Goal: Task Accomplishment & Management: Use online tool/utility

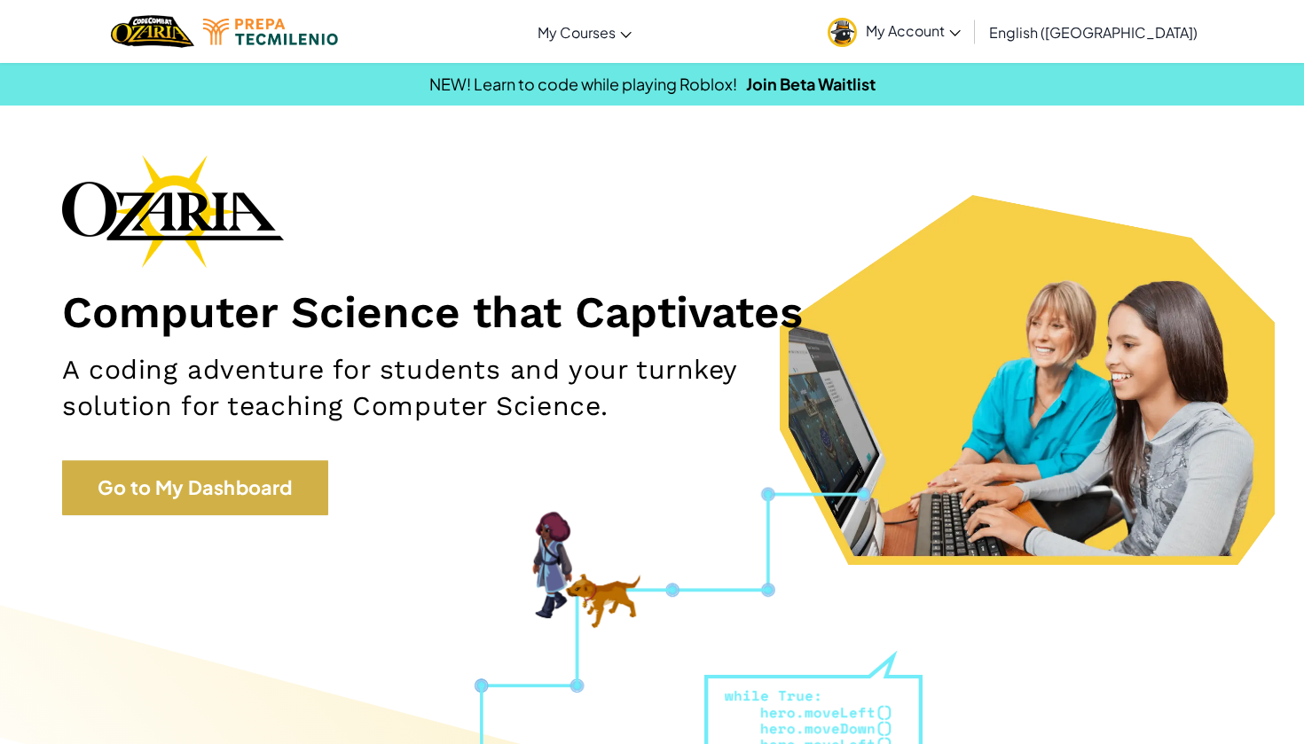
click at [271, 473] on link "Go to My Dashboard" at bounding box center [195, 487] width 266 height 55
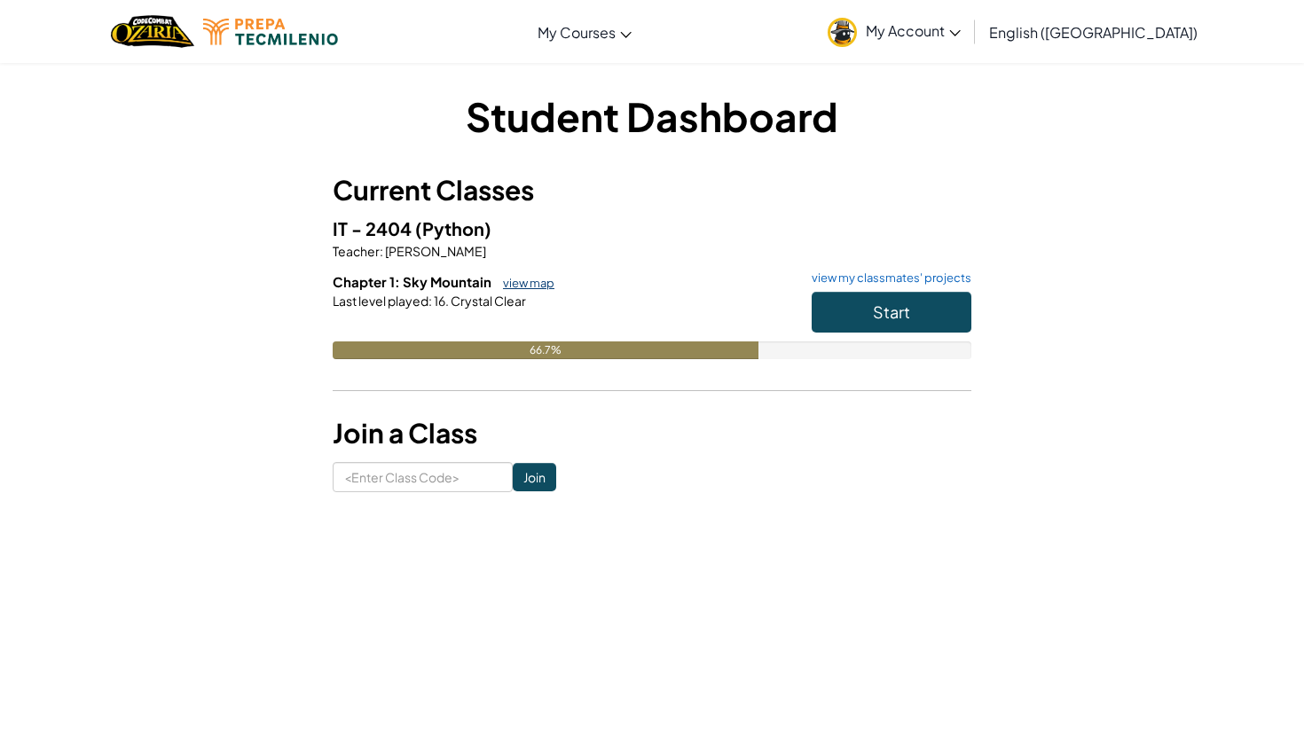
click at [541, 282] on link "view map" at bounding box center [524, 283] width 60 height 14
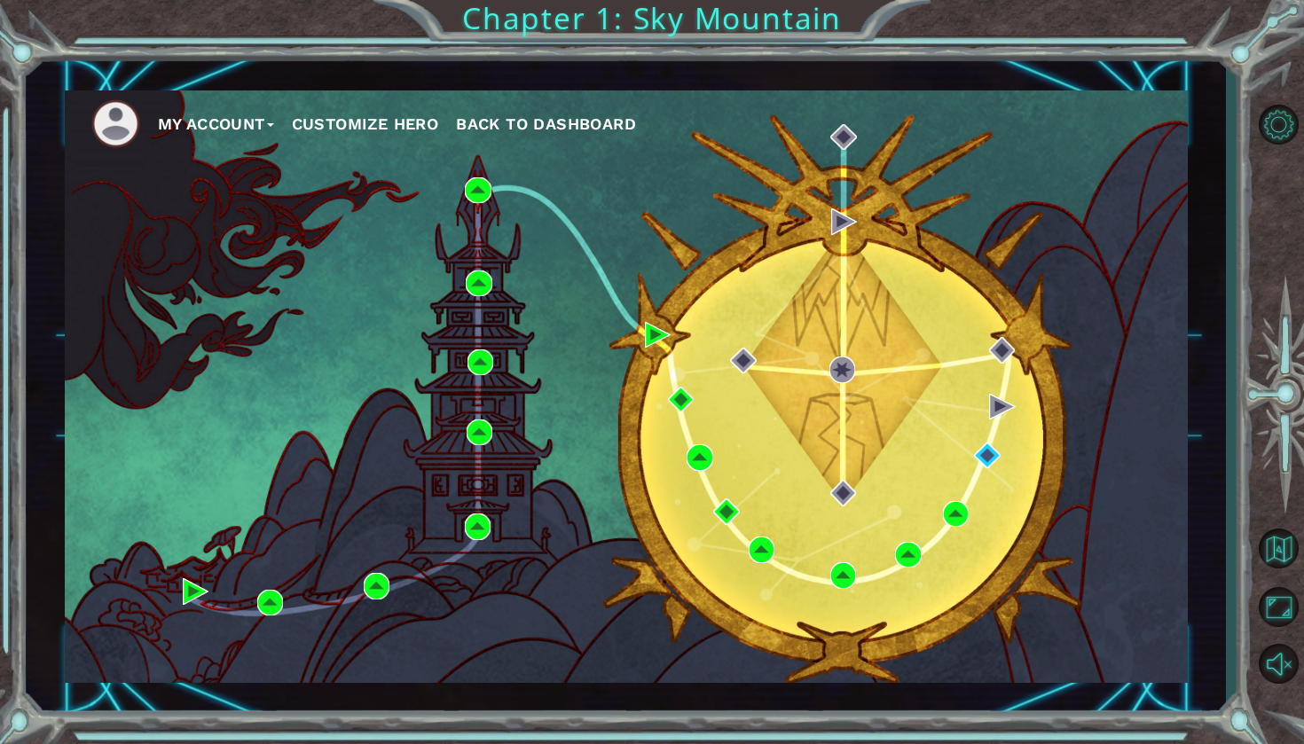
click at [196, 123] on button "My Account" at bounding box center [216, 124] width 116 height 27
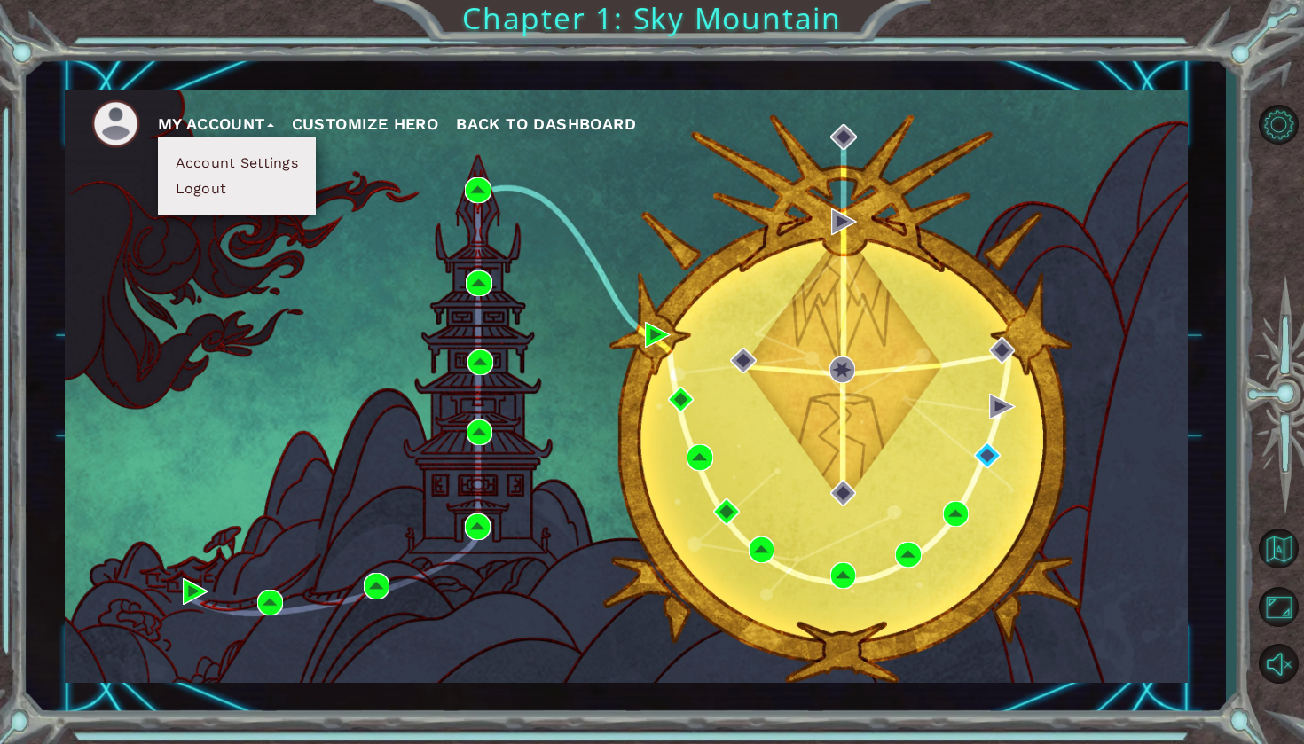
click at [196, 123] on button "My Account" at bounding box center [216, 124] width 116 height 27
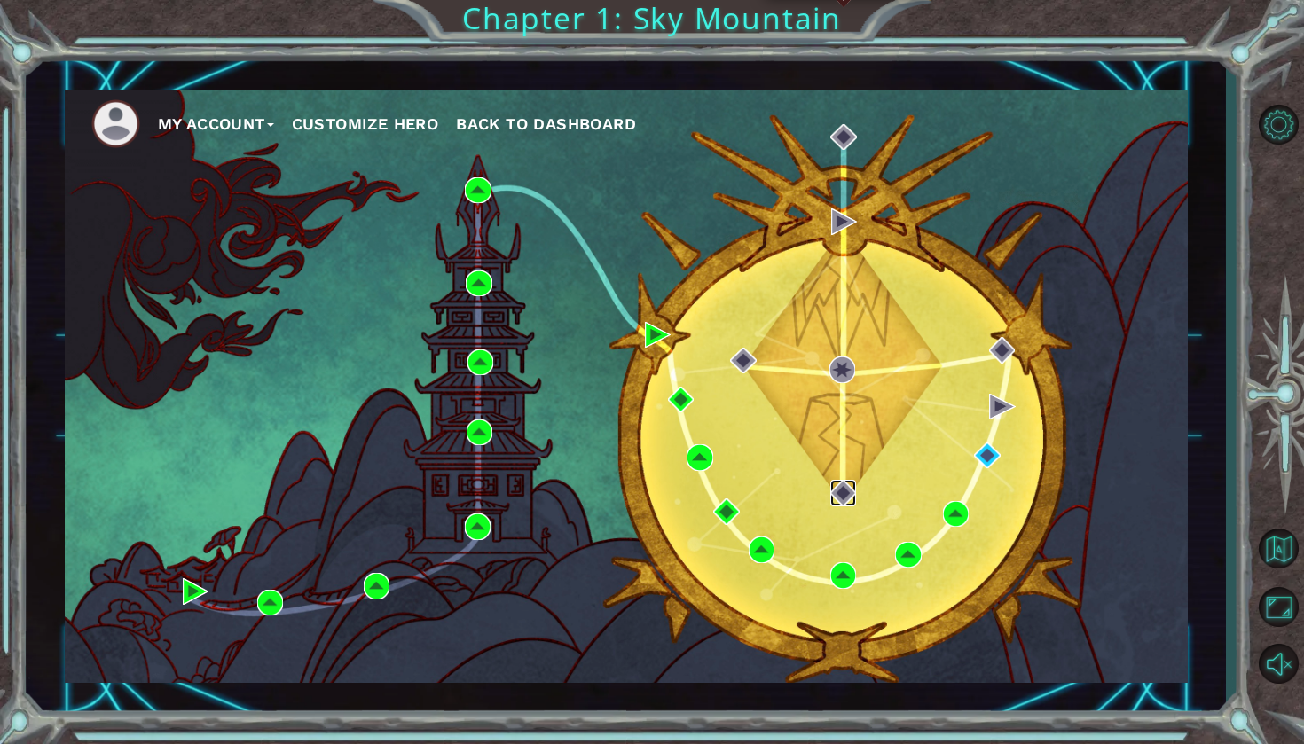
click at [846, 484] on img at bounding box center [843, 493] width 26 height 26
click at [852, 134] on img at bounding box center [843, 137] width 26 height 26
click at [1001, 414] on img at bounding box center [1002, 407] width 26 height 26
click at [986, 453] on img at bounding box center [987, 456] width 26 height 26
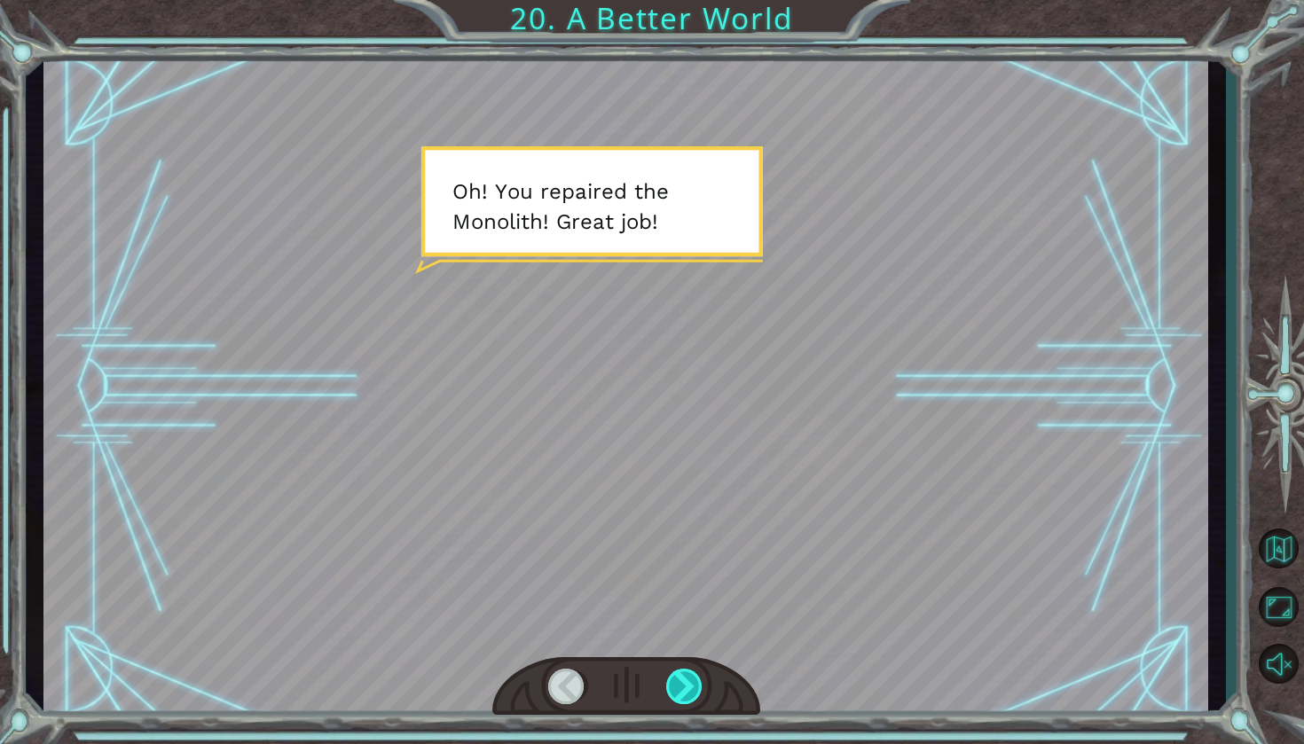
click at [689, 683] on div at bounding box center [685, 686] width 38 height 35
click at [675, 700] on div at bounding box center [685, 686] width 38 height 35
click at [675, 699] on div at bounding box center [685, 686] width 38 height 35
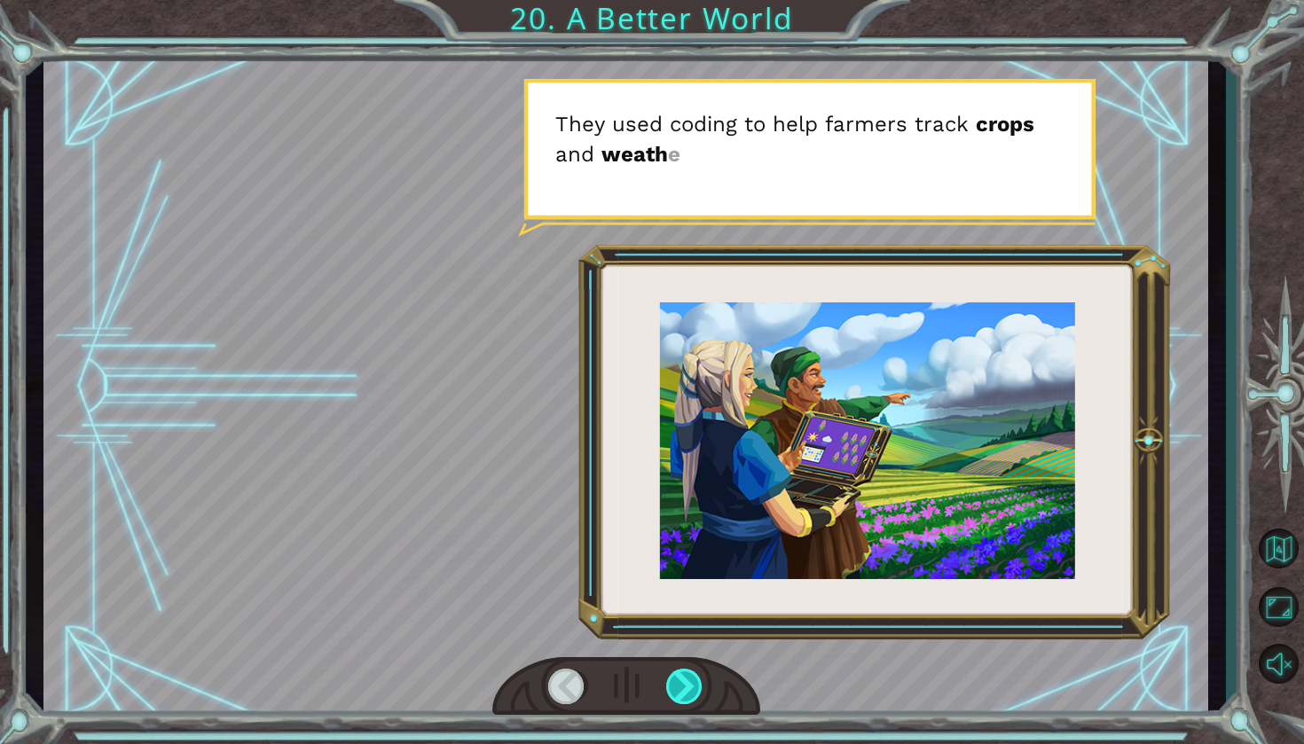
click at [675, 699] on div at bounding box center [685, 686] width 38 height 35
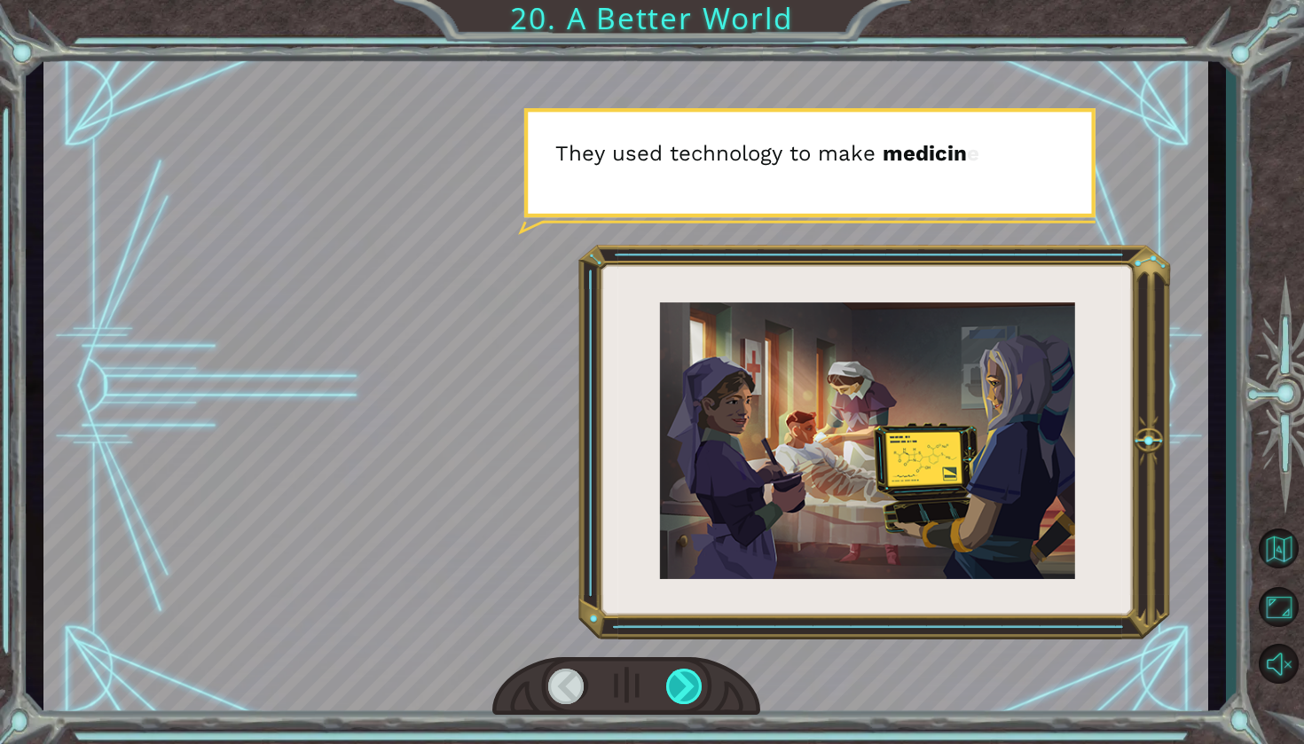
click at [675, 699] on div at bounding box center [685, 686] width 38 height 35
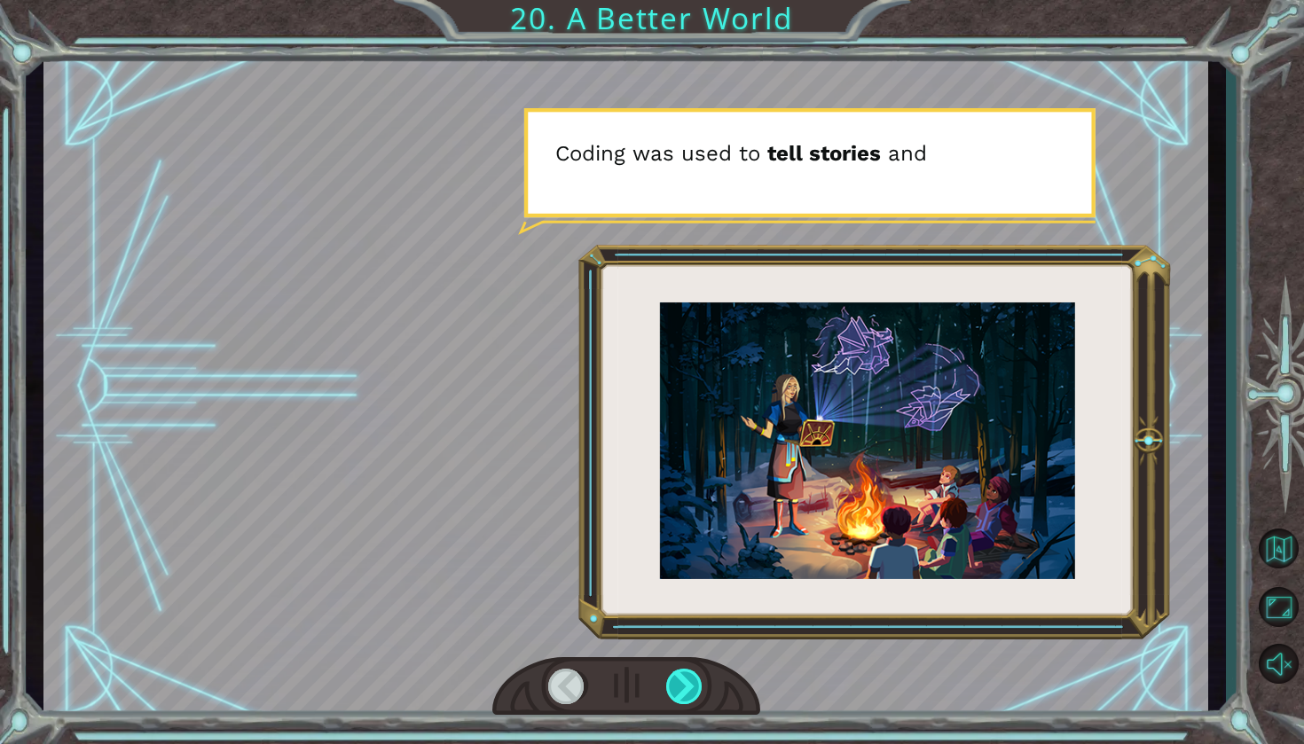
click at [677, 700] on div at bounding box center [685, 686] width 38 height 35
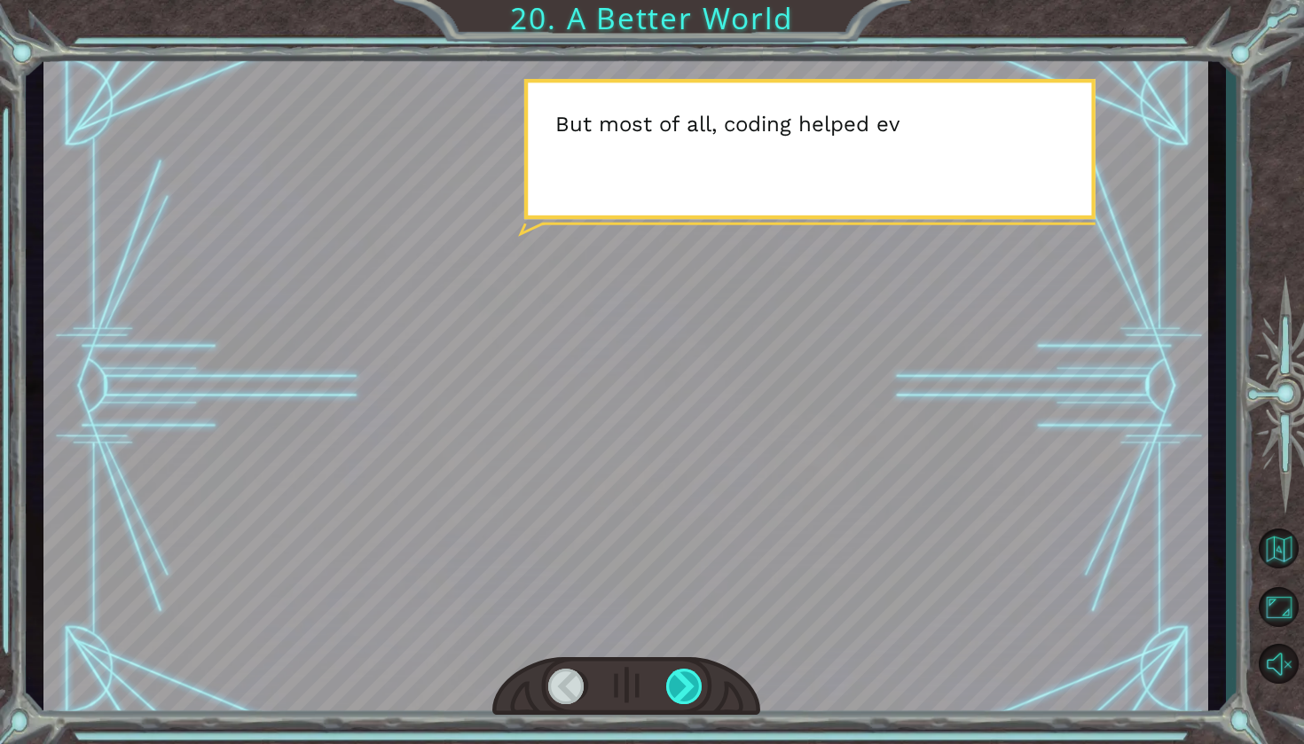
click at [678, 701] on div at bounding box center [685, 686] width 38 height 35
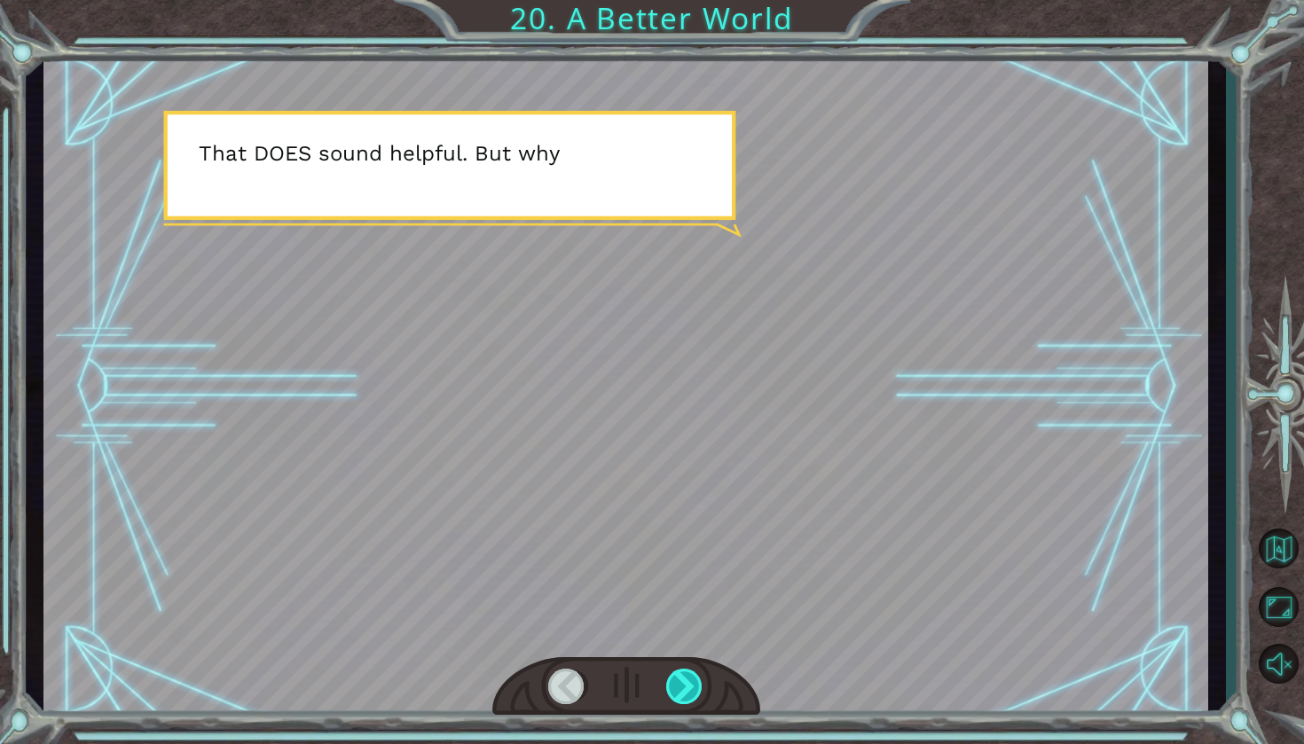
click at [679, 701] on div at bounding box center [685, 686] width 38 height 35
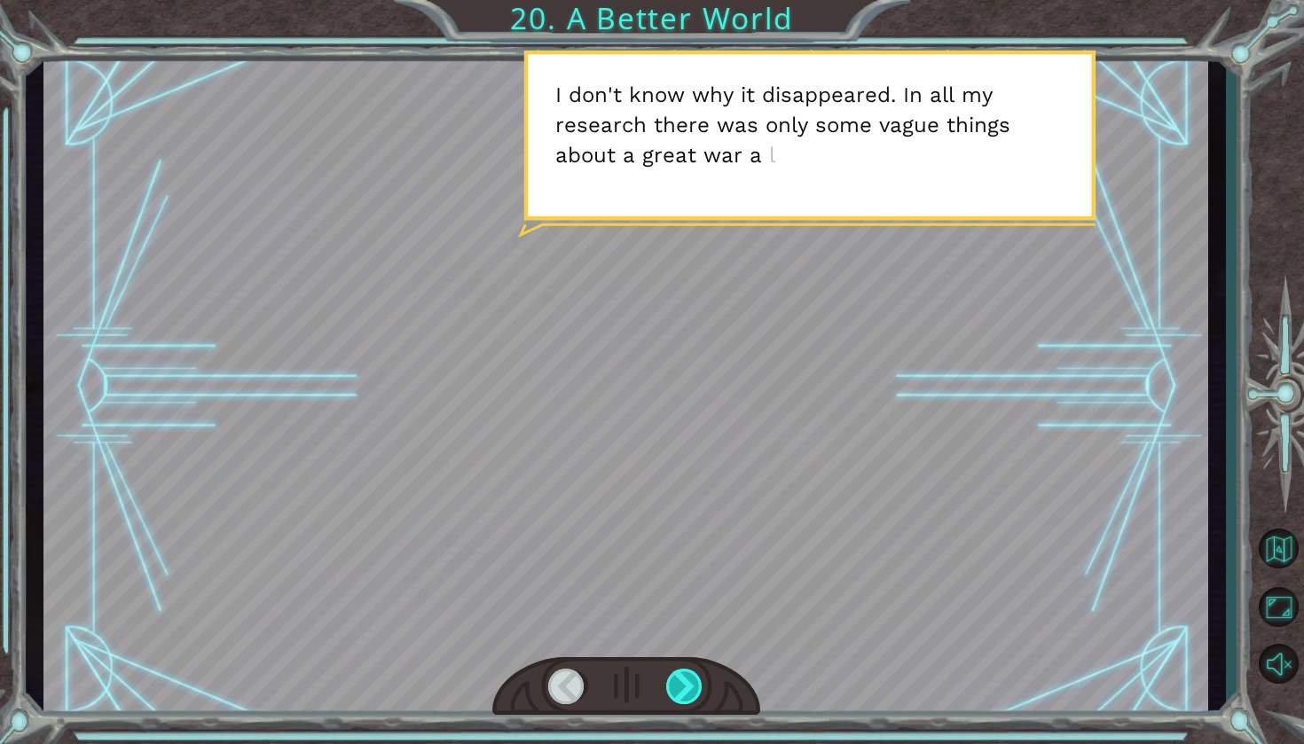
click at [680, 701] on div at bounding box center [685, 686] width 38 height 35
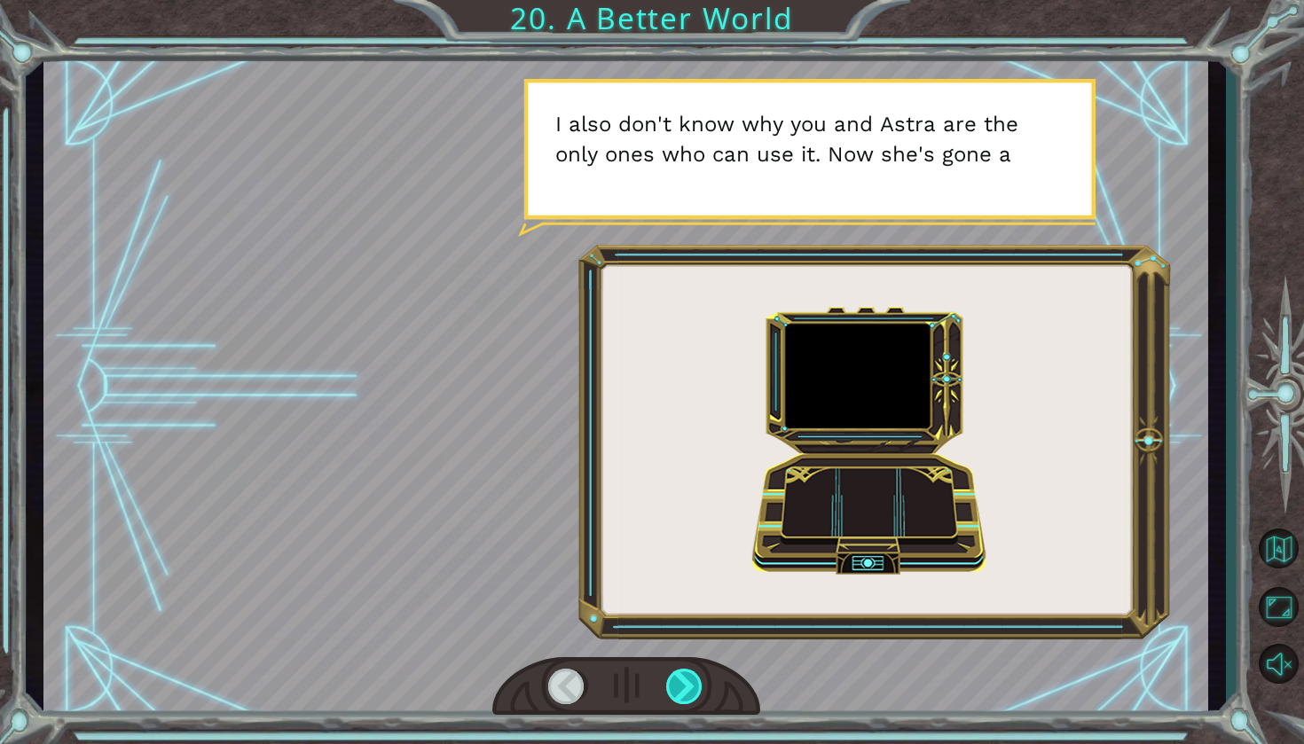
click at [680, 701] on div at bounding box center [685, 686] width 38 height 35
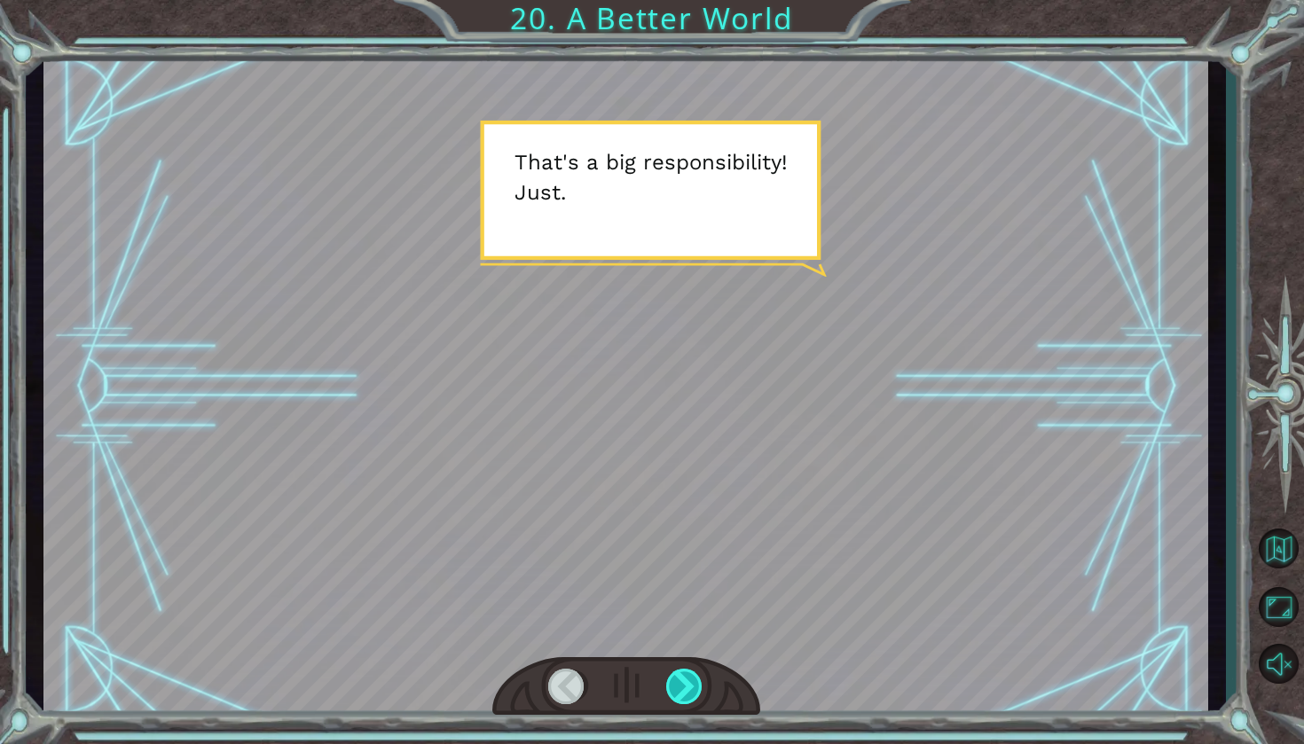
click at [680, 702] on div at bounding box center [685, 686] width 38 height 35
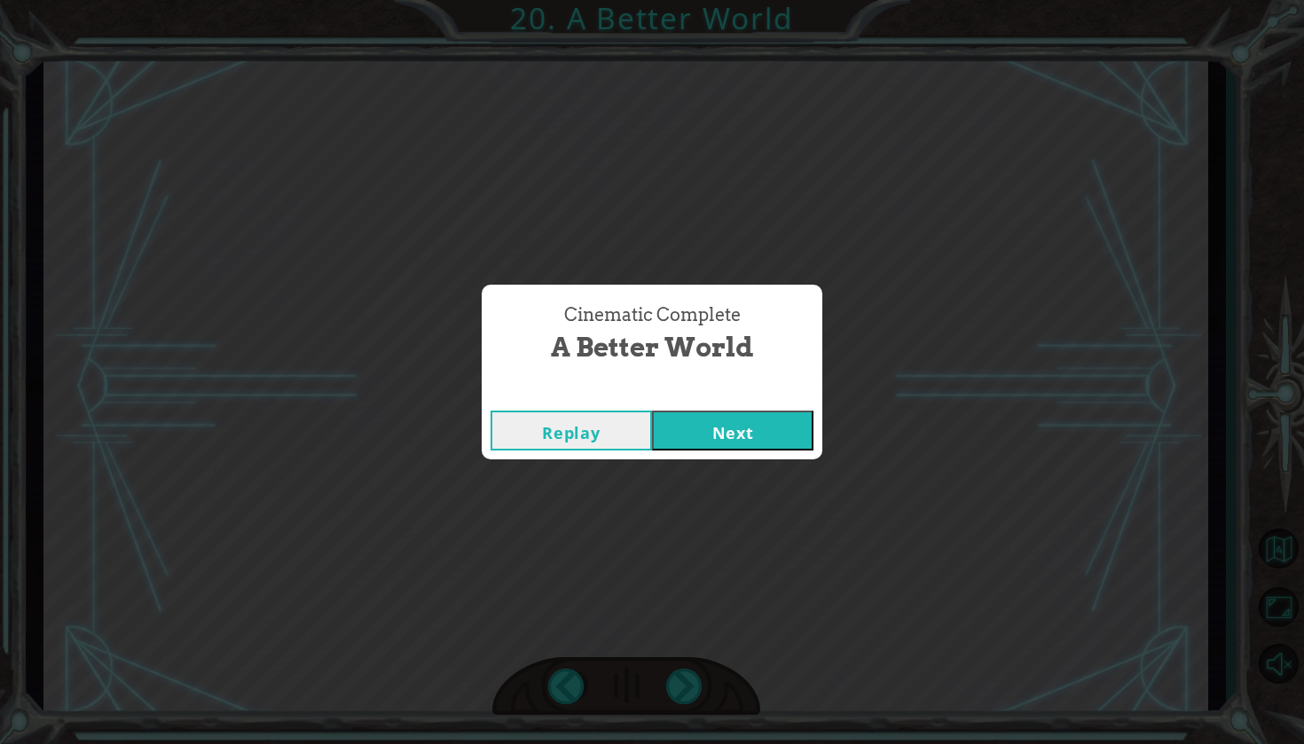
click at [792, 430] on button "Next" at bounding box center [732, 431] width 161 height 40
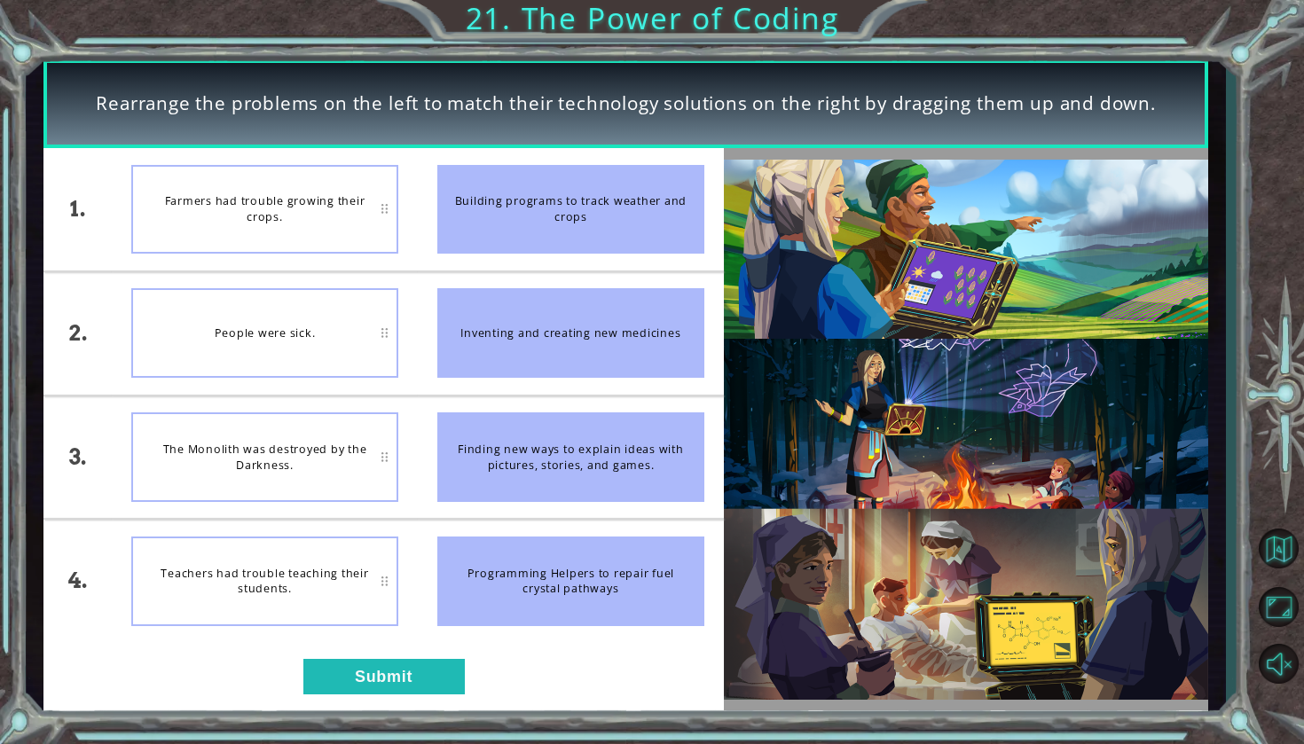
click at [403, 230] on li "Farmers had trouble growing their crops." at bounding box center [265, 209] width 306 height 122
drag, startPoint x: 558, startPoint y: 353, endPoint x: 582, endPoint y: 504, distance: 152.7
click at [583, 505] on ul "Building programs to track weather and crops Inventing and creating new medicin…" at bounding box center [571, 395] width 306 height 494
drag, startPoint x: 581, startPoint y: 339, endPoint x: 583, endPoint y: 365, distance: 25.8
click at [583, 365] on div "Inventing and creating new medicines" at bounding box center [570, 333] width 267 height 90
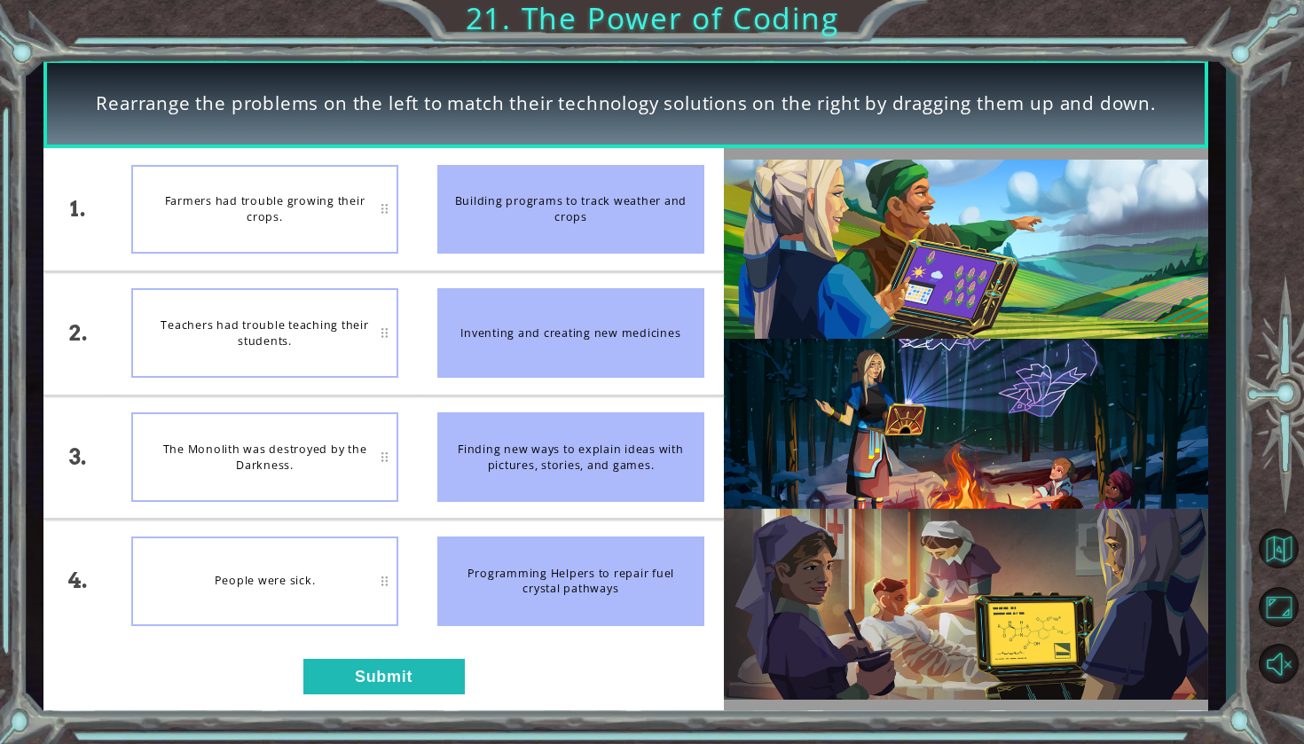
click at [583, 365] on div "Inventing and creating new medicines" at bounding box center [570, 333] width 267 height 90
click at [433, 669] on button "Submit" at bounding box center [383, 676] width 161 height 35
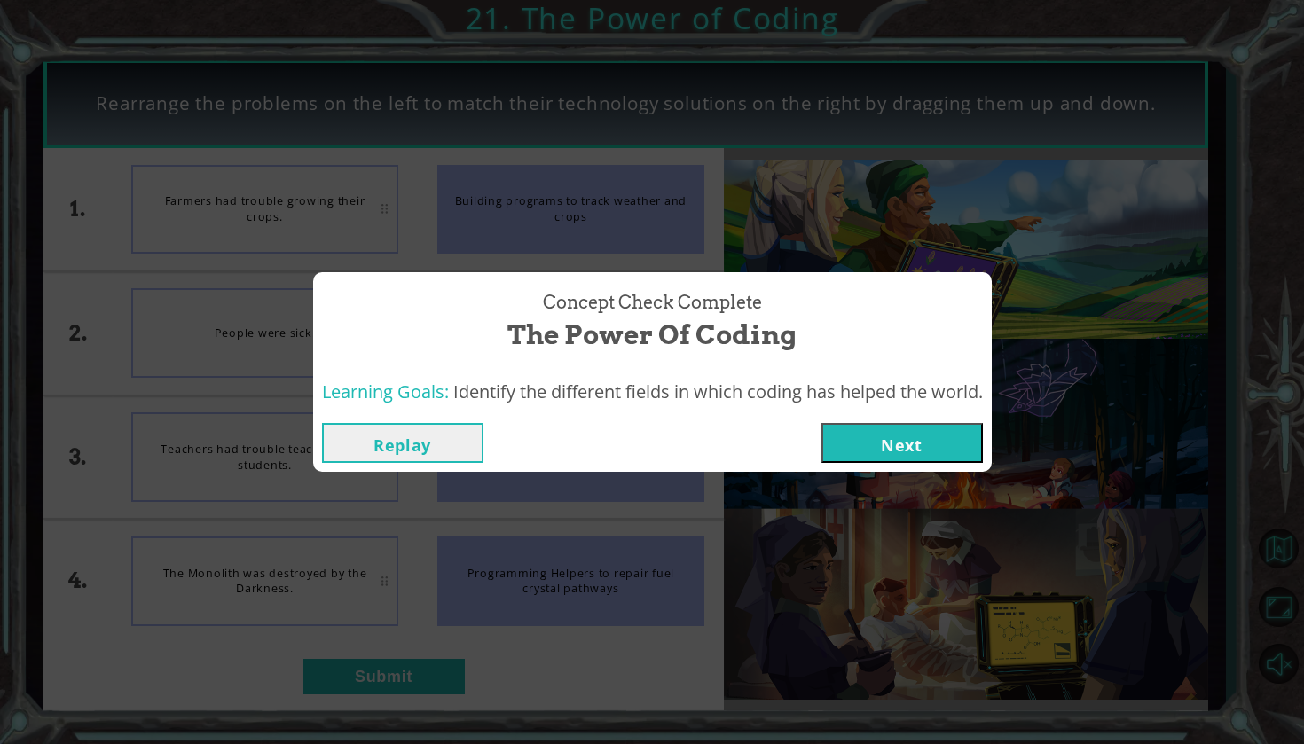
click at [917, 434] on button "Next" at bounding box center [902, 443] width 161 height 40
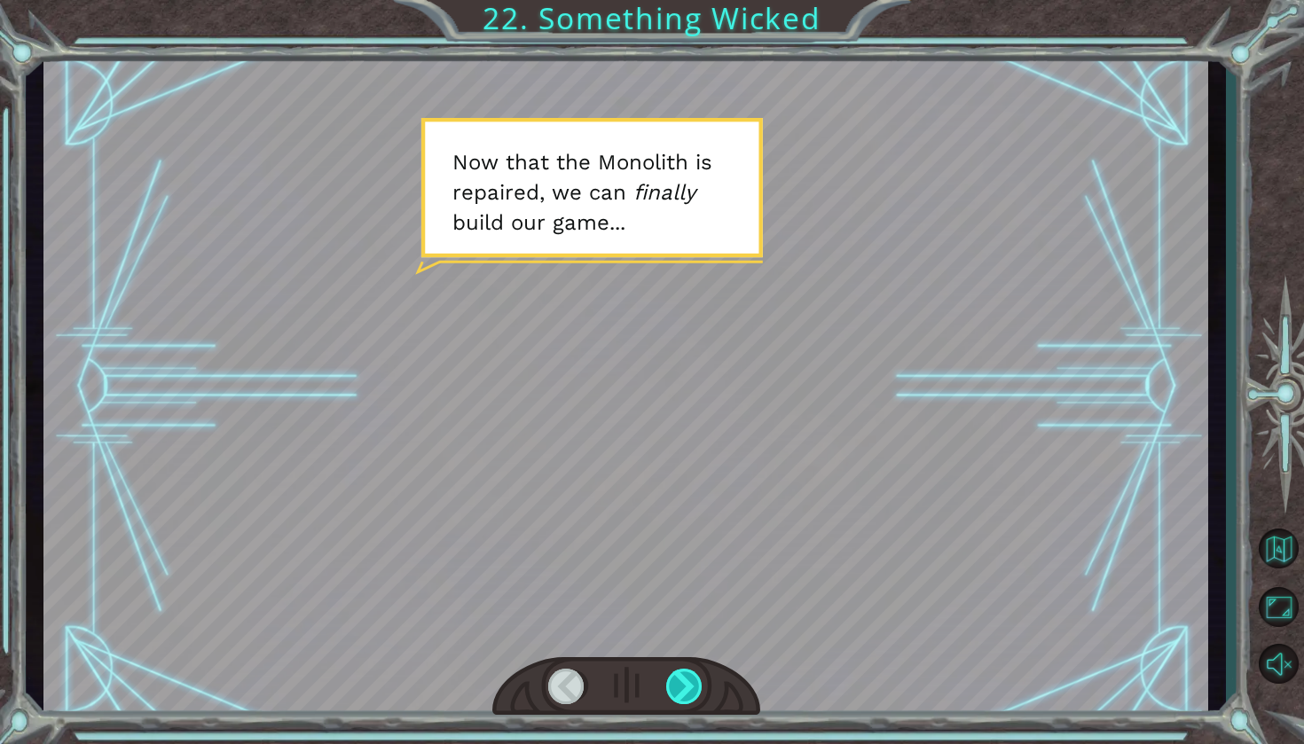
click at [691, 689] on div at bounding box center [685, 686] width 38 height 35
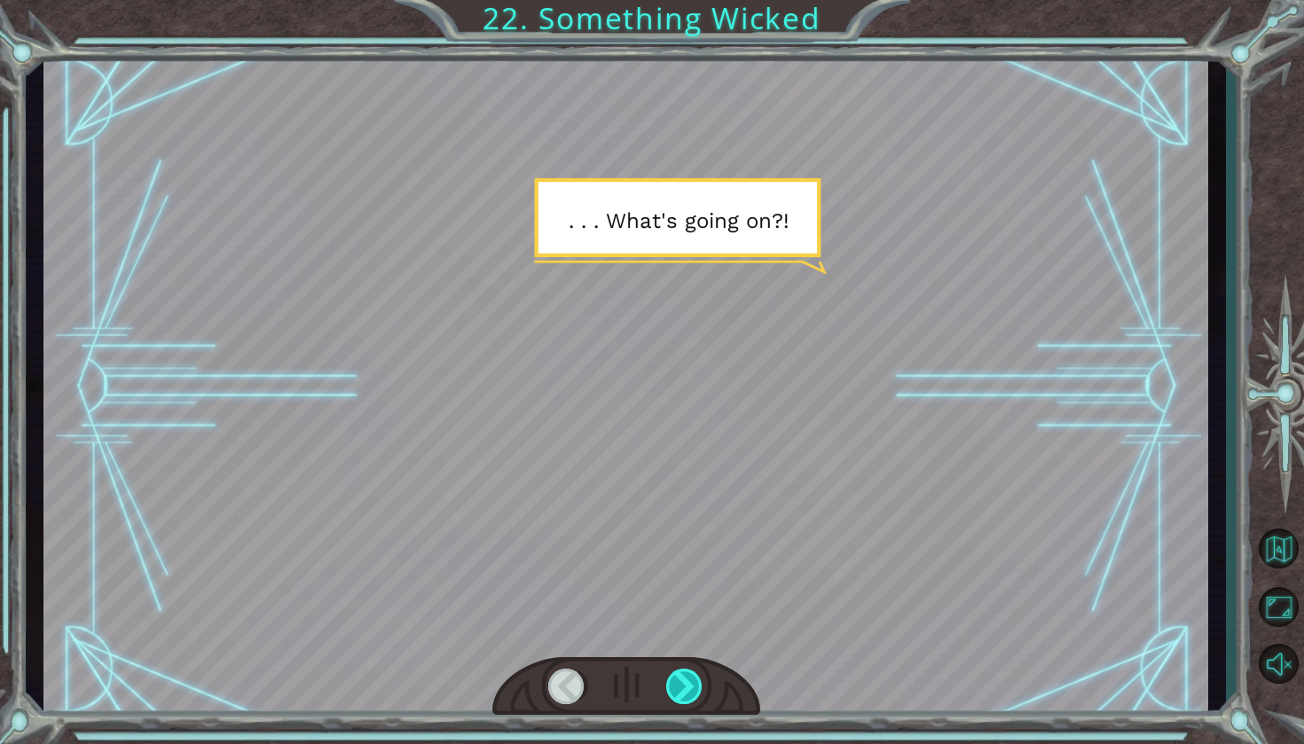
click at [691, 689] on div at bounding box center [685, 686] width 38 height 35
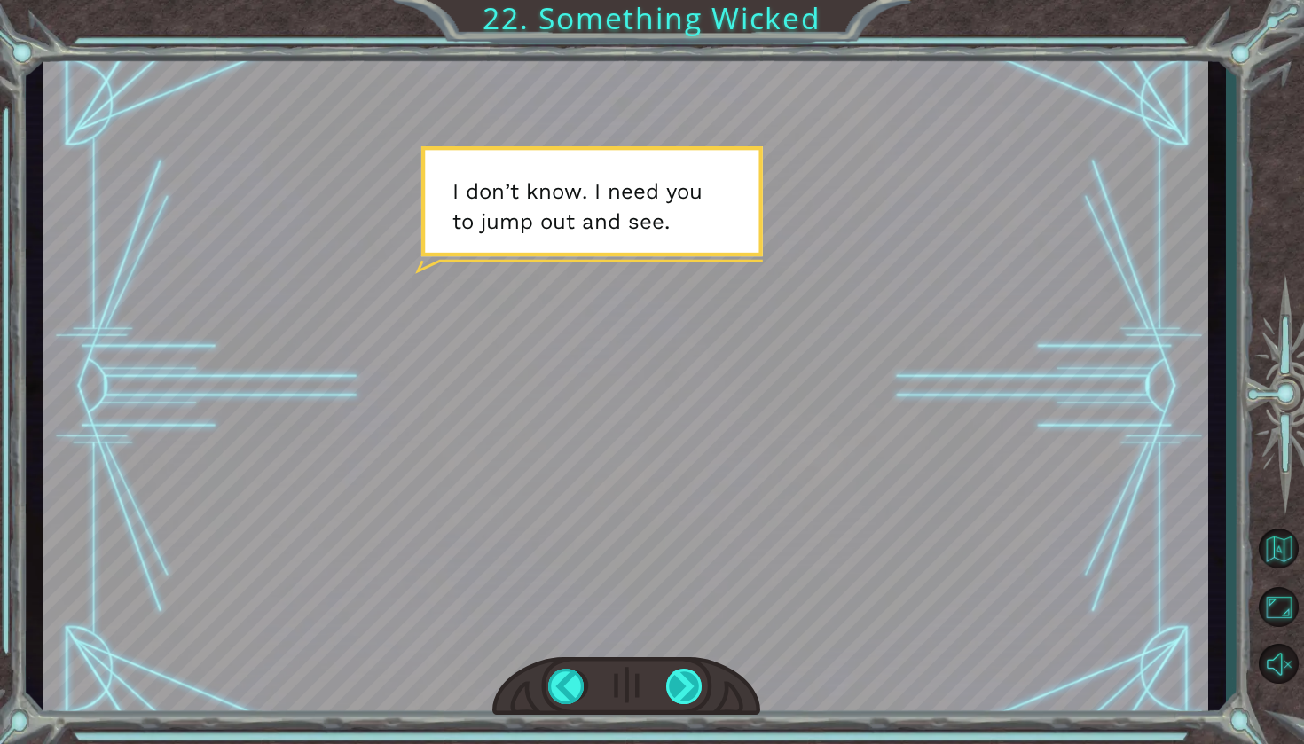
click at [691, 688] on div at bounding box center [685, 686] width 38 height 35
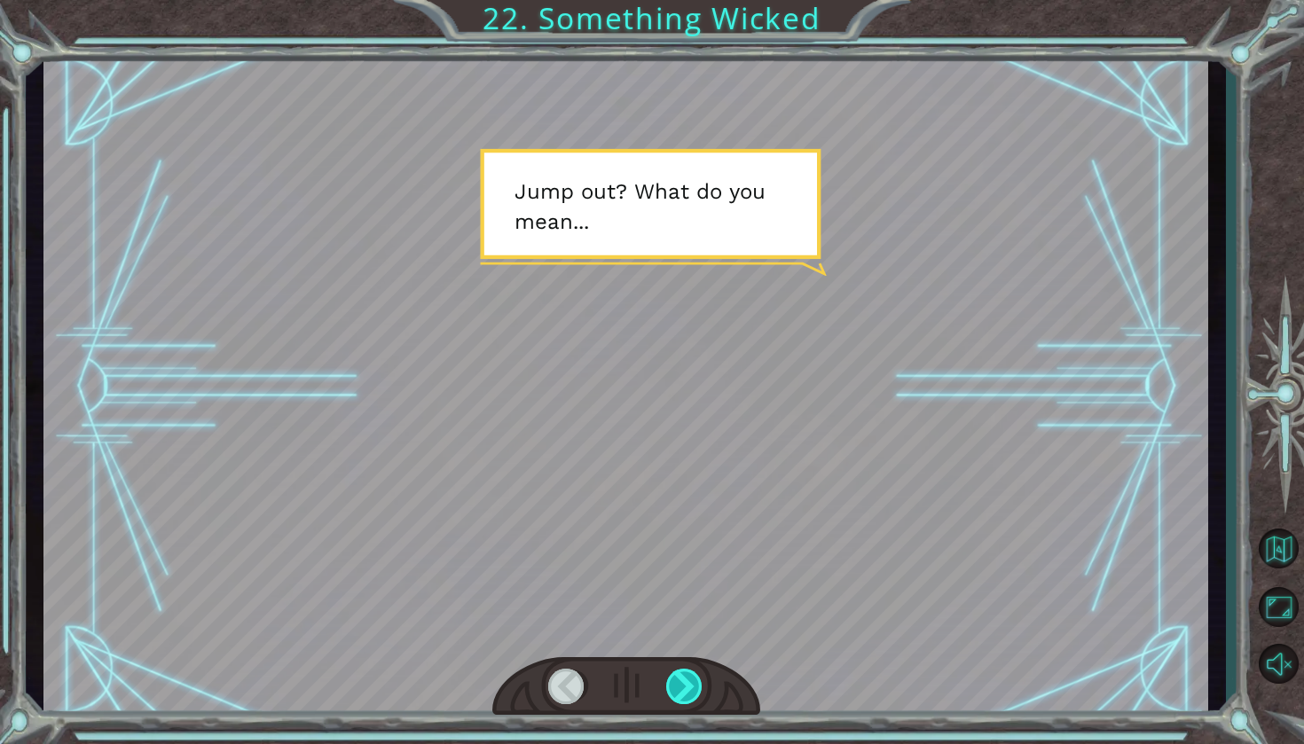
click at [691, 688] on div at bounding box center [685, 686] width 38 height 35
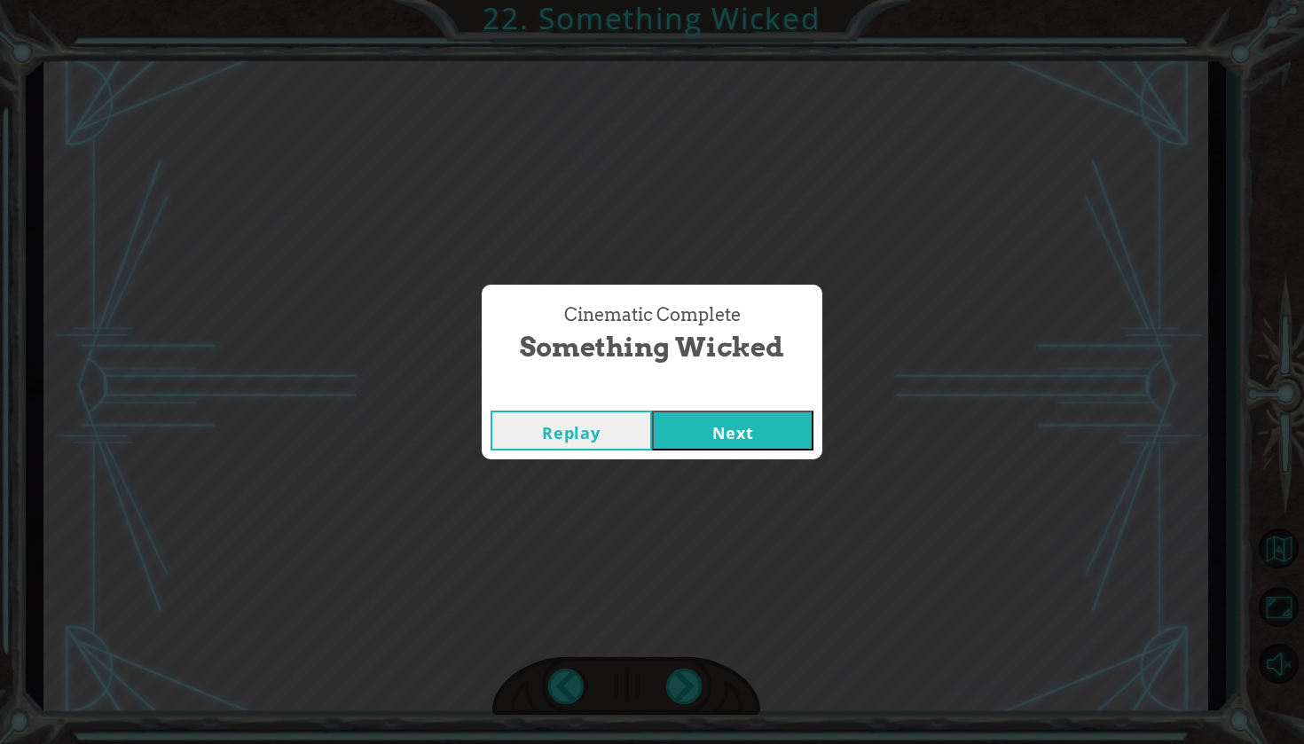
click at [745, 445] on button "Next" at bounding box center [732, 431] width 161 height 40
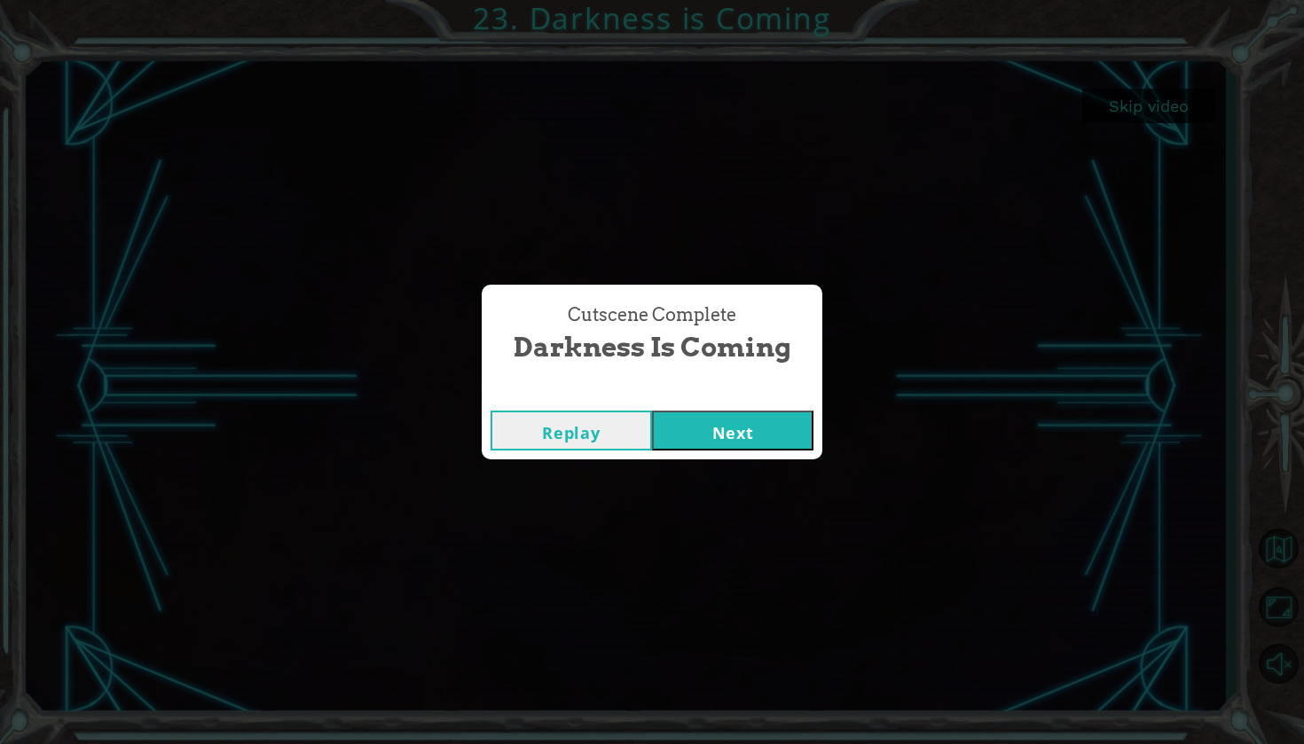
click at [802, 441] on button "Next" at bounding box center [732, 431] width 161 height 40
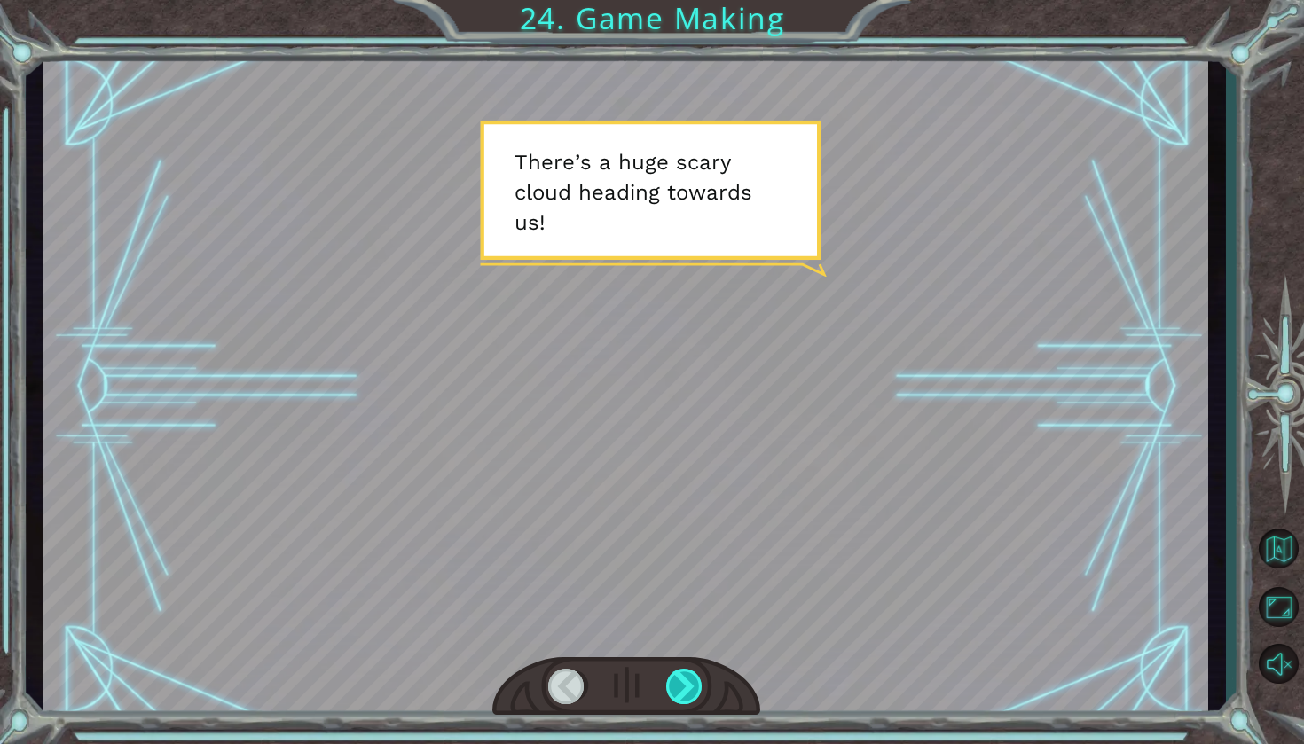
click at [694, 683] on div at bounding box center [685, 686] width 38 height 35
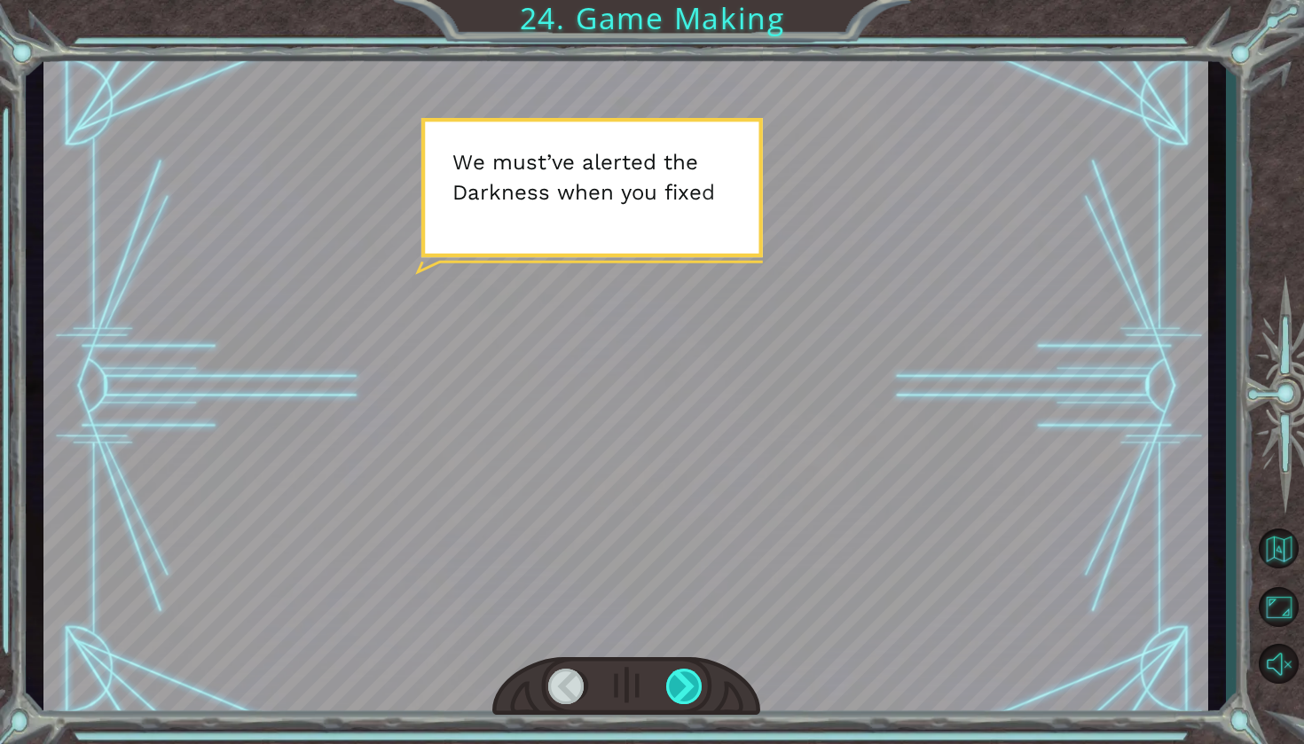
click at [694, 683] on div at bounding box center [685, 686] width 38 height 35
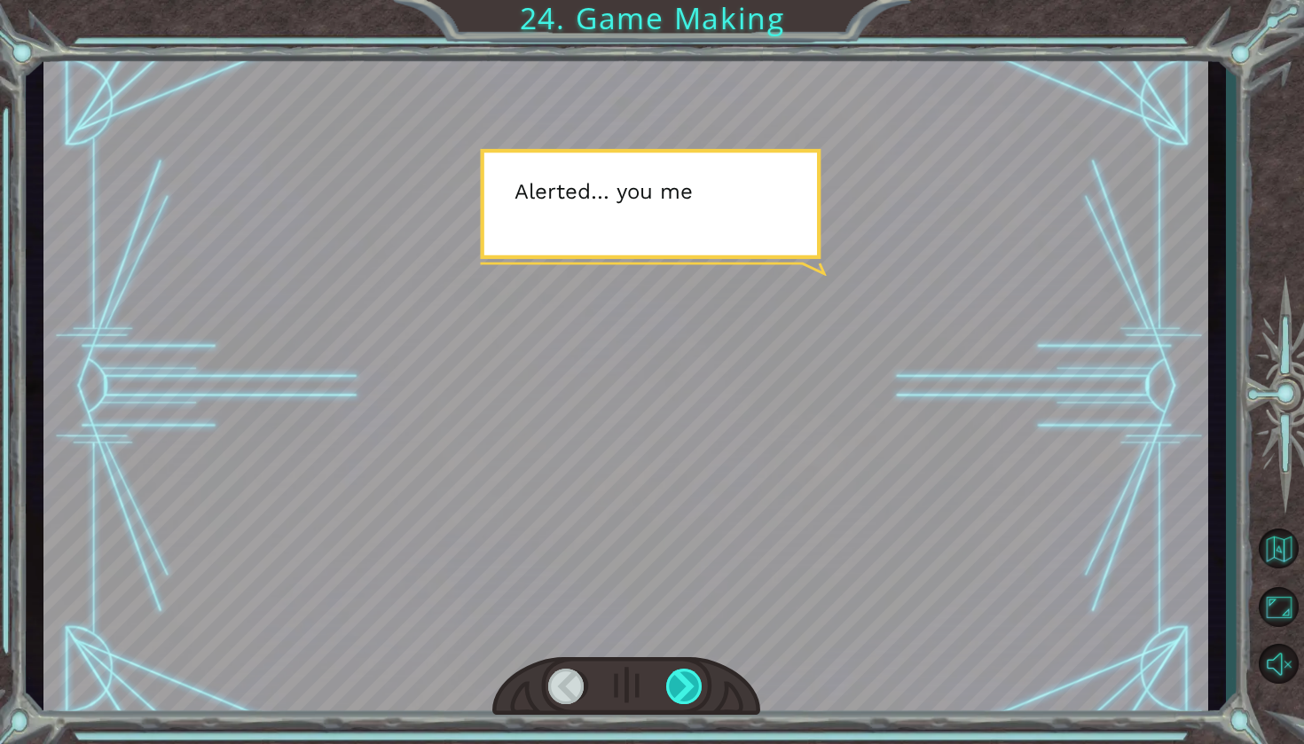
click at [694, 683] on div at bounding box center [685, 686] width 38 height 35
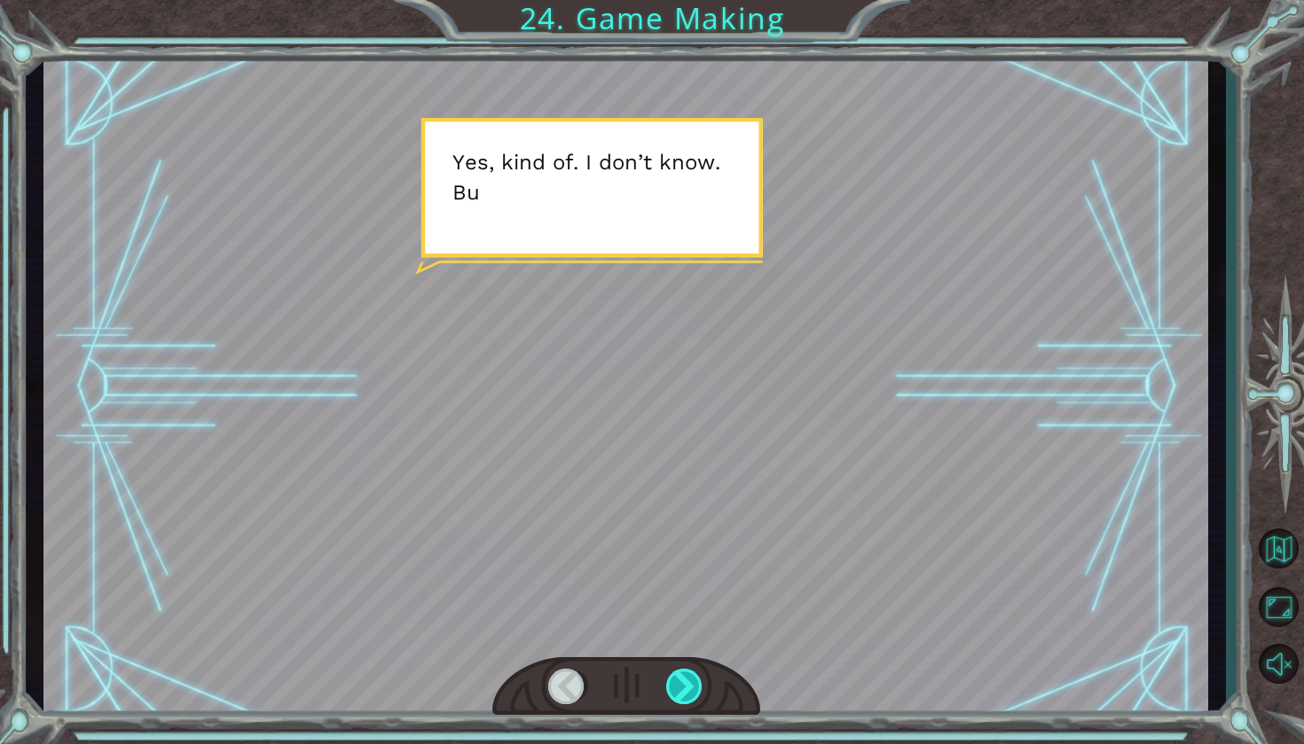
click at [694, 683] on div at bounding box center [685, 686] width 38 height 35
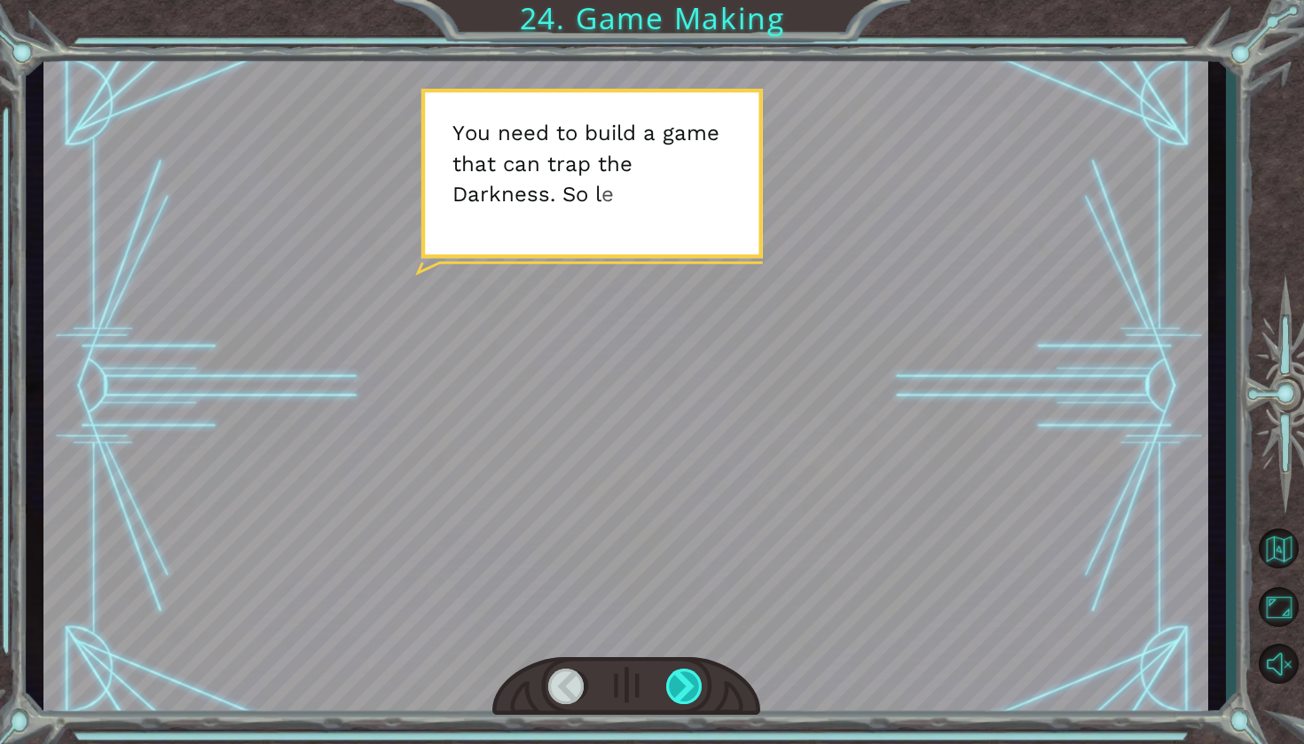
click at [694, 683] on div at bounding box center [685, 686] width 38 height 35
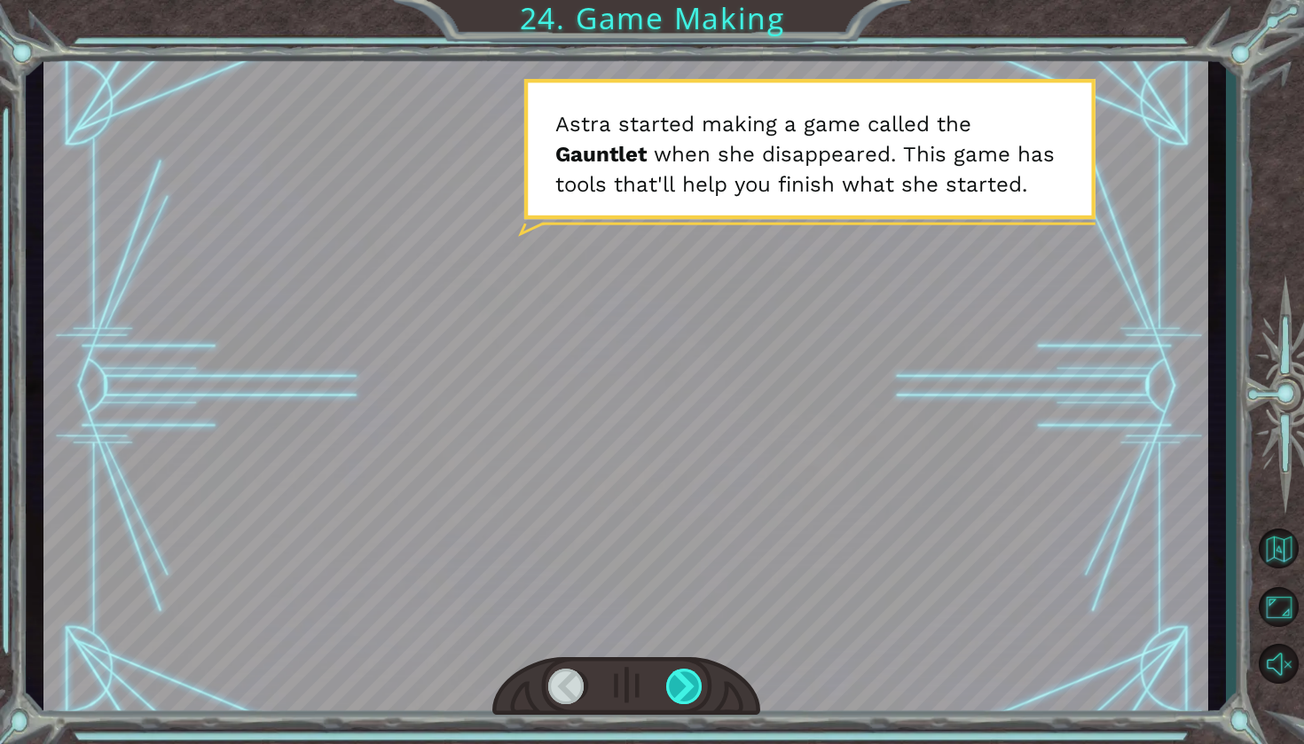
click at [694, 683] on div at bounding box center [685, 686] width 38 height 35
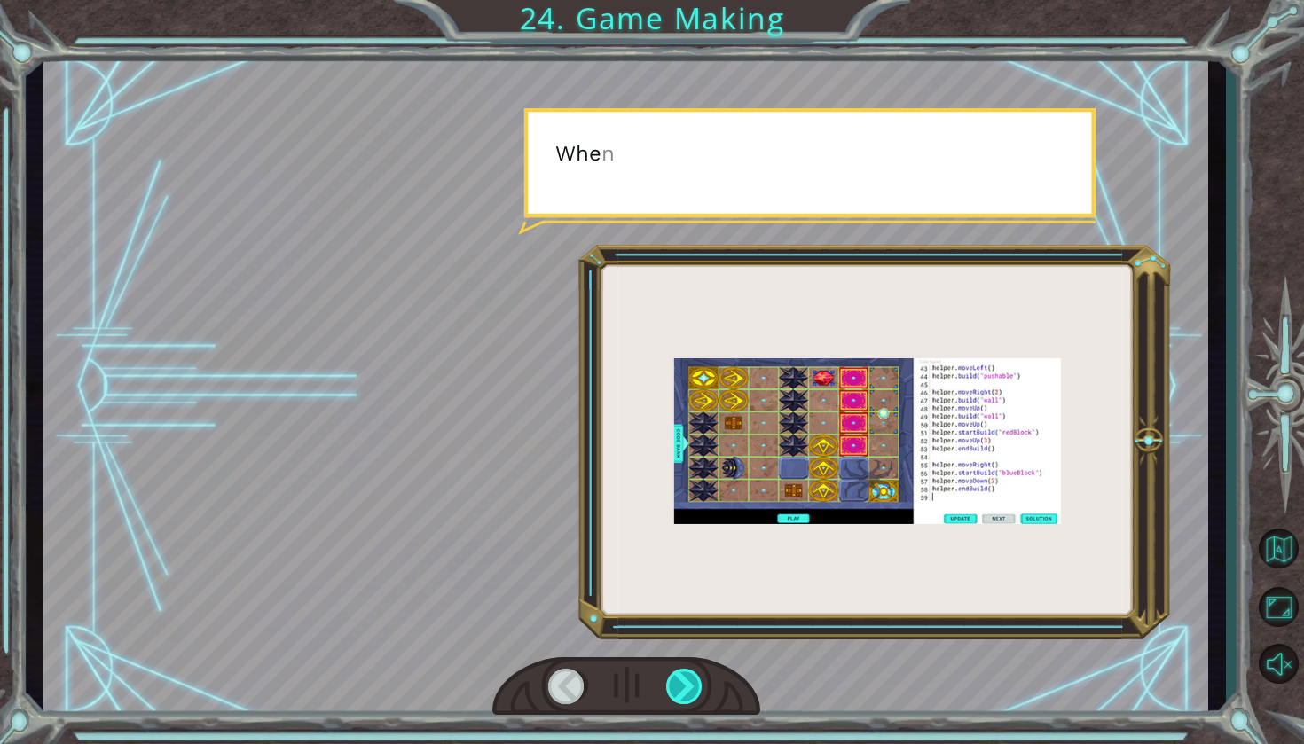
click at [694, 683] on div at bounding box center [685, 686] width 38 height 35
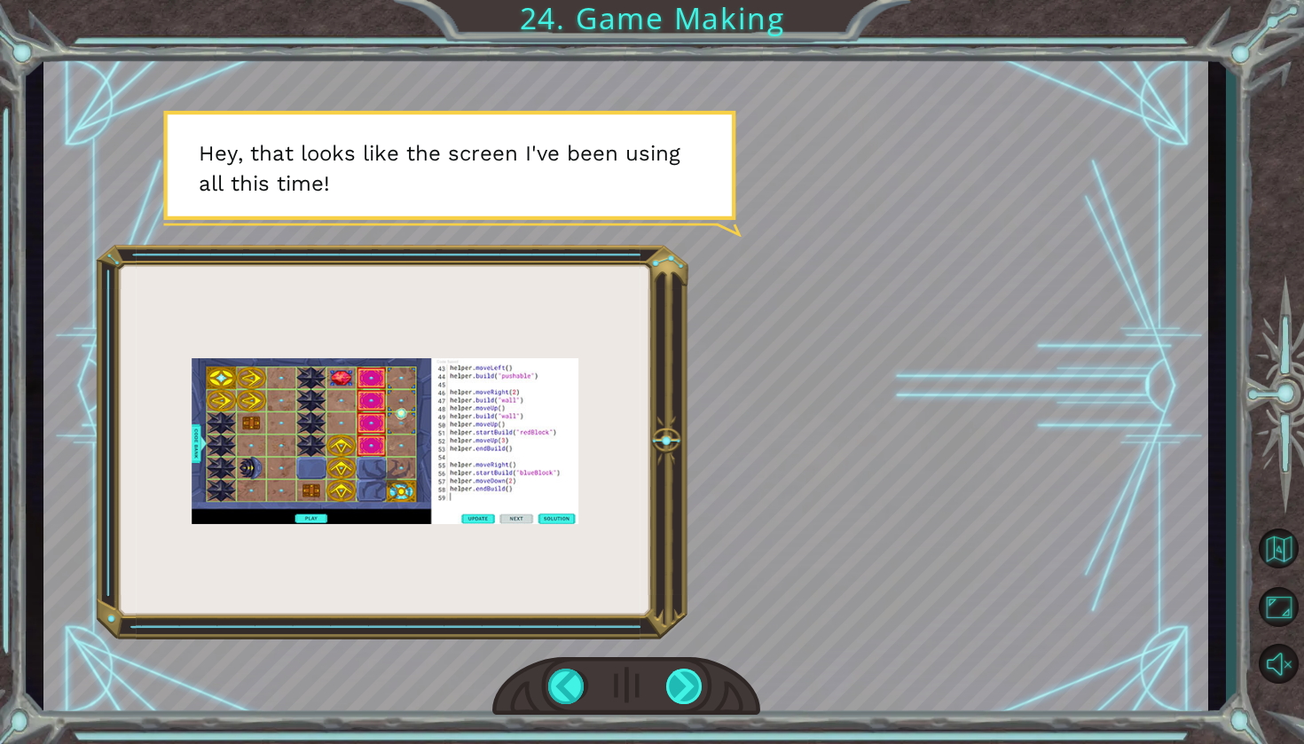
click at [686, 689] on div at bounding box center [685, 686] width 38 height 35
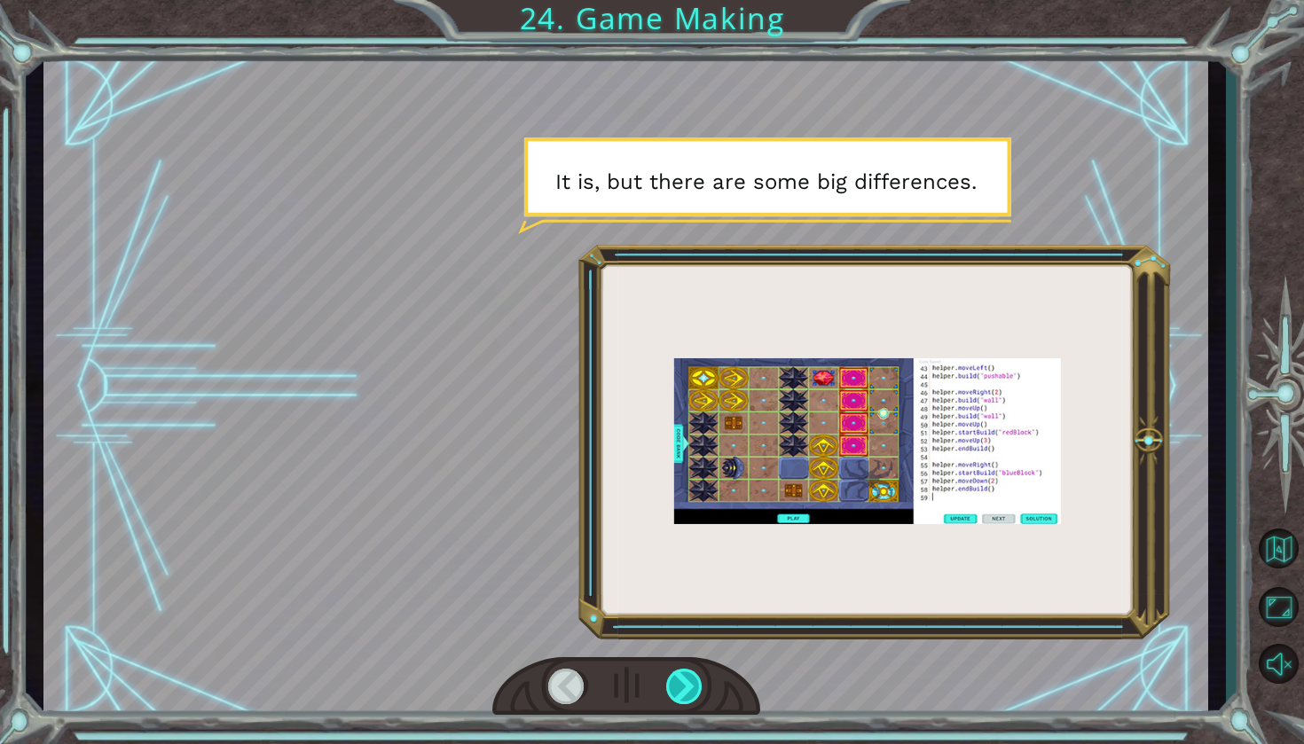
click at [686, 689] on div at bounding box center [685, 686] width 38 height 35
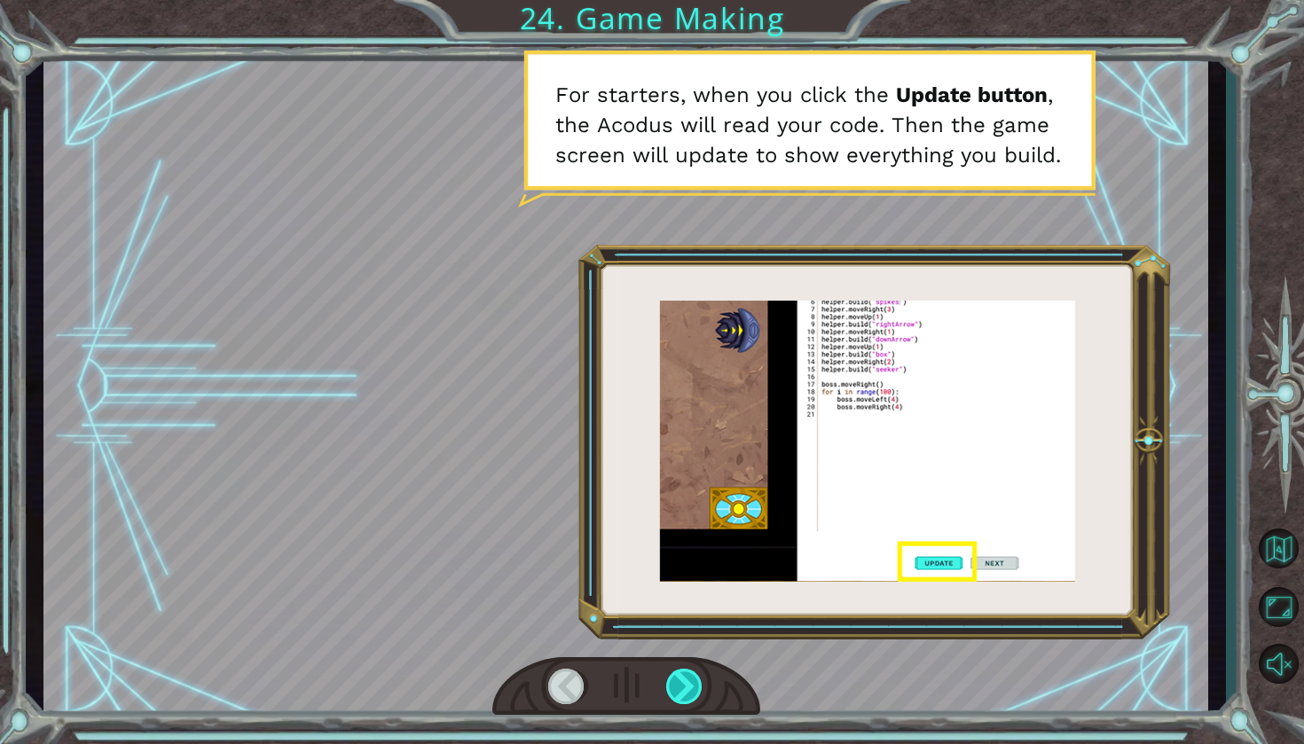
click at [683, 691] on div at bounding box center [685, 686] width 38 height 35
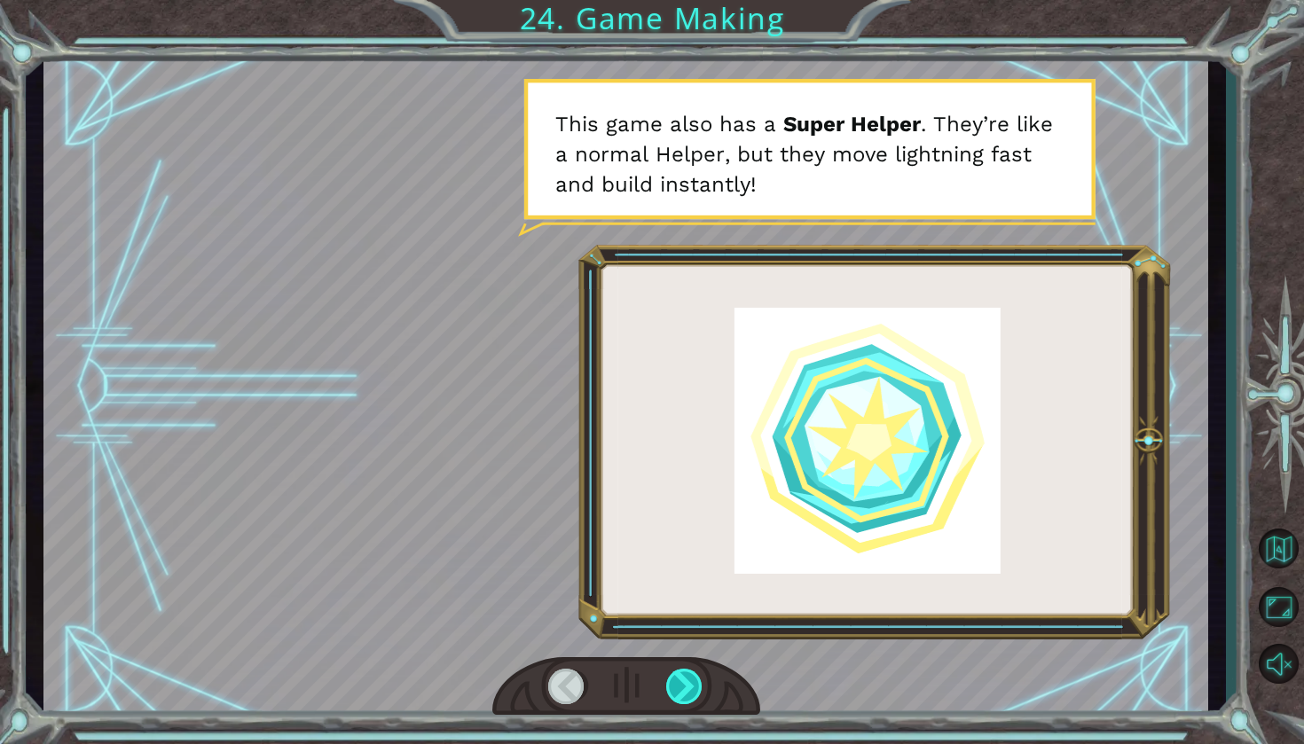
click at [683, 692] on div at bounding box center [685, 686] width 38 height 35
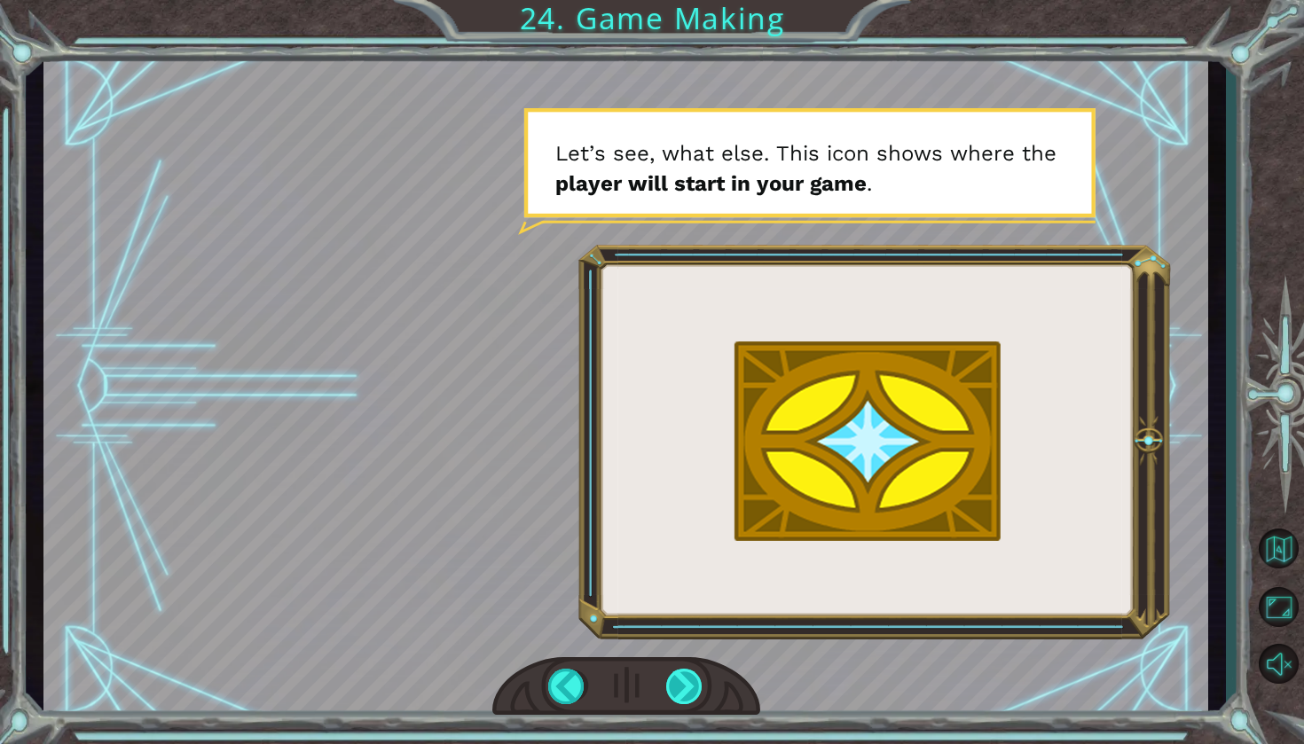
click at [683, 692] on div at bounding box center [685, 686] width 38 height 35
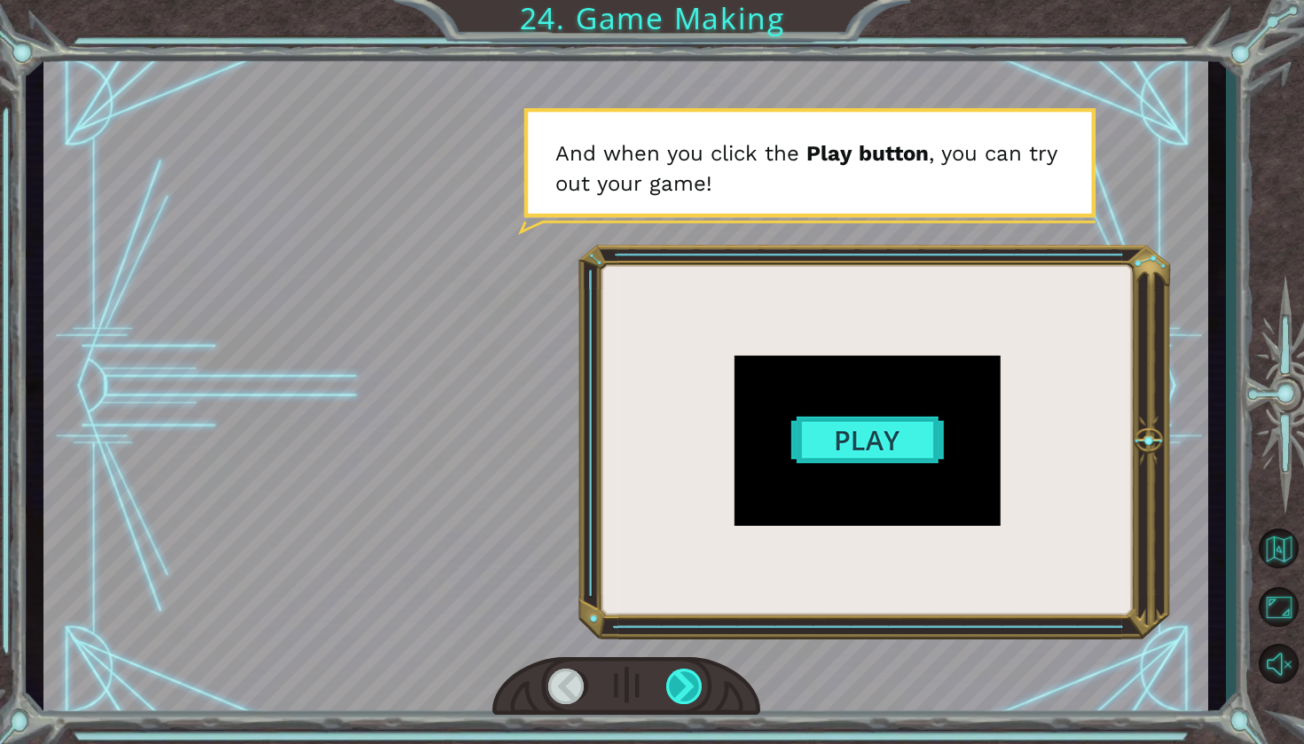
click at [683, 692] on div at bounding box center [685, 686] width 38 height 35
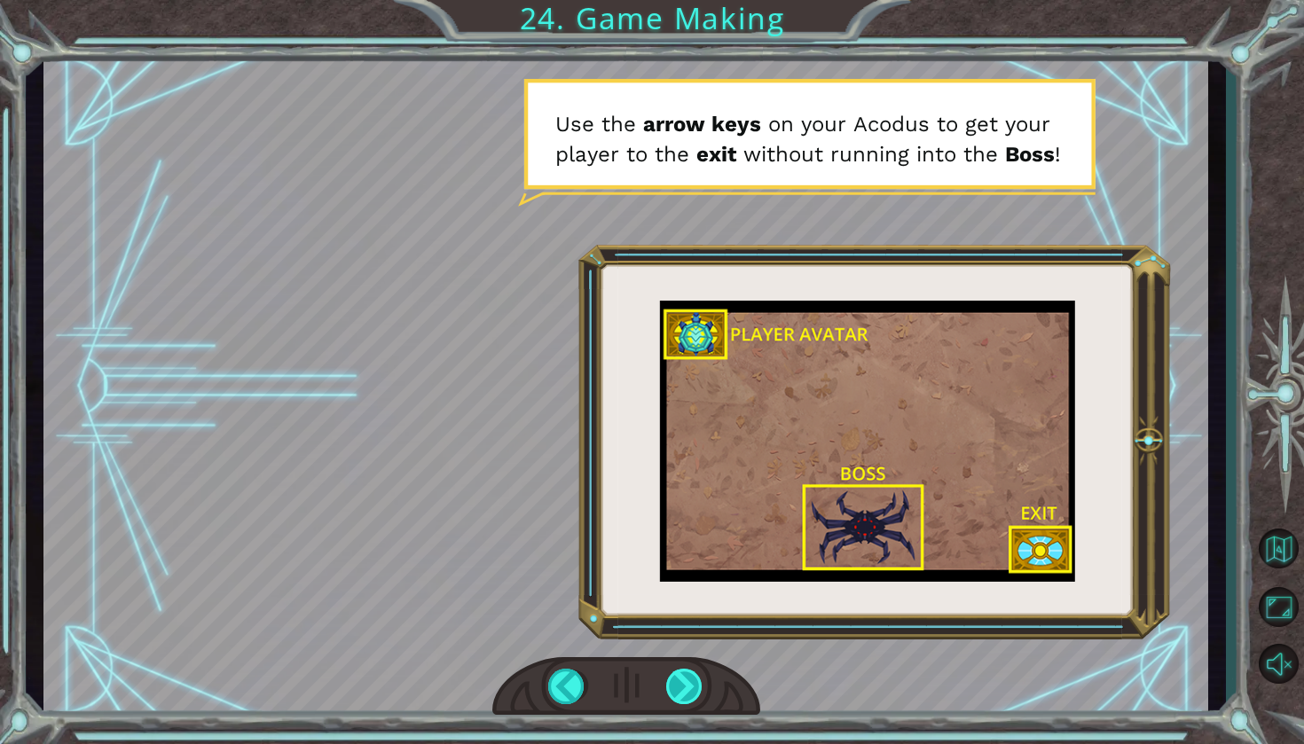
click at [683, 692] on div at bounding box center [685, 686] width 38 height 35
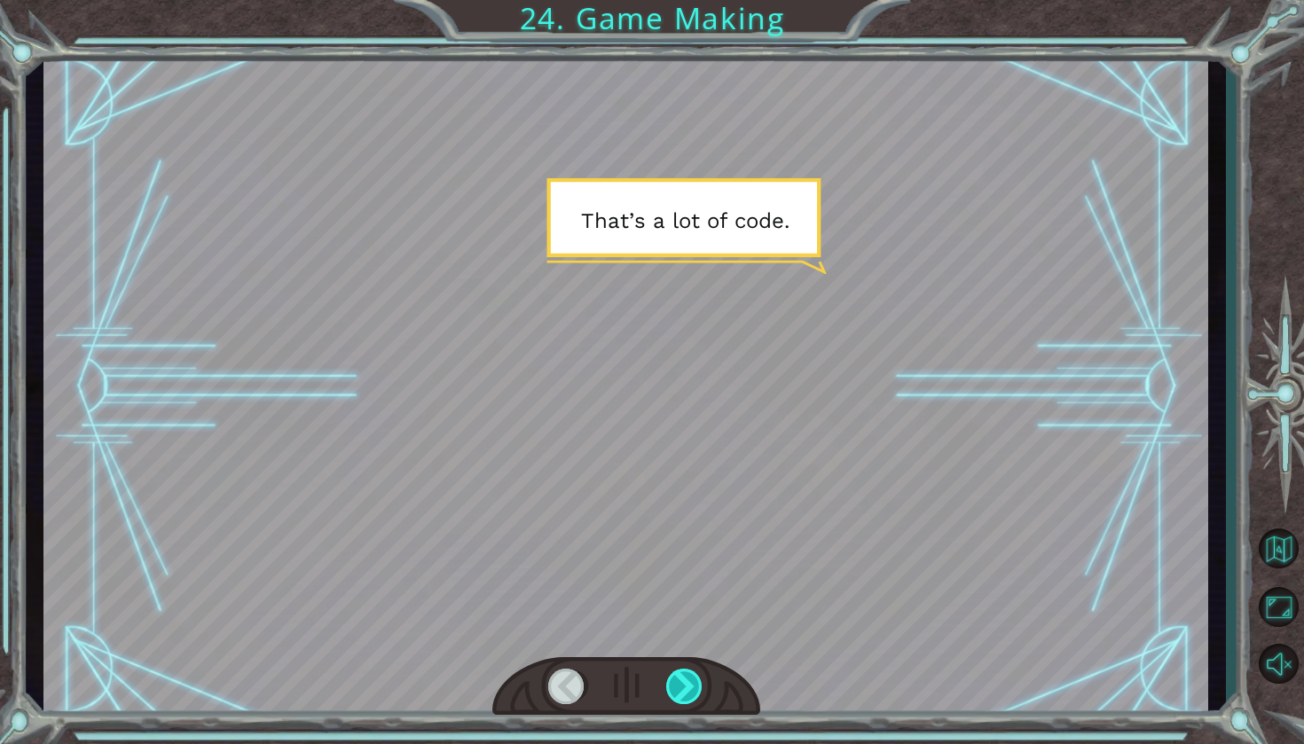
click at [683, 692] on div at bounding box center [685, 686] width 38 height 35
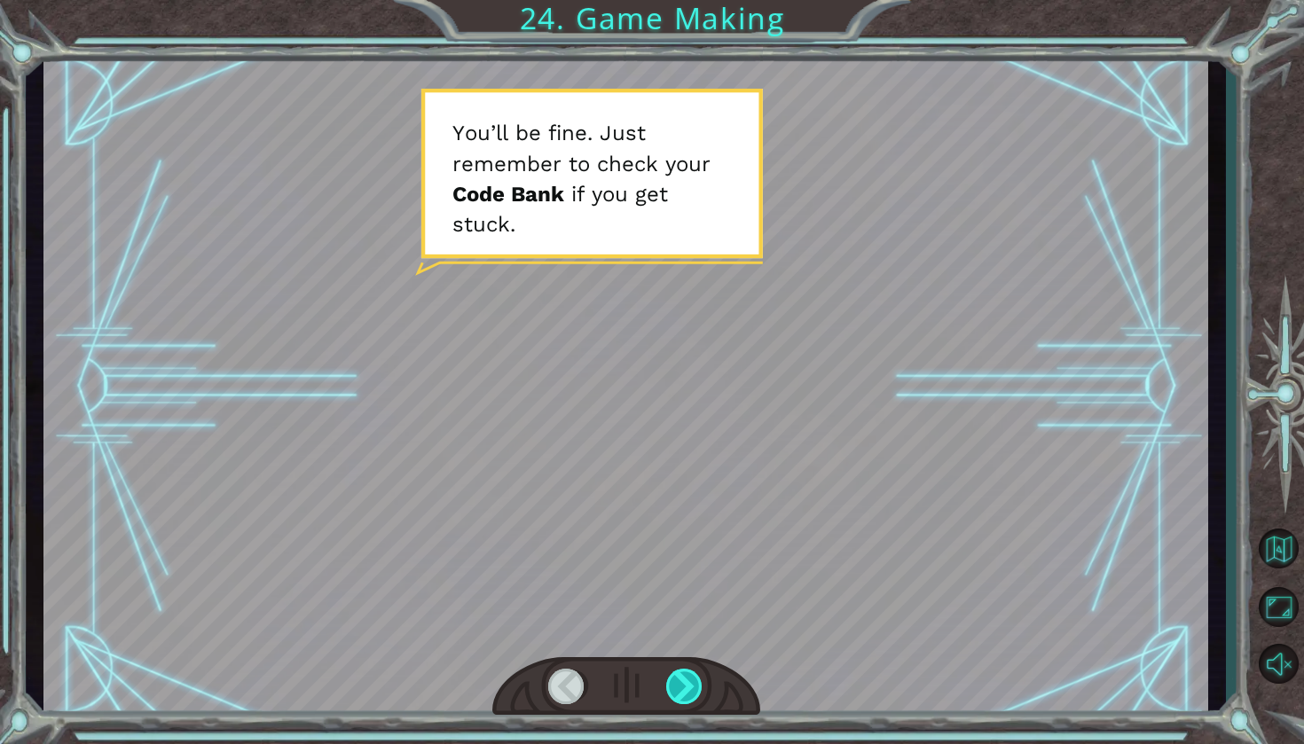
click at [683, 692] on div at bounding box center [685, 686] width 38 height 35
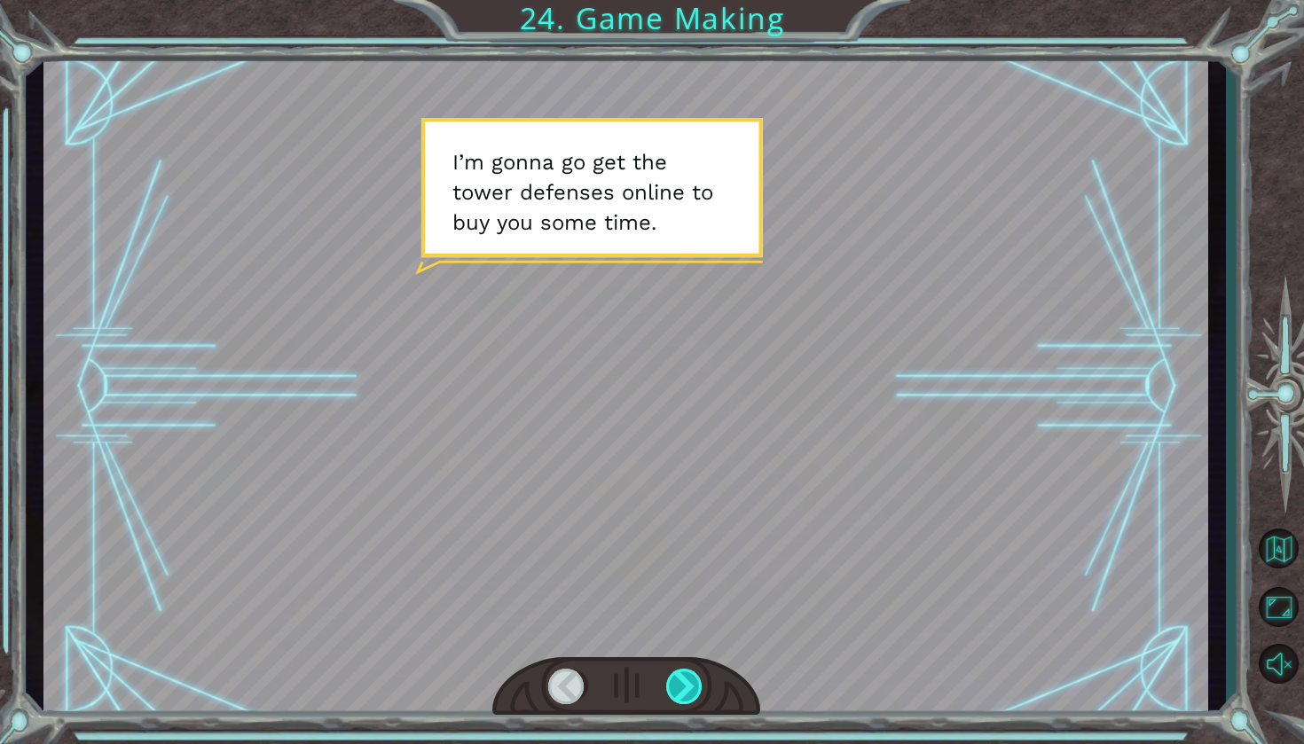
click at [684, 692] on div at bounding box center [685, 686] width 38 height 35
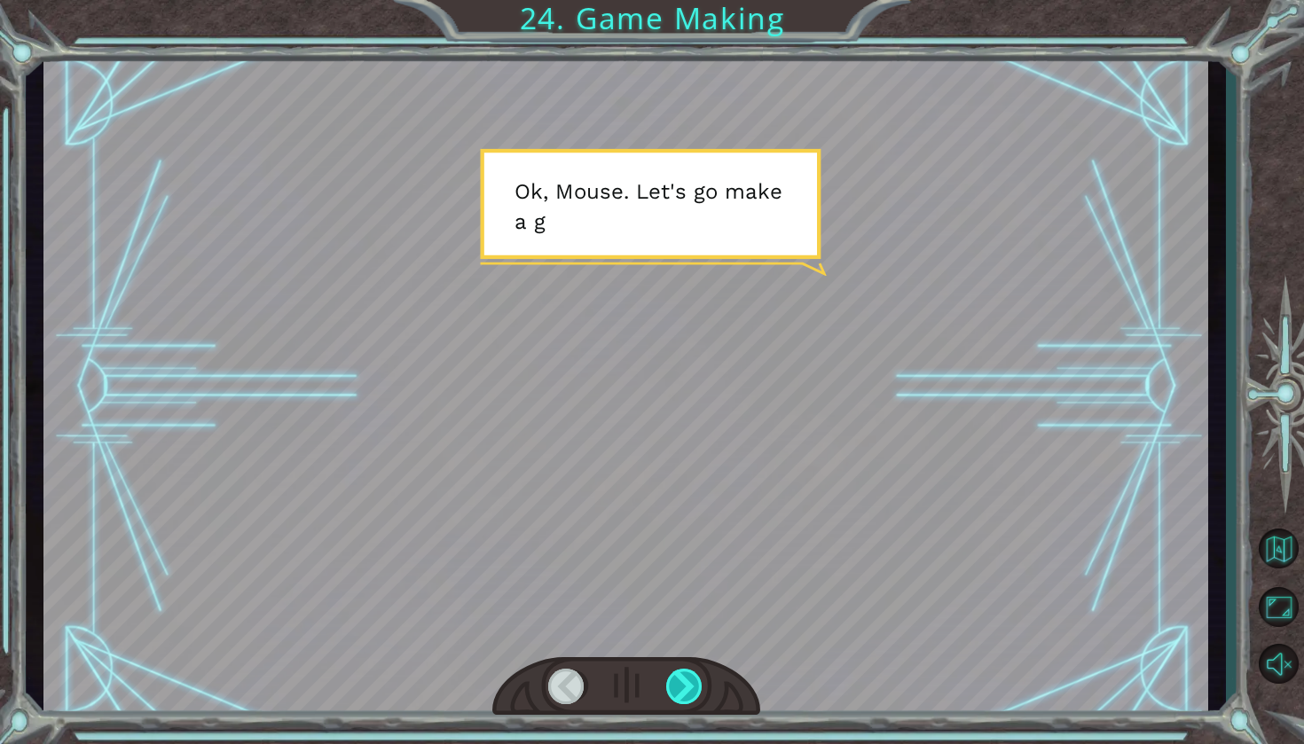
click at [684, 692] on div at bounding box center [685, 686] width 38 height 35
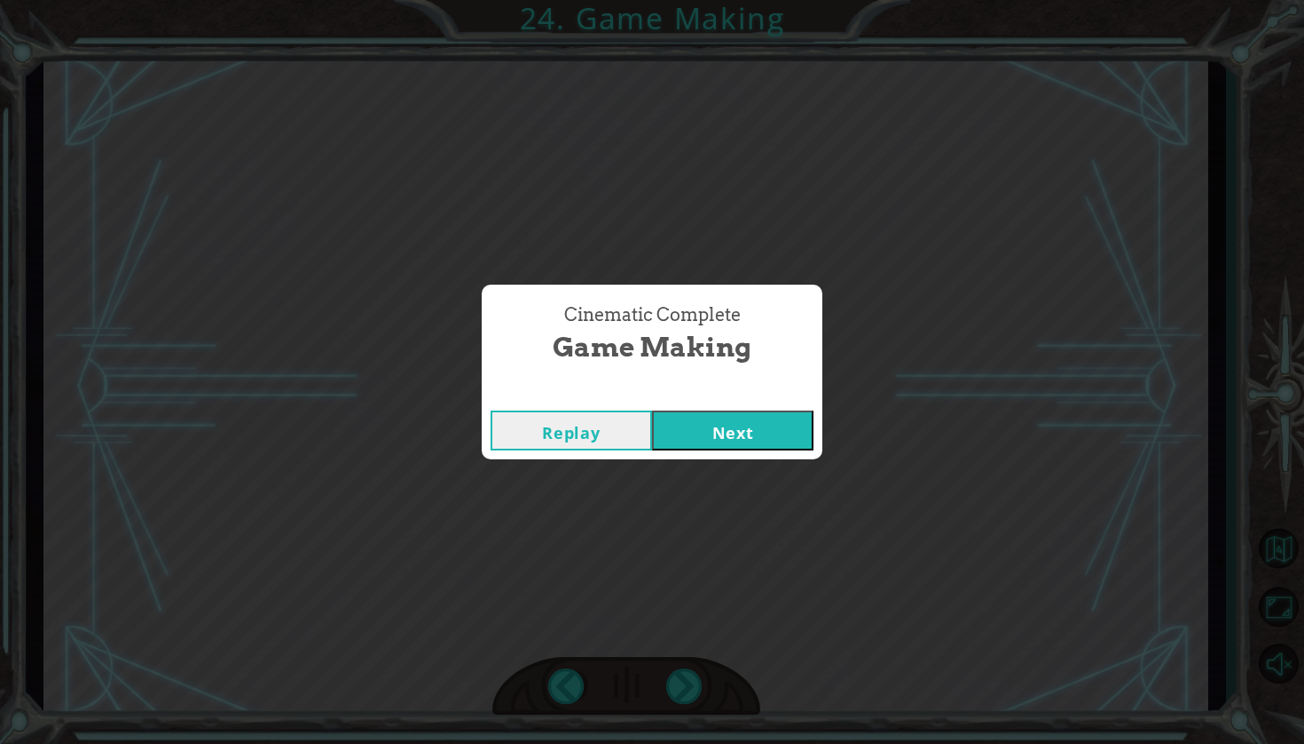
click at [765, 435] on button "Next" at bounding box center [732, 431] width 161 height 40
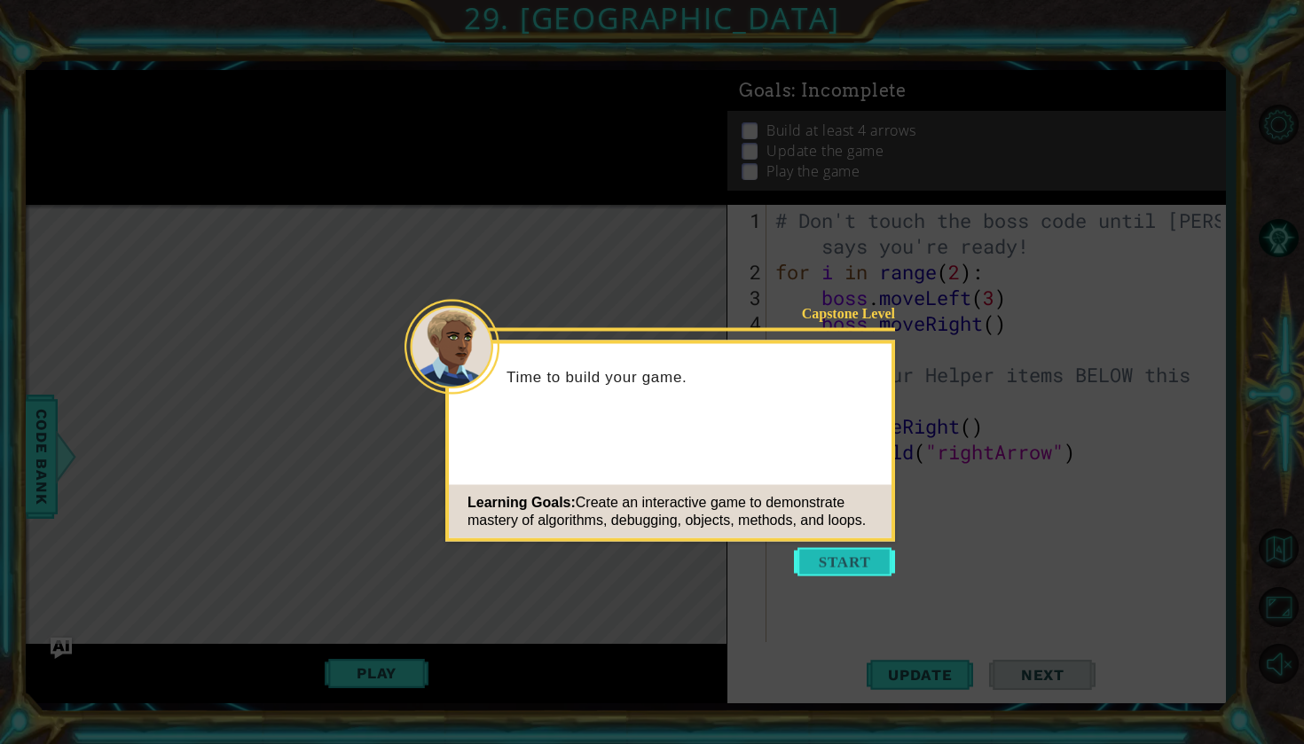
click at [852, 570] on button "Start" at bounding box center [844, 562] width 101 height 28
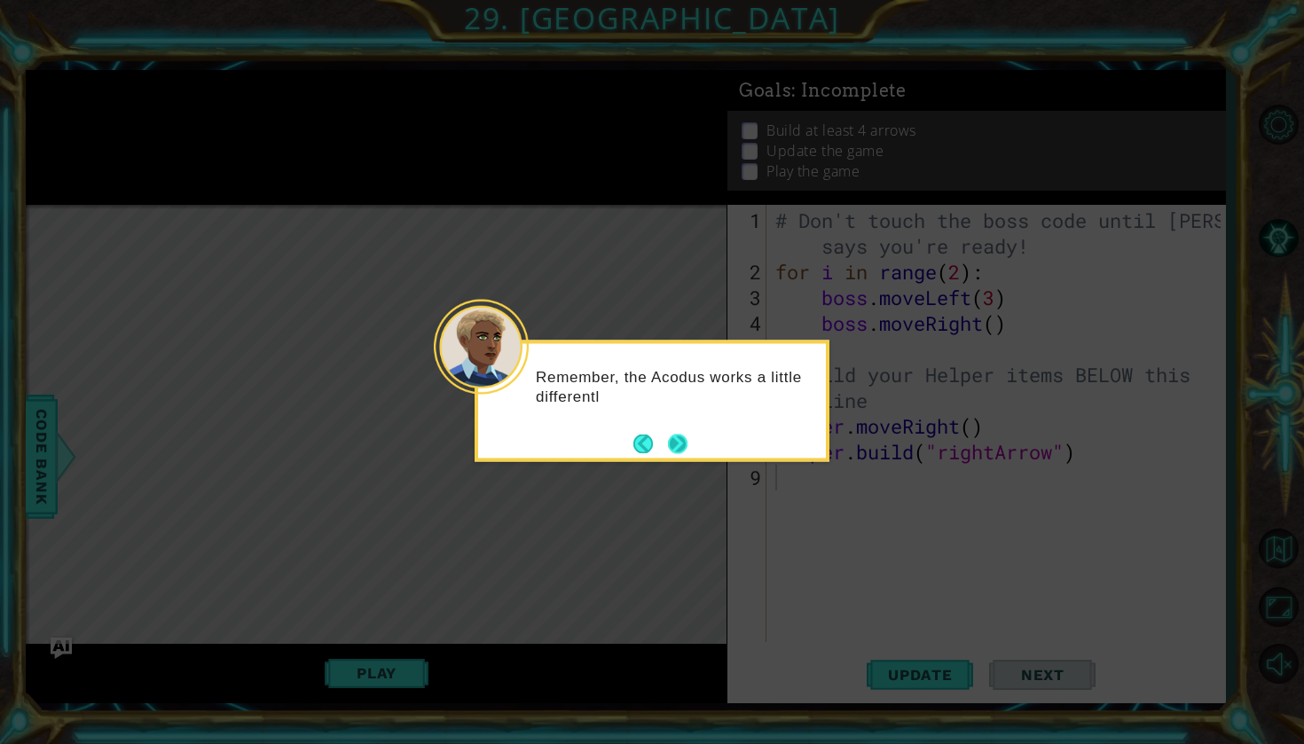
click at [680, 453] on button "Next" at bounding box center [678, 444] width 20 height 20
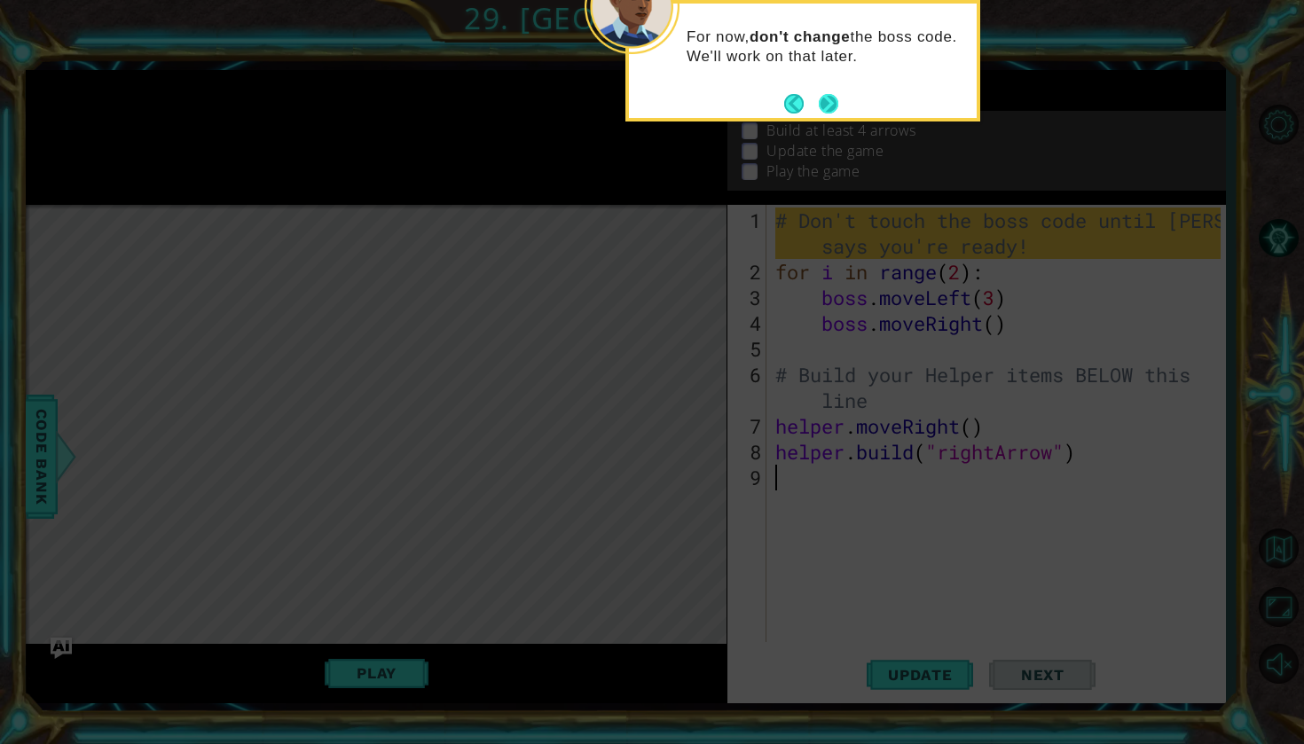
click at [830, 101] on button "Next" at bounding box center [829, 104] width 20 height 20
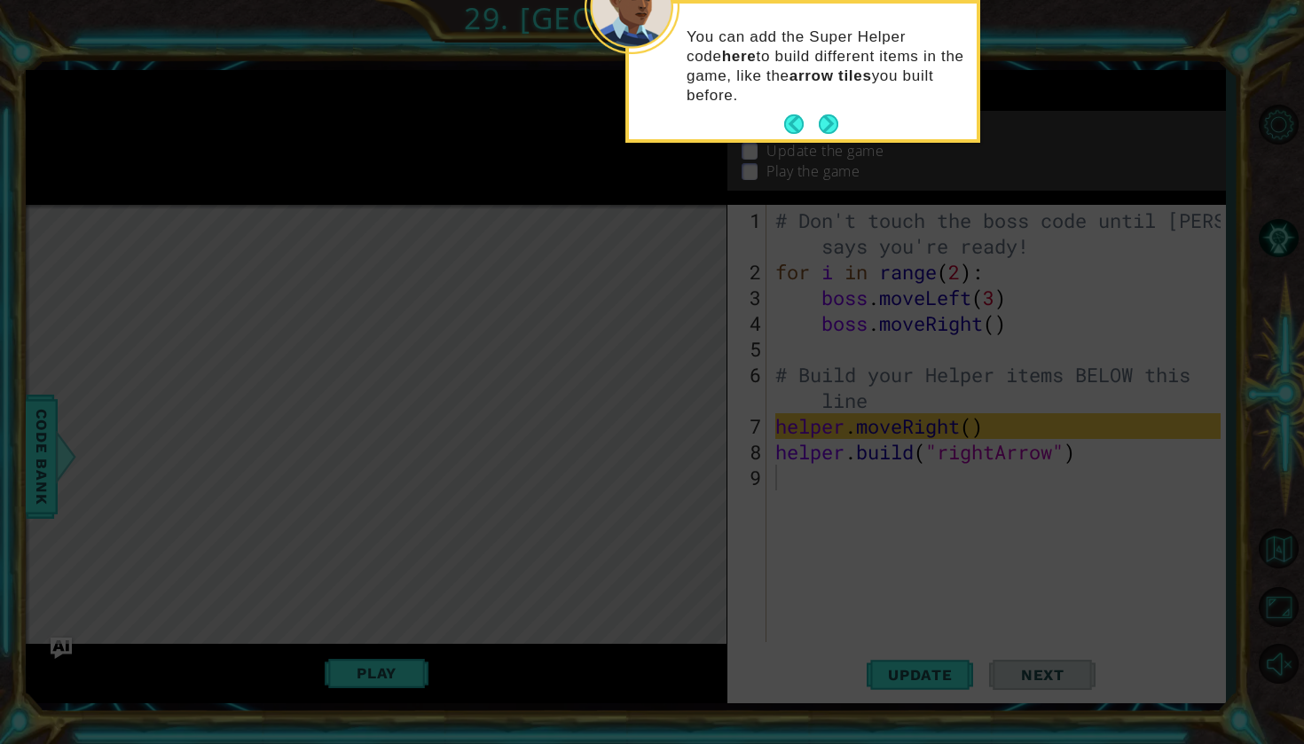
click at [832, 68] on p "You can add the Super Helper code here to build different items in the game, li…" at bounding box center [826, 67] width 278 height 78
drag, startPoint x: 830, startPoint y: 68, endPoint x: 829, endPoint y: 131, distance: 63.0
click at [829, 104] on p "You can add the Super Helper code here to build different items in the game, li…" at bounding box center [826, 67] width 278 height 78
click at [913, 96] on p "You can add the Super Helper code here to build different items in the game, li…" at bounding box center [826, 67] width 278 height 78
click at [832, 125] on button "Next" at bounding box center [829, 124] width 20 height 20
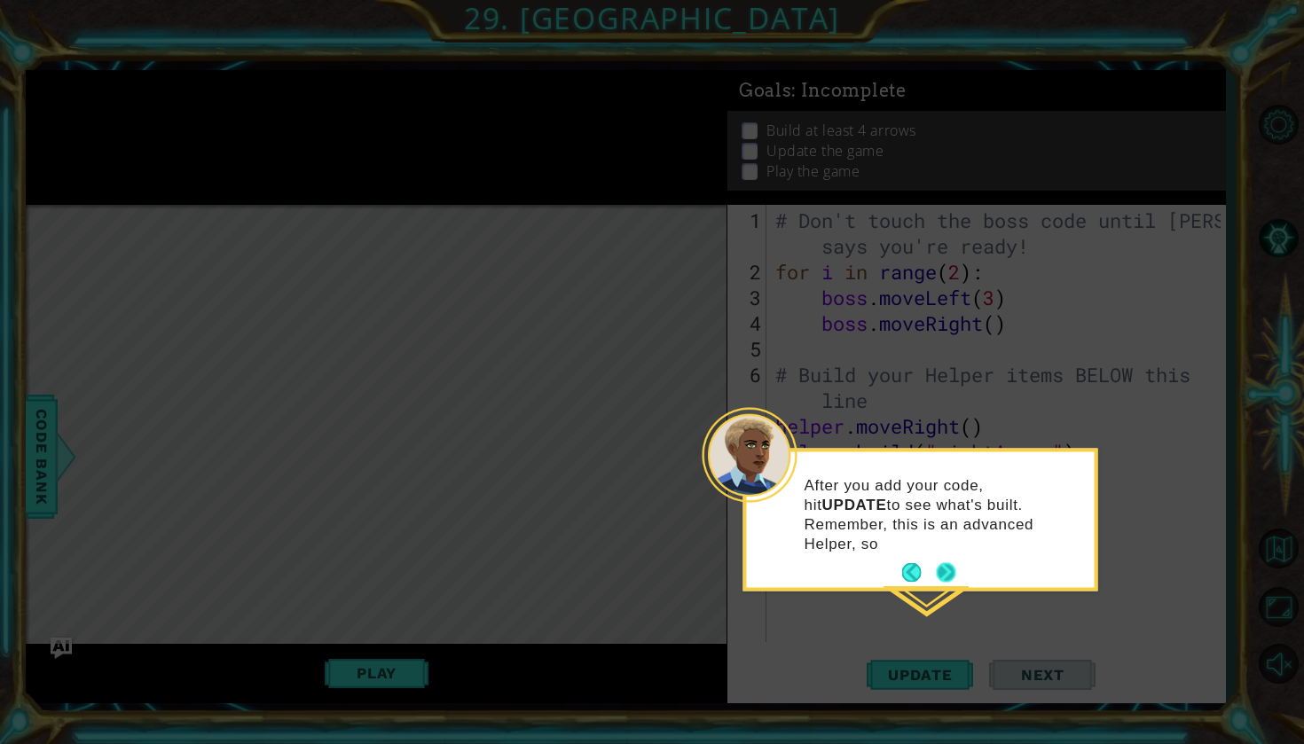
click at [947, 563] on button "Next" at bounding box center [947, 573] width 20 height 20
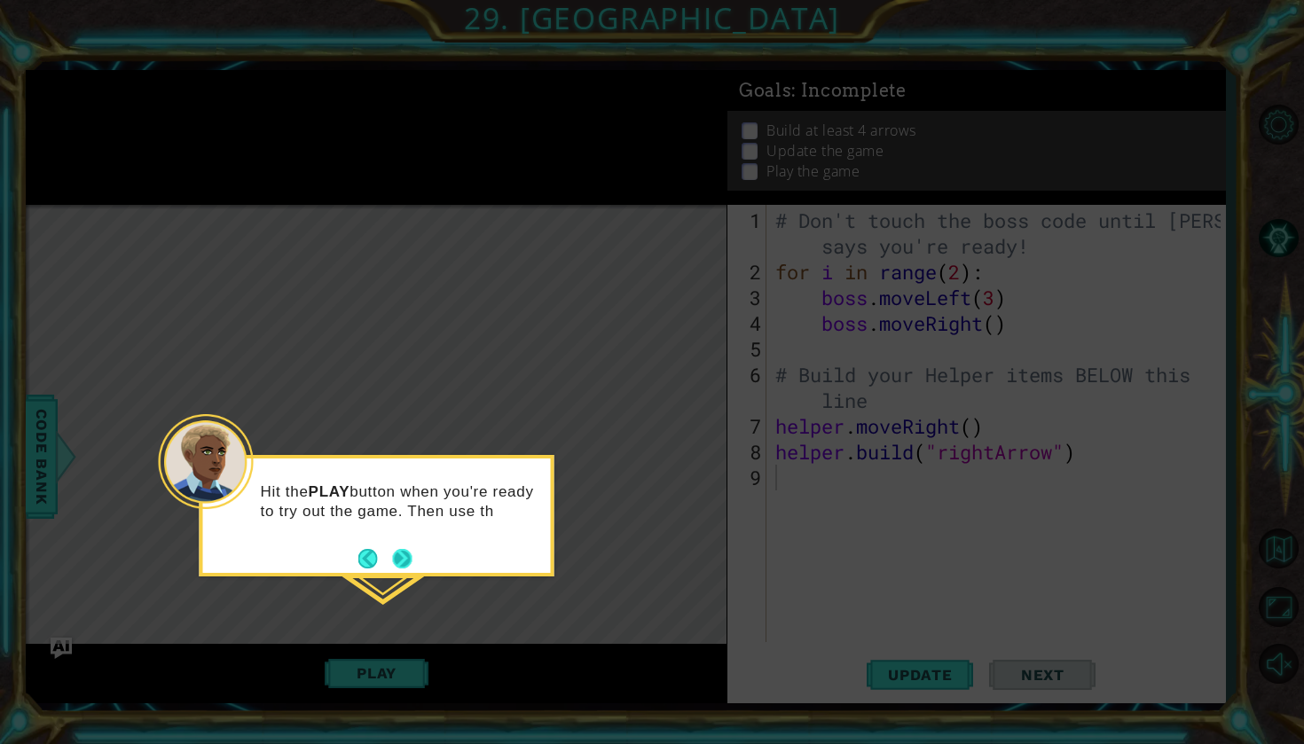
click at [401, 555] on button "Next" at bounding box center [403, 559] width 20 height 20
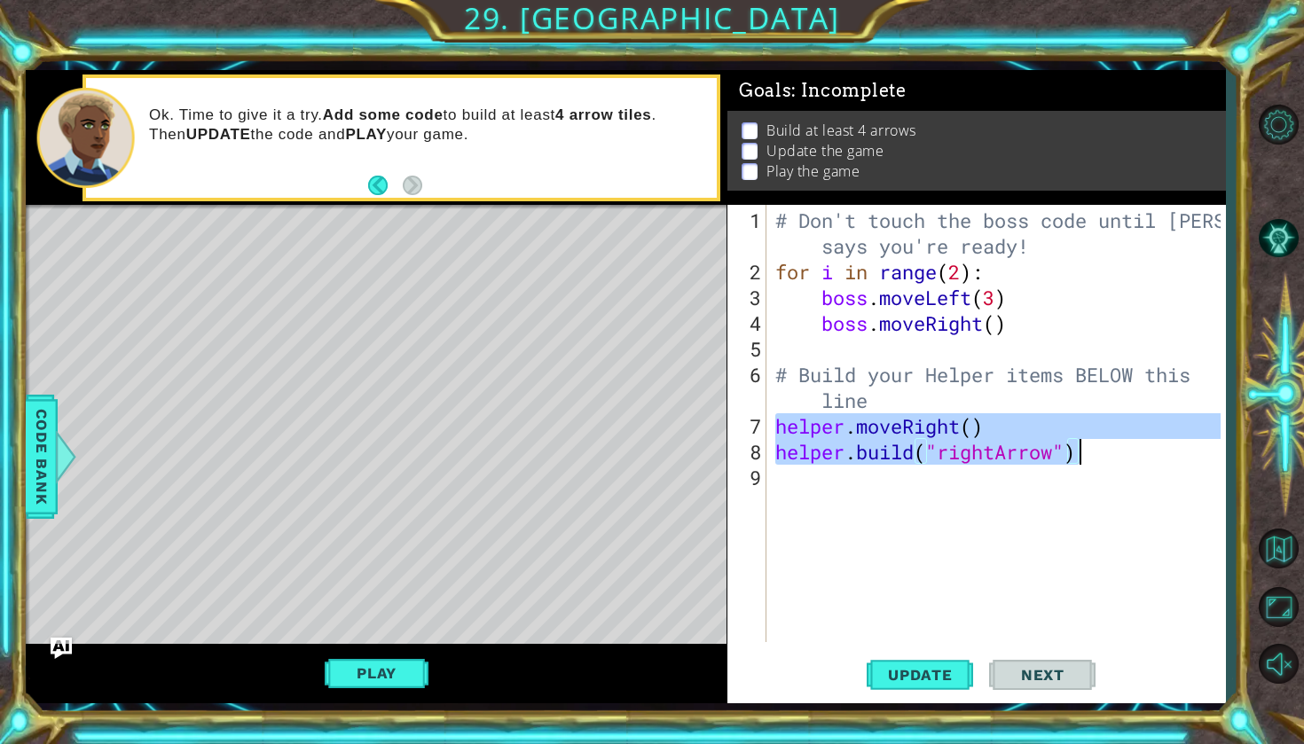
drag, startPoint x: 780, startPoint y: 431, endPoint x: 1085, endPoint y: 453, distance: 306.0
click at [1086, 453] on div "# Don't touch the boss code until [PERSON_NAME] says you're ready! for i in ran…" at bounding box center [1001, 465] width 458 height 515
paste textarea "Code Area"
type textarea "[DOMAIN_NAME]("rightArrow")"
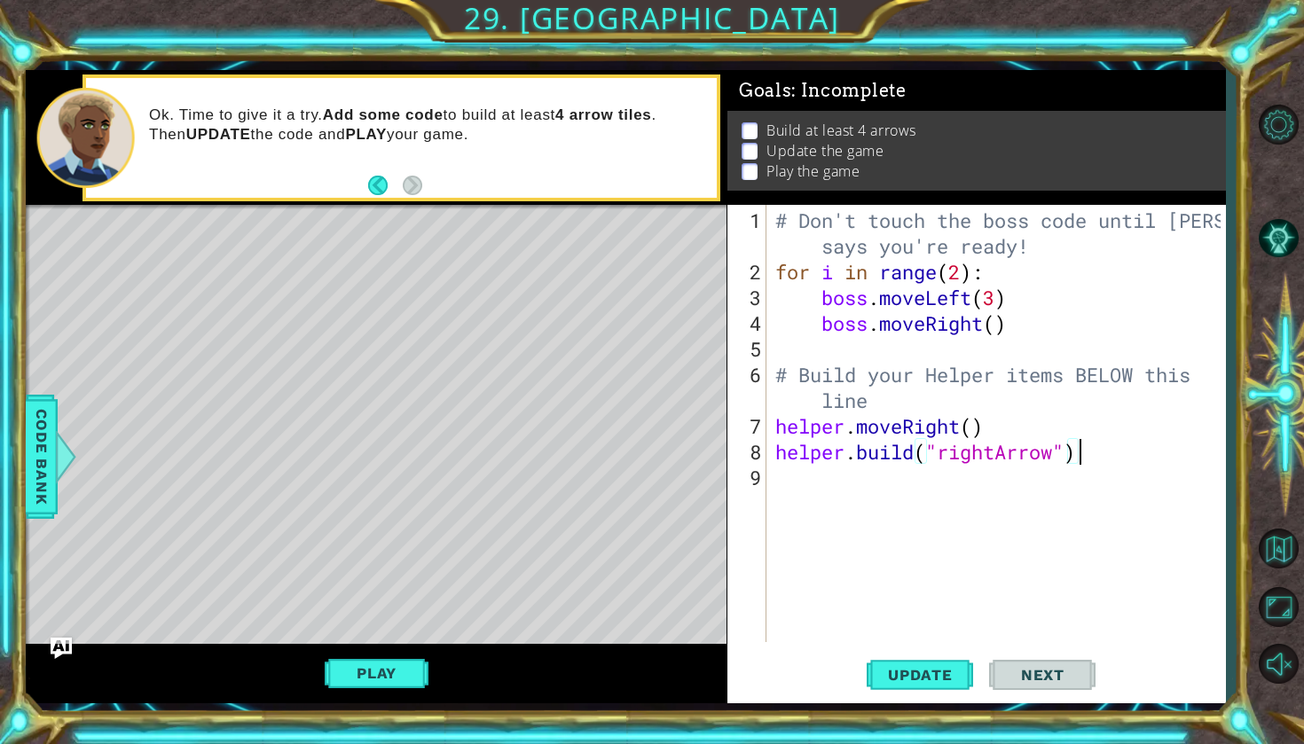
click at [1004, 482] on div "# Don't touch the boss code until [PERSON_NAME] says you're ready! for i in ran…" at bounding box center [1001, 465] width 458 height 515
paste textarea "[DOMAIN_NAME]("rightArrow")"
type textarea "[DOMAIN_NAME]("rightArrow")"
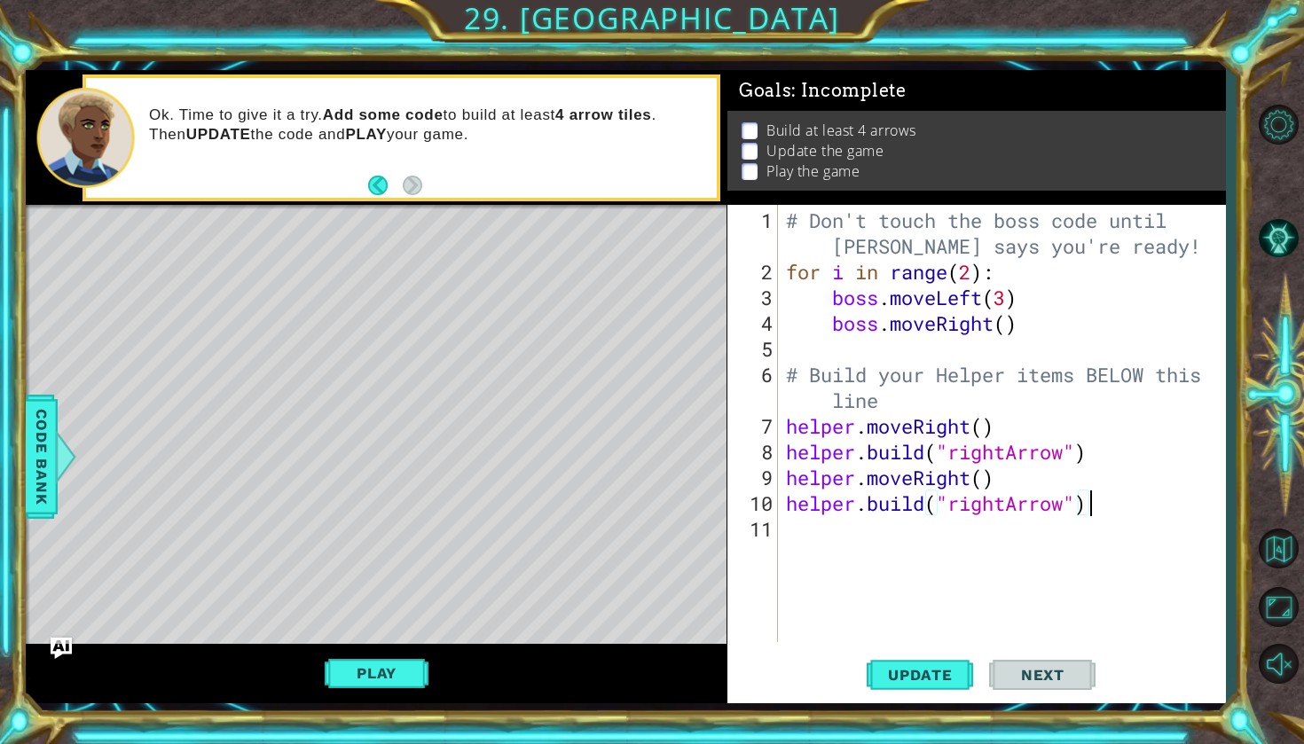
paste textarea "Code Area"
click at [953, 541] on div "# Don't touch the boss code until [PERSON_NAME] says you're ready! for i in ran…" at bounding box center [1006, 465] width 447 height 515
paste textarea "[DOMAIN_NAME]("rightArrow")"
type textarea "[DOMAIN_NAME]("rightArrow")"
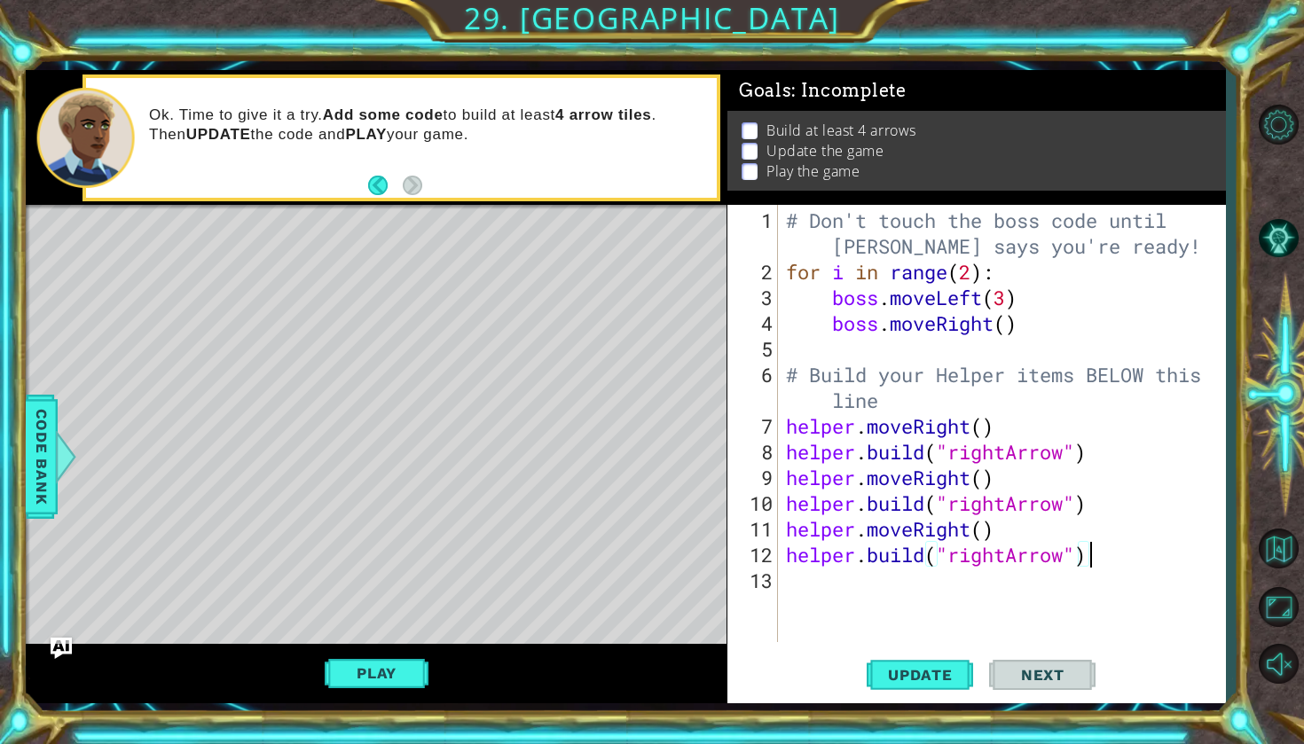
click at [899, 577] on div "# Don't touch the boss code until [PERSON_NAME] says you're ready! for i in ran…" at bounding box center [1006, 465] width 447 height 515
paste textarea "[DOMAIN_NAME]("rightArrow")"
type textarea "[DOMAIN_NAME]("rightArrow")"
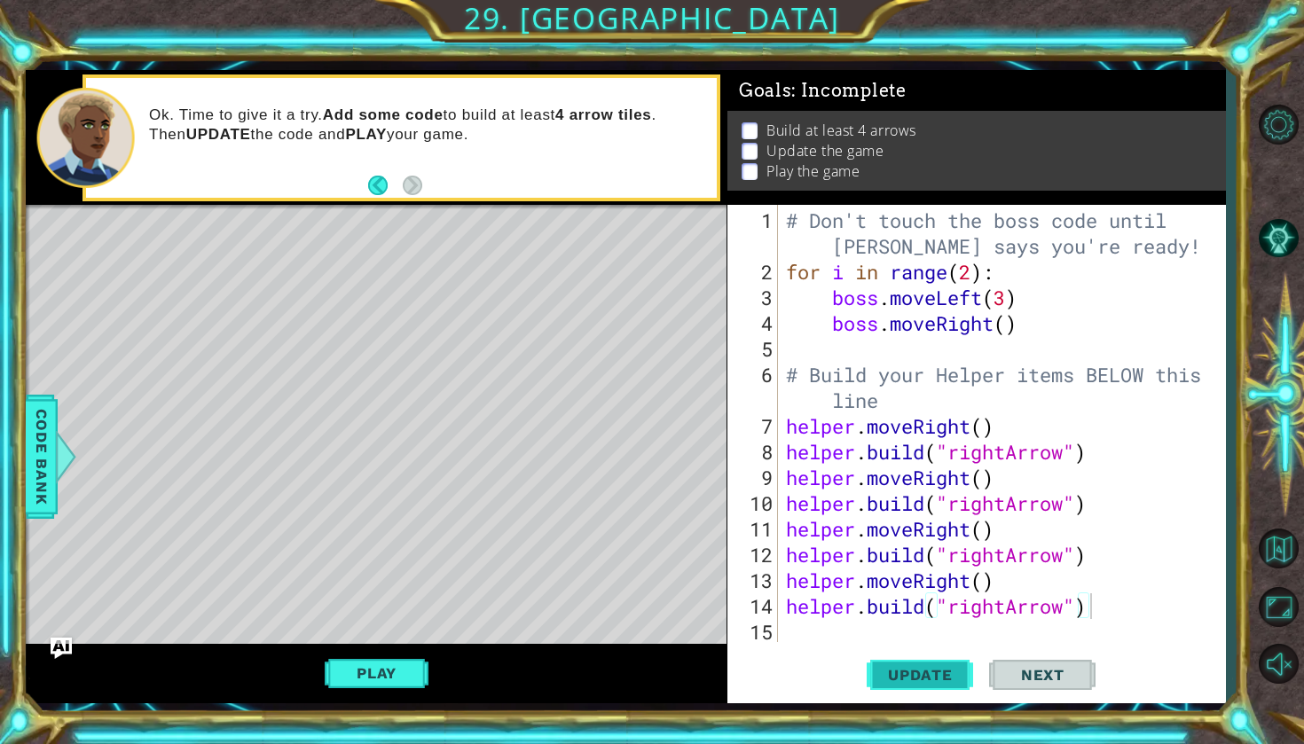
click at [942, 674] on span "Update" at bounding box center [920, 675] width 100 height 18
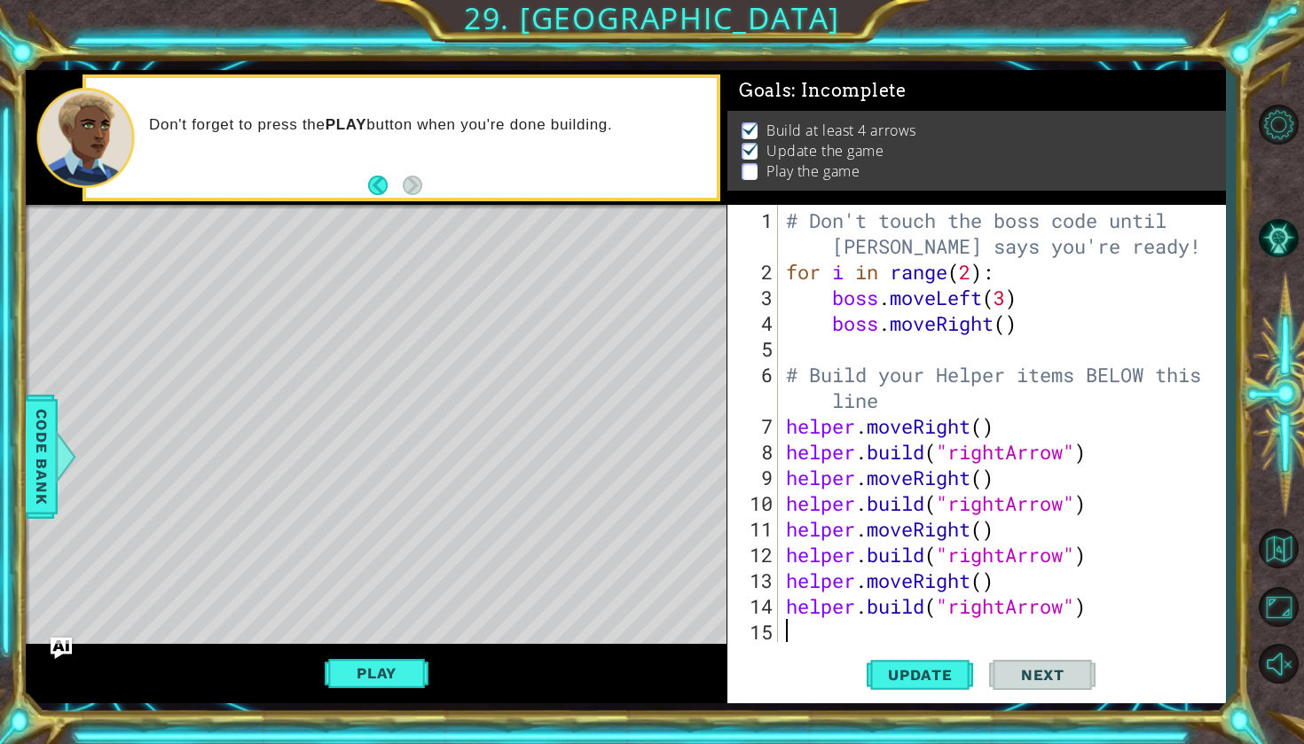
click at [1068, 634] on div "# Don't touch the boss code until [PERSON_NAME] says you're ready! for i in ran…" at bounding box center [1006, 465] width 447 height 515
paste textarea "[DOMAIN_NAME]("rightArrow")"
type textarea "[DOMAIN_NAME]("rightArrow")"
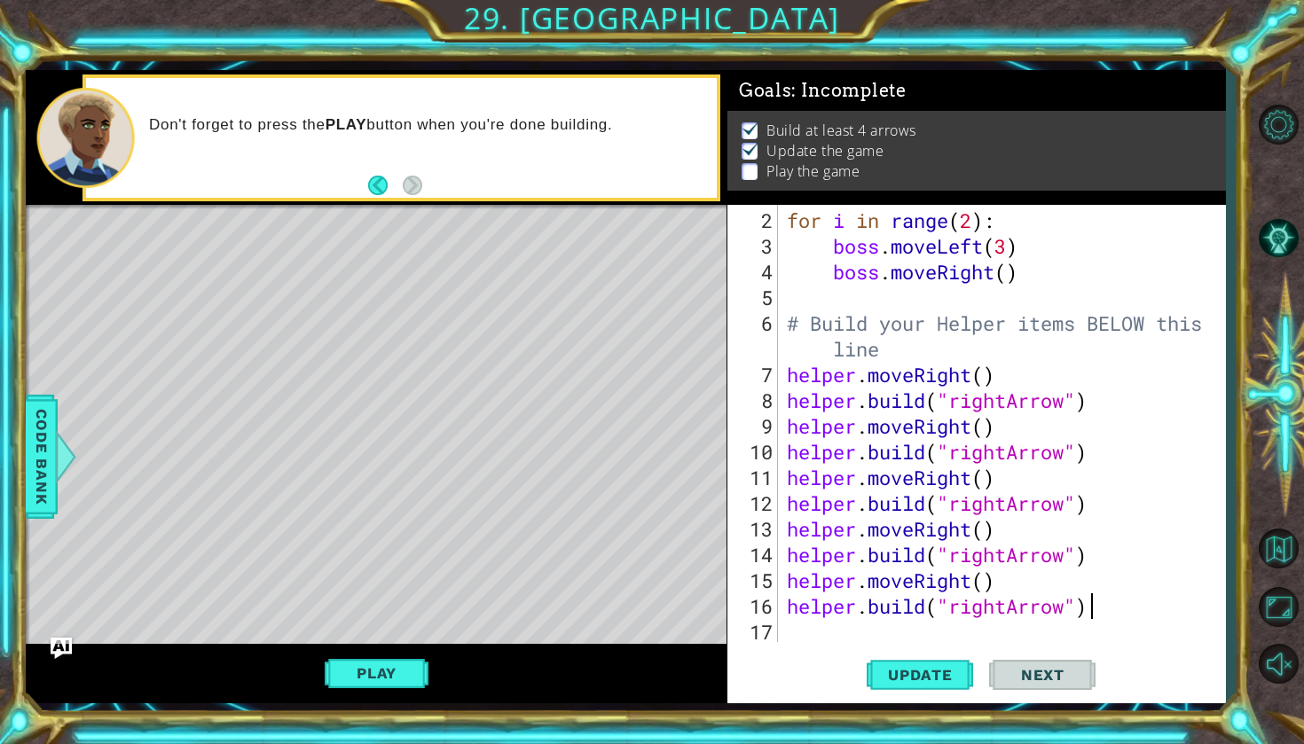
scroll to position [51, 0]
click at [1017, 631] on div "for i in range ( 2 ) : boss . moveLeft ( 3 ) boss . moveRight ( ) # Build your …" at bounding box center [1006, 452] width 446 height 489
paste textarea "[DOMAIN_NAME]("rightArrow")"
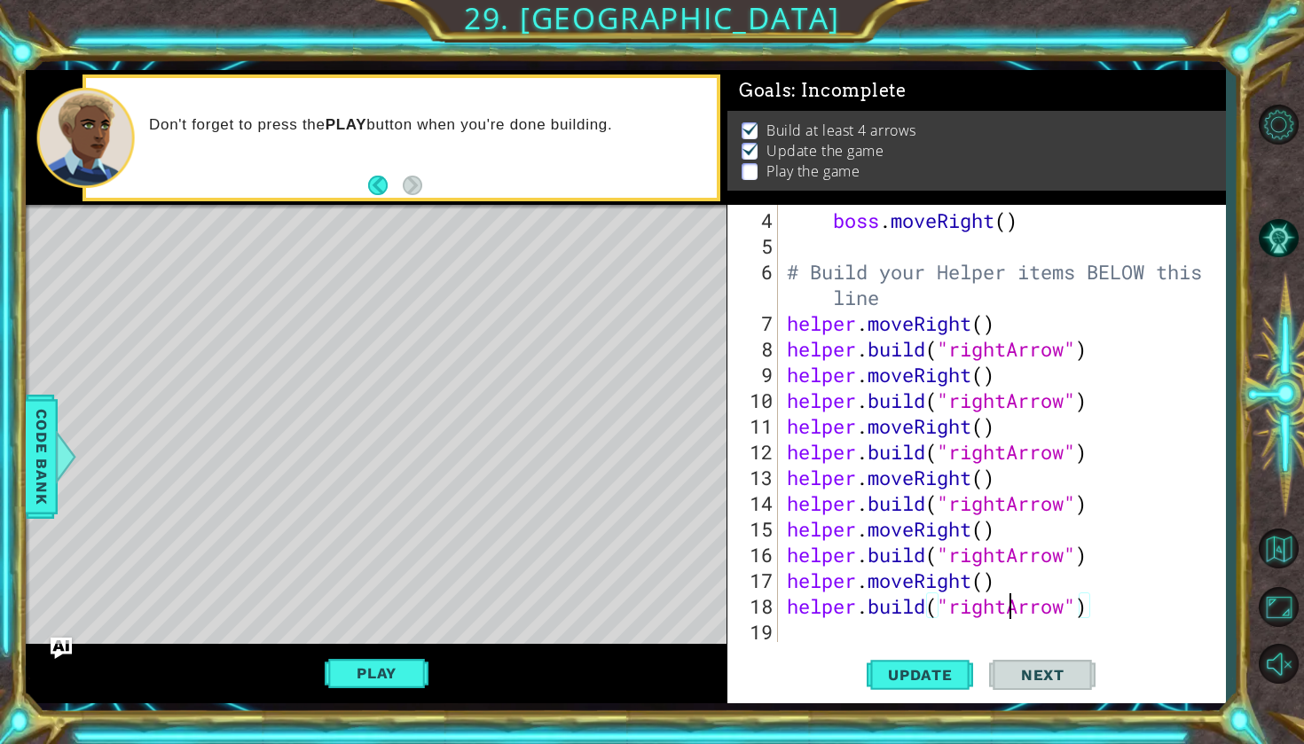
click at [1006, 613] on div "boss . moveRight ( ) # Build your Helper items BELOW this line helper . moveRig…" at bounding box center [1006, 452] width 446 height 489
type textarea "[DOMAIN_NAME]("downArrow")"
click at [993, 628] on div "boss . moveRight ( ) # Build your Helper items BELOW this line helper . moveRig…" at bounding box center [1006, 452] width 446 height 489
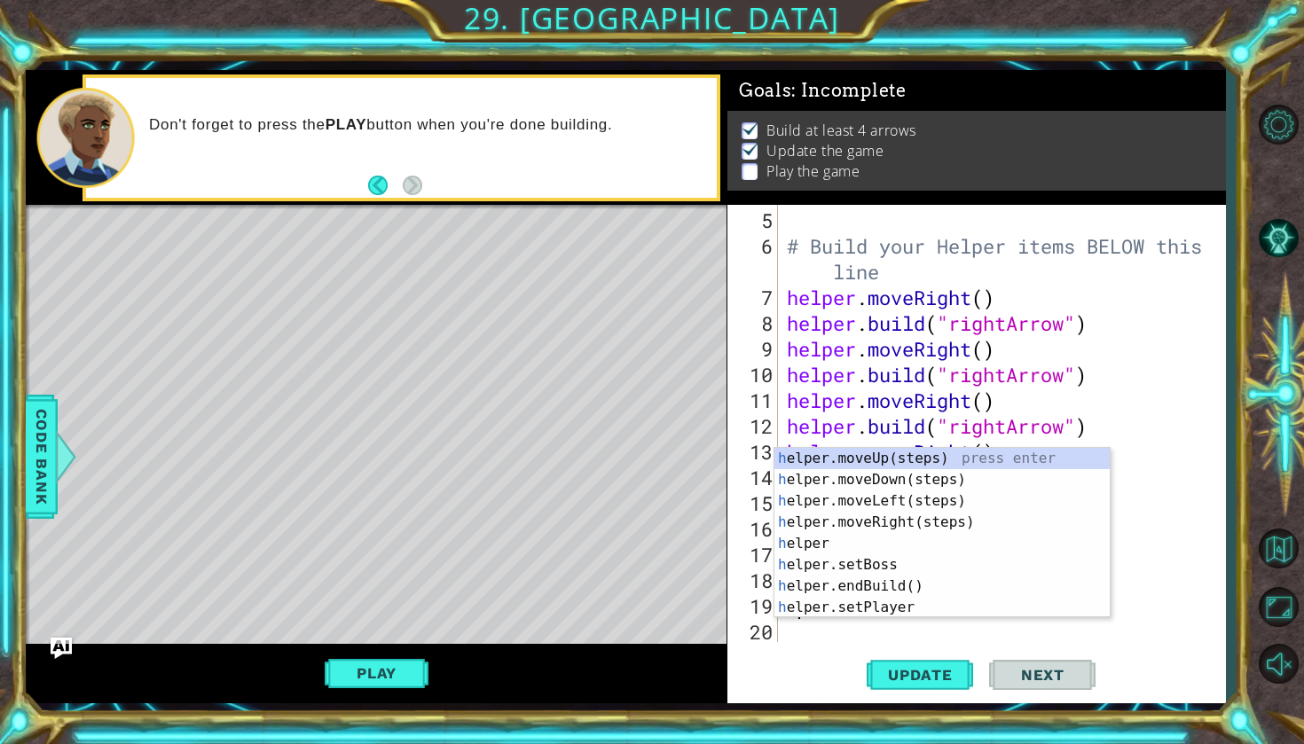
scroll to position [129, 0]
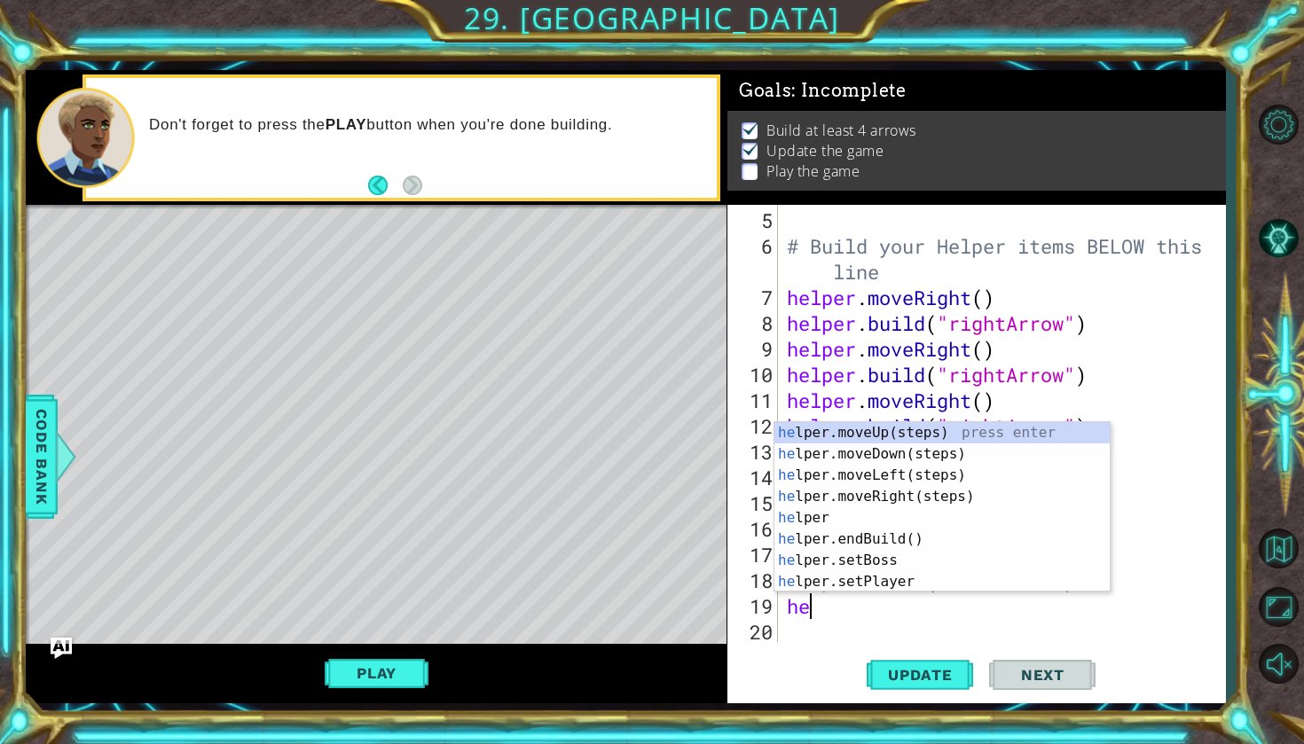
type textarea "hel"
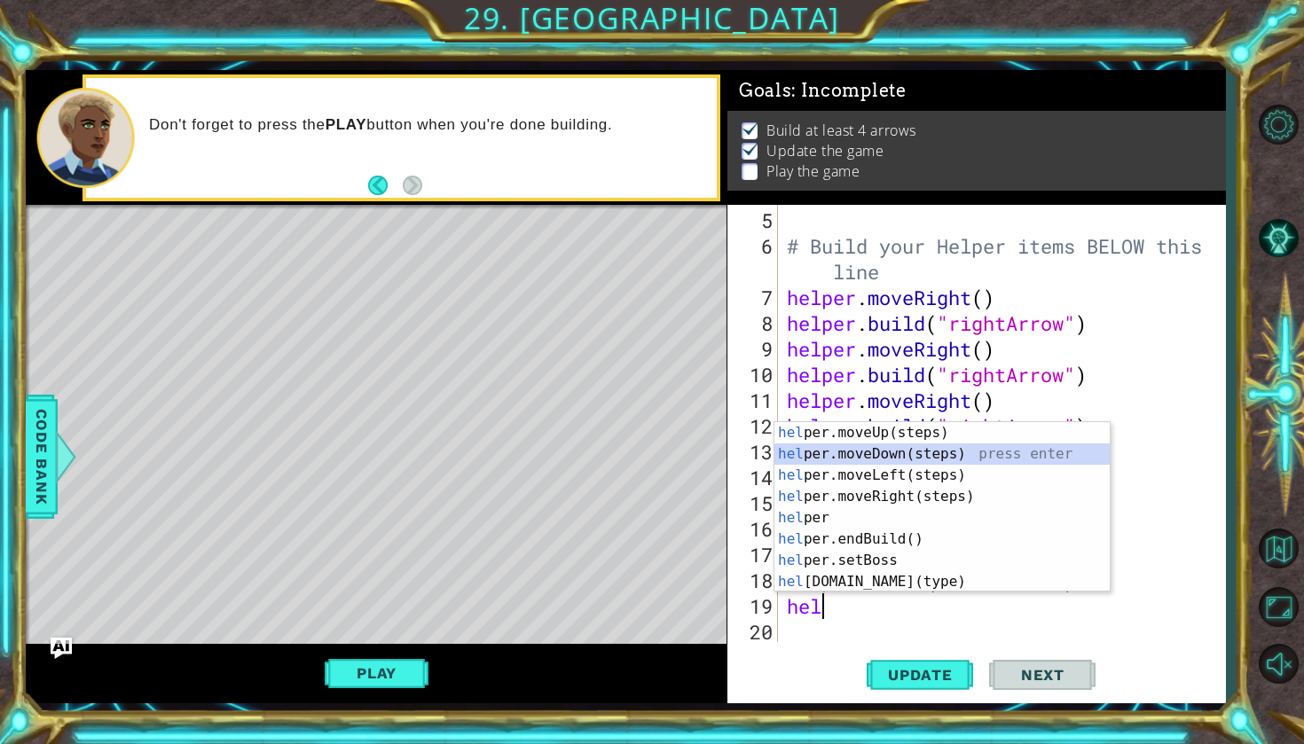
click at [885, 455] on div "hel per.moveUp(steps) press enter hel per.moveDown(steps) press enter hel per.m…" at bounding box center [942, 528] width 335 height 213
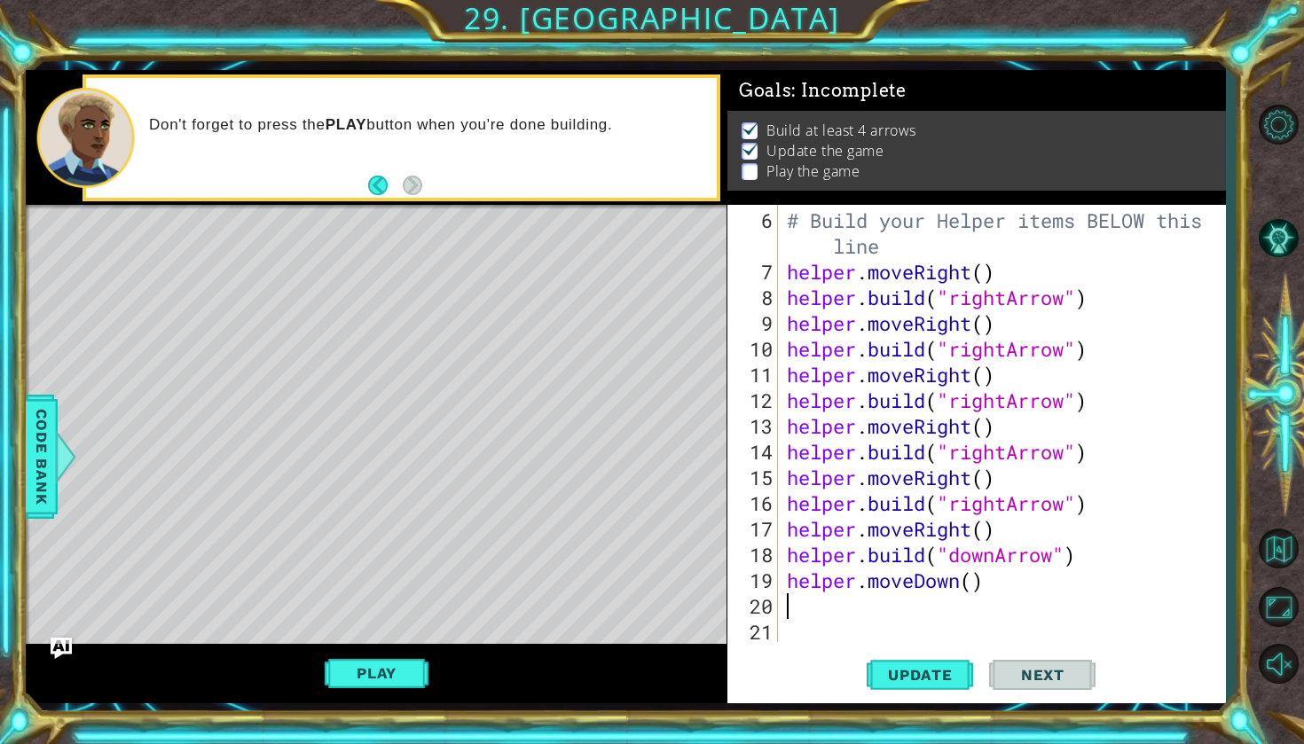
click at [978, 586] on div "# Build your Helper items BELOW this line helper . moveRight ( ) helper . build…" at bounding box center [1006, 465] width 446 height 515
type textarea "helper.moveDown()"
click at [948, 607] on div "# Build your Helper items BELOW this line helper . moveRight ( ) helper . build…" at bounding box center [1006, 465] width 446 height 515
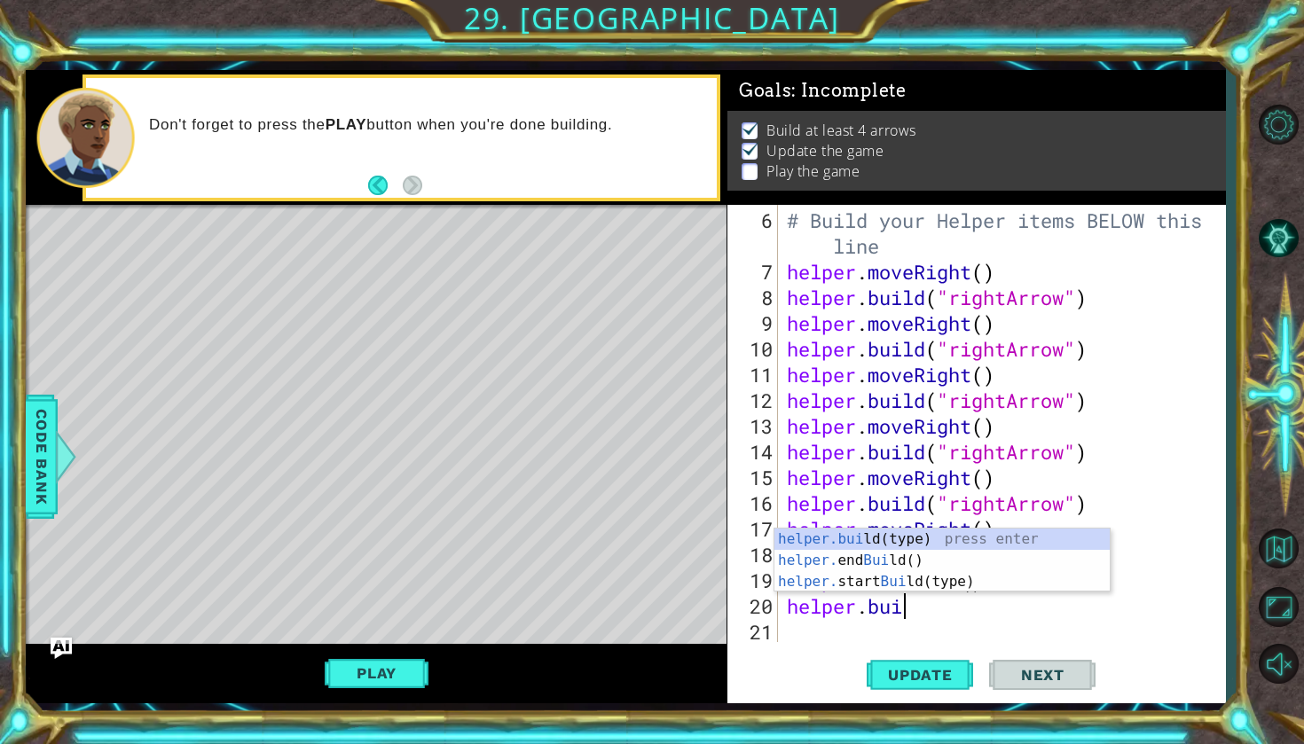
scroll to position [0, 4]
click at [910, 546] on div "helper.[PERSON_NAME](type) press enter helper. end [PERSON_NAME]() press enter …" at bounding box center [942, 582] width 335 height 106
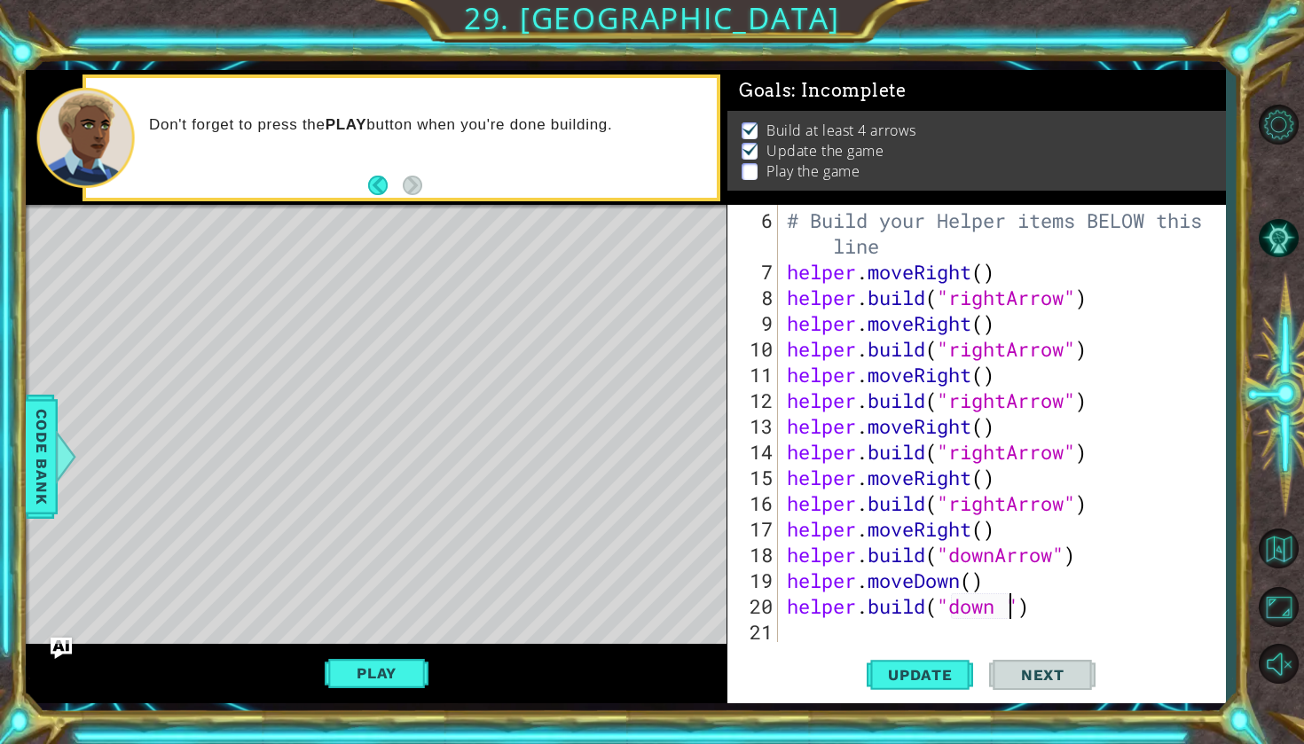
scroll to position [0, 10]
type textarea "[DOMAIN_NAME]("downArrow")"
click at [922, 628] on div "# Build your Helper items BELOW this line helper . moveRight ( ) helper . build…" at bounding box center [1006, 465] width 446 height 515
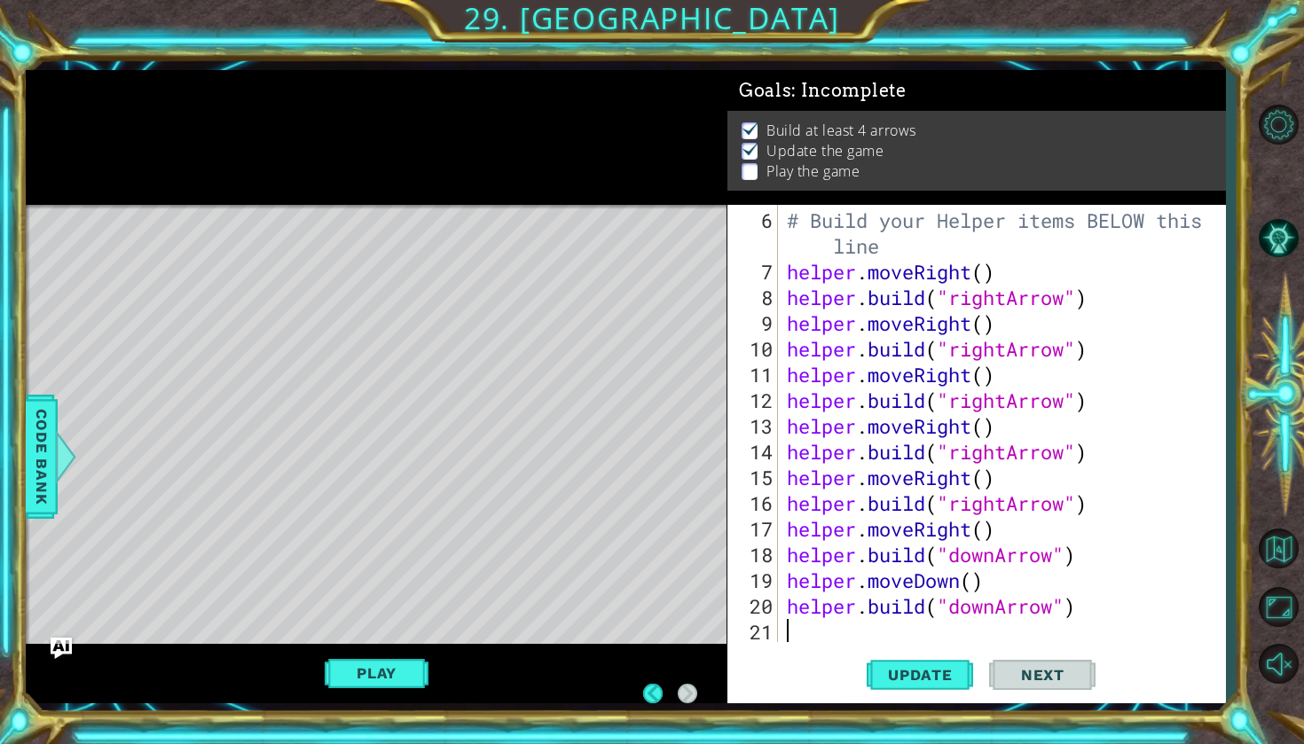
scroll to position [0, 0]
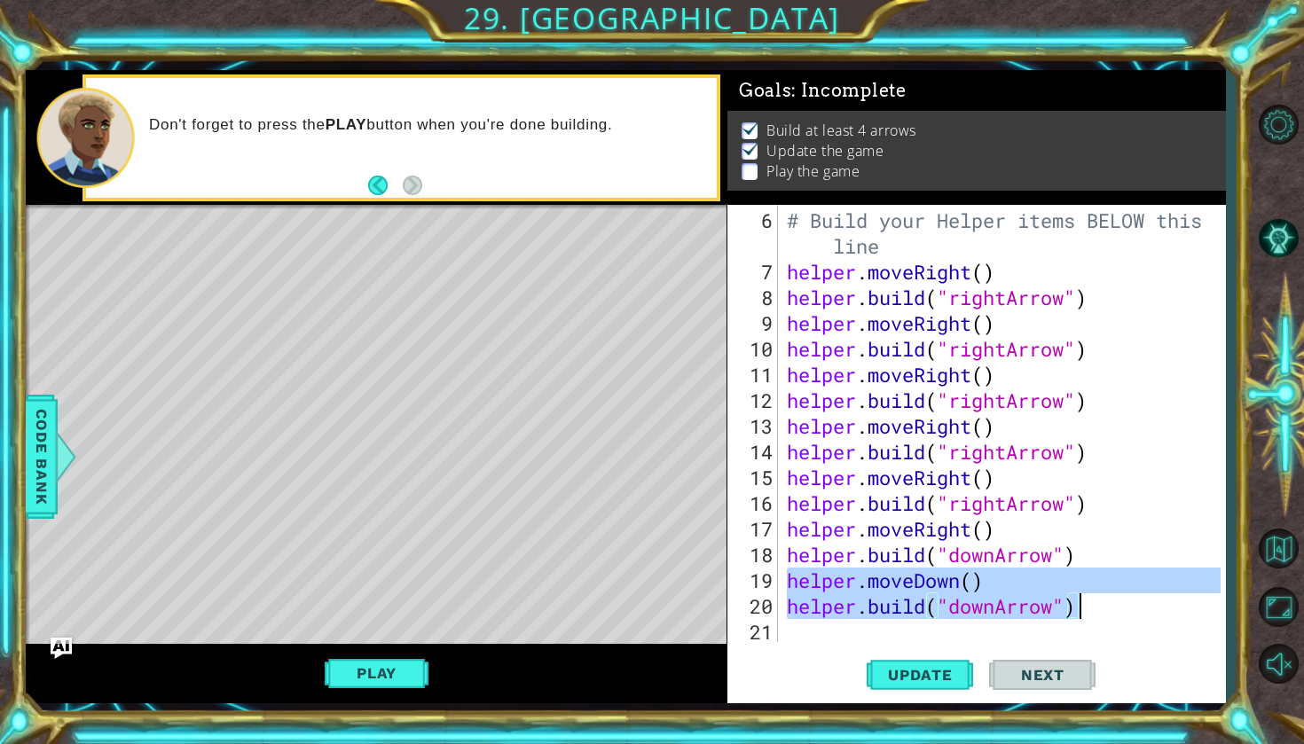
drag, startPoint x: 787, startPoint y: 590, endPoint x: 1158, endPoint y: 614, distance: 371.7
click at [1158, 614] on div "# Build your Helper items BELOW this line helper . moveRight ( ) helper . build…" at bounding box center [1006, 465] width 446 height 515
type textarea "helper.moveDown() [DOMAIN_NAME]("downArrow")"
click at [1034, 637] on div "# Build your Helper items BELOW this line helper . moveRight ( ) helper . build…" at bounding box center [1006, 465] width 446 height 515
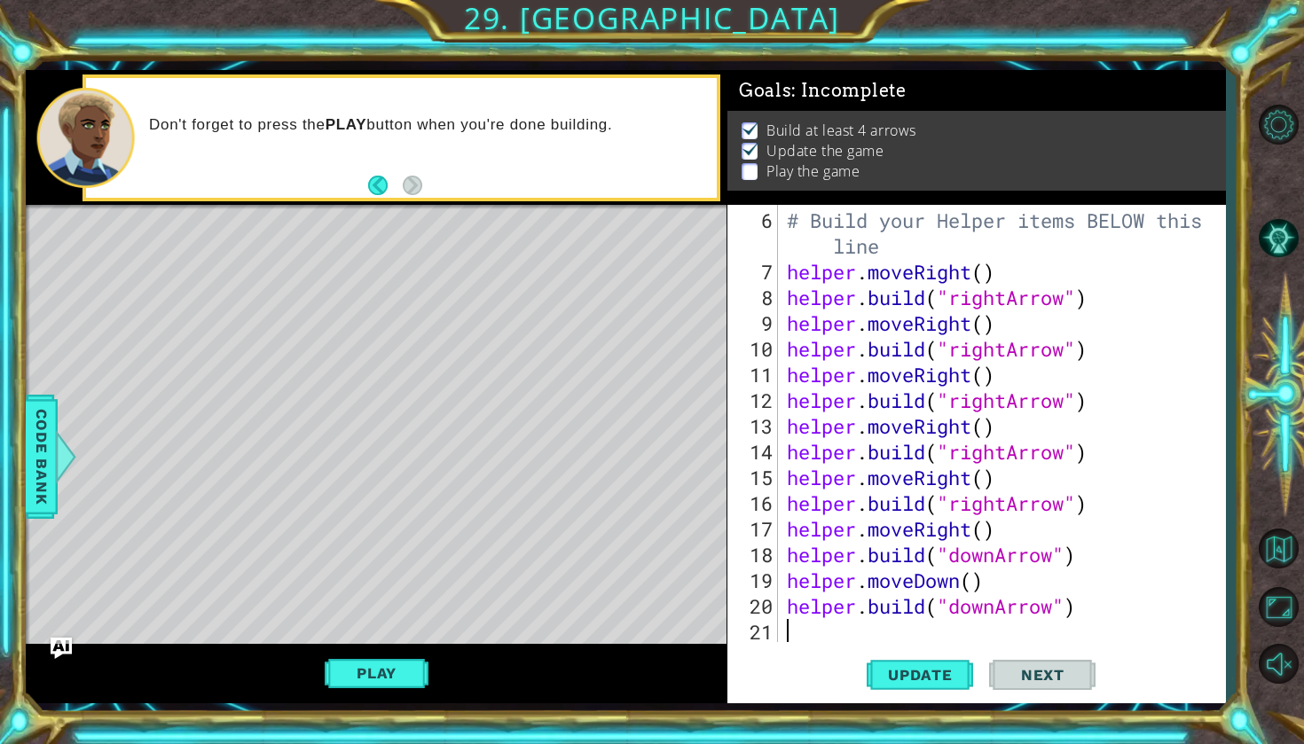
paste textarea "[DOMAIN_NAME]("downArrow")"
type textarea "[DOMAIN_NAME]("downArrow")"
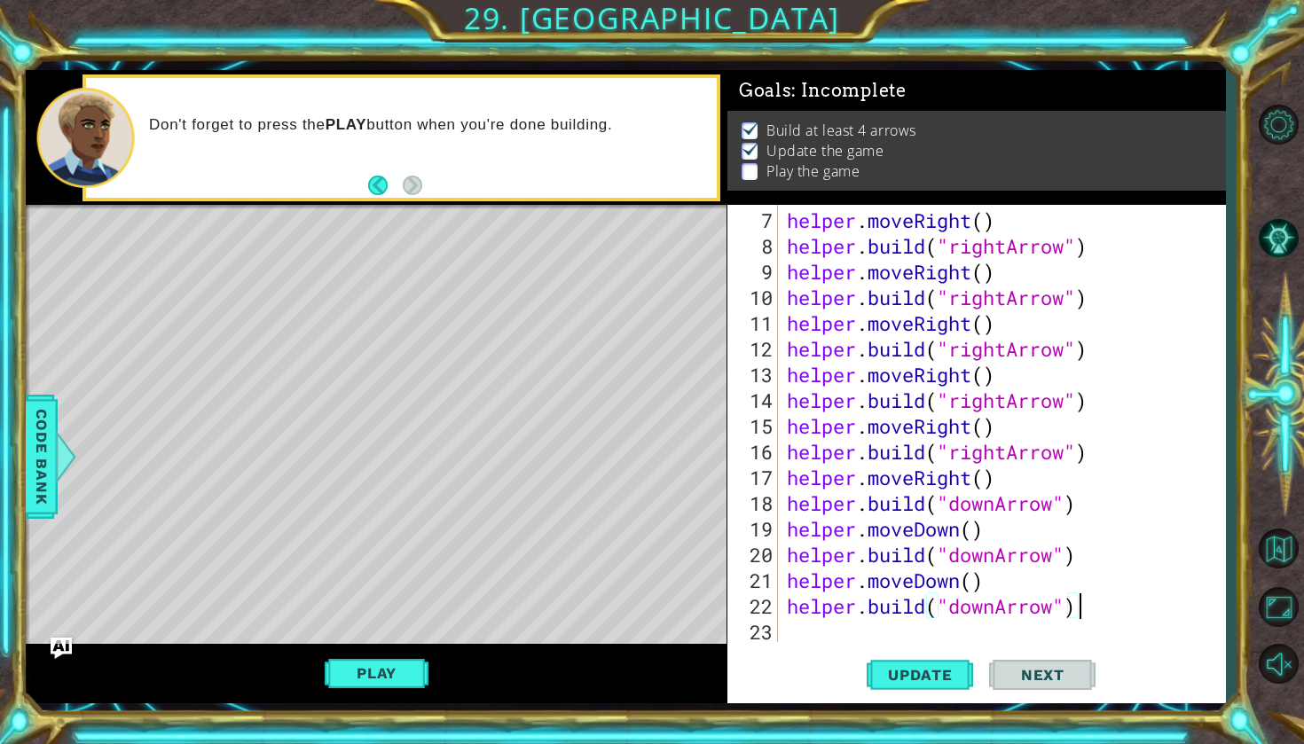
paste textarea "Code Area"
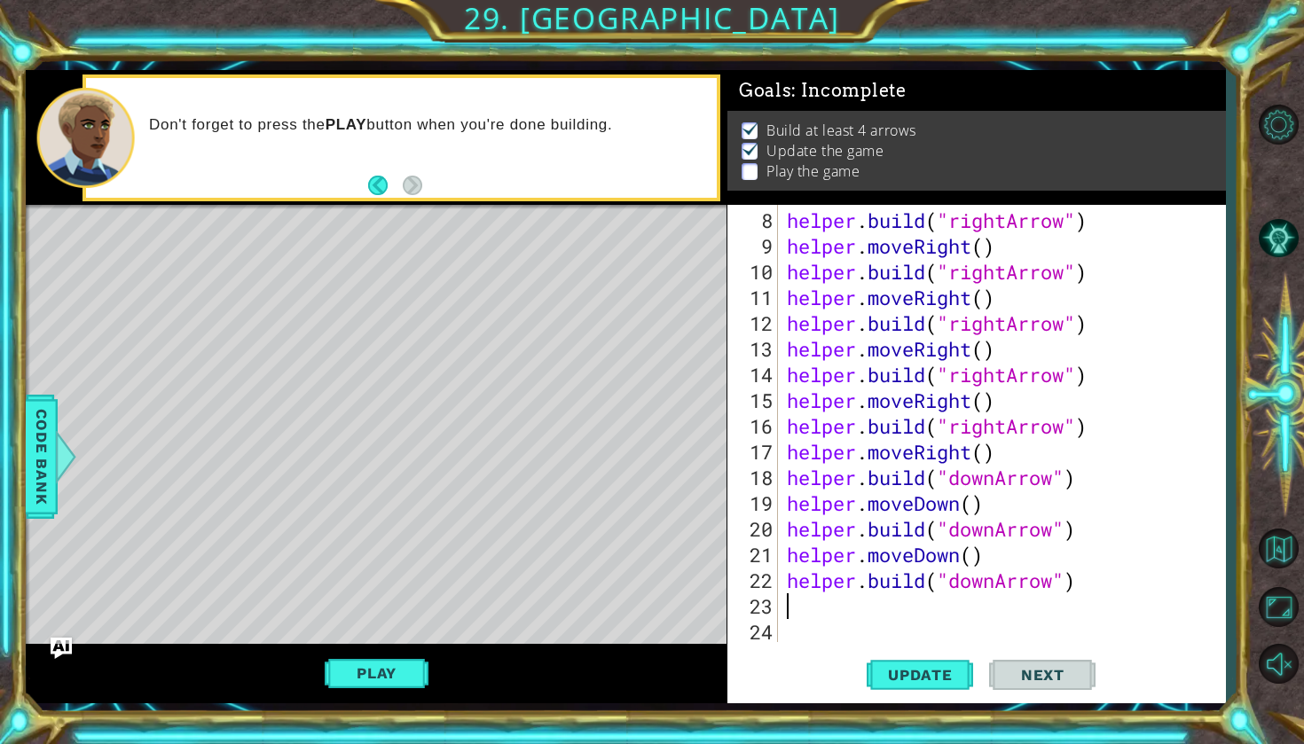
paste textarea "[DOMAIN_NAME]("downArrow")"
type textarea "[DOMAIN_NAME]("downArrow")"
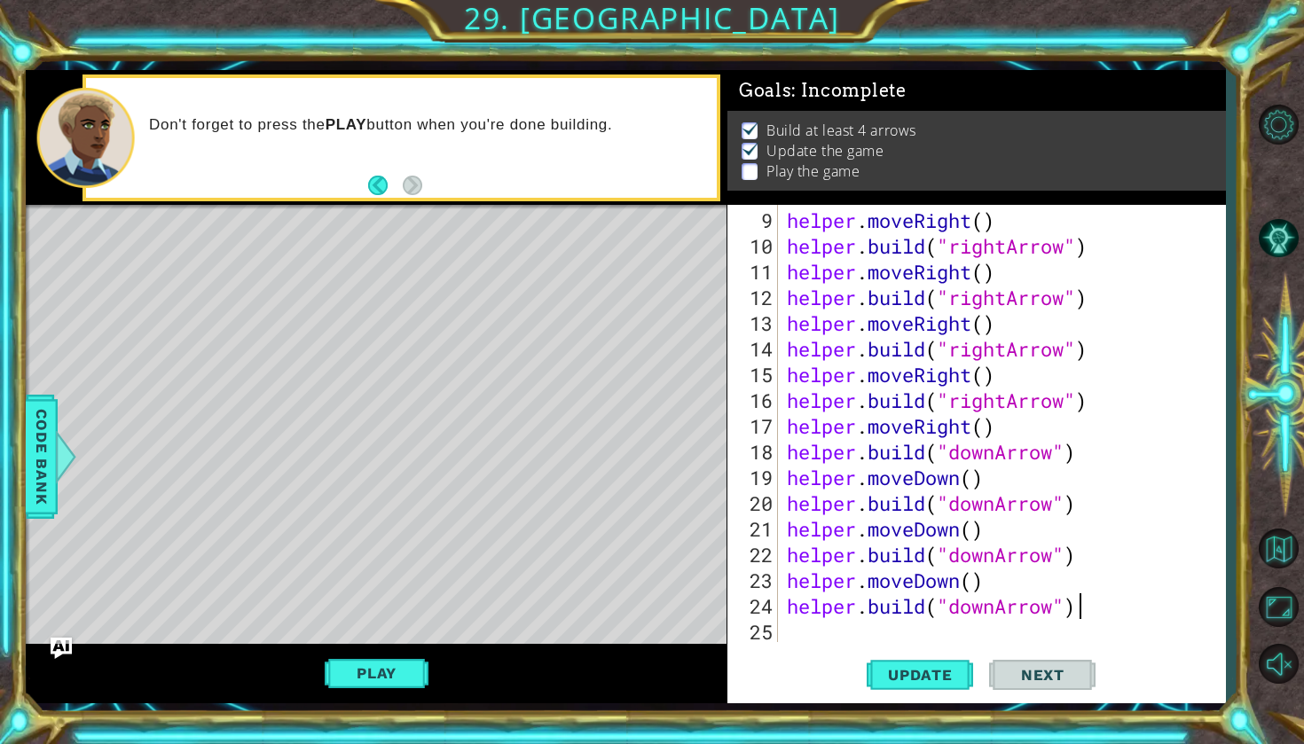
scroll to position [257, 0]
click at [927, 634] on div "helper . moveRight ( ) helper . build ( "rightArrow" ) helper . moveRight ( ) h…" at bounding box center [1006, 452] width 446 height 489
paste textarea "[DOMAIN_NAME]("downArrow")"
type textarea "[DOMAIN_NAME]("downArrow")"
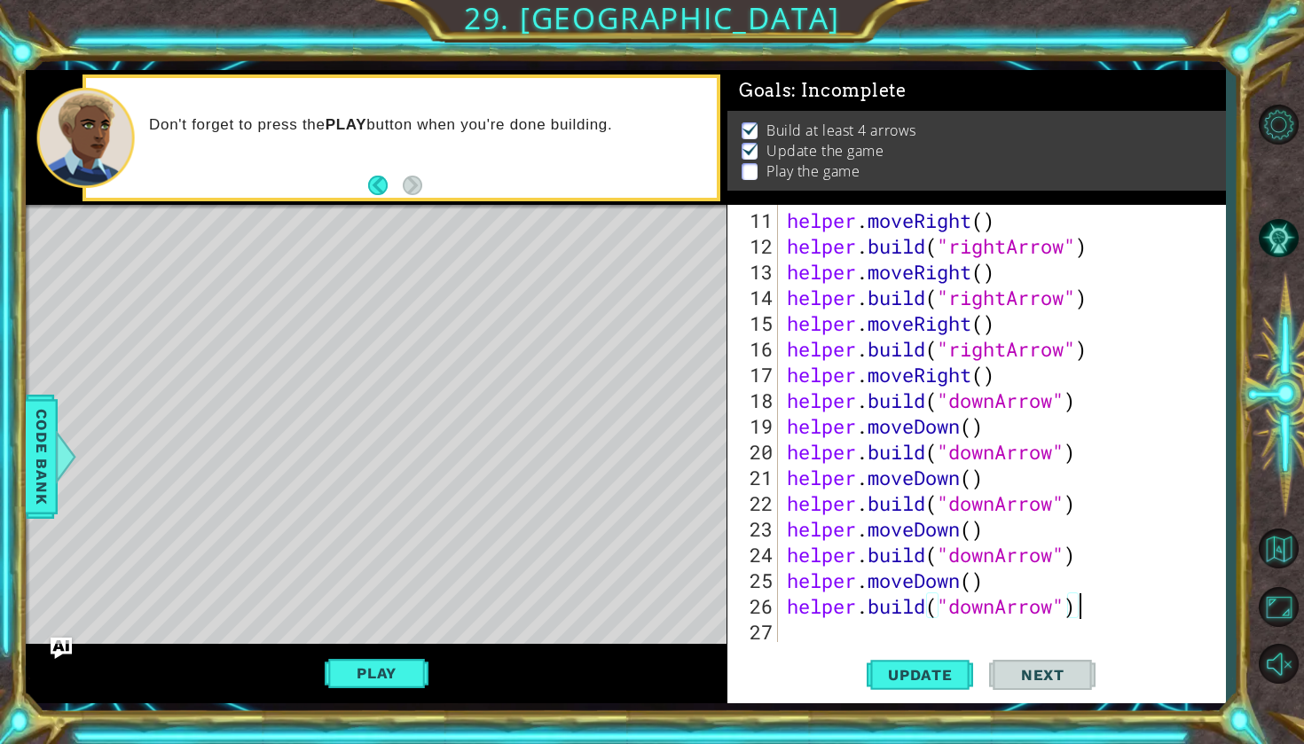
click at [876, 634] on div "helper . moveRight ( ) helper . build ( "rightArrow" ) helper . moveRight ( ) h…" at bounding box center [1006, 452] width 446 height 489
paste textarea "[DOMAIN_NAME]("downArrow")"
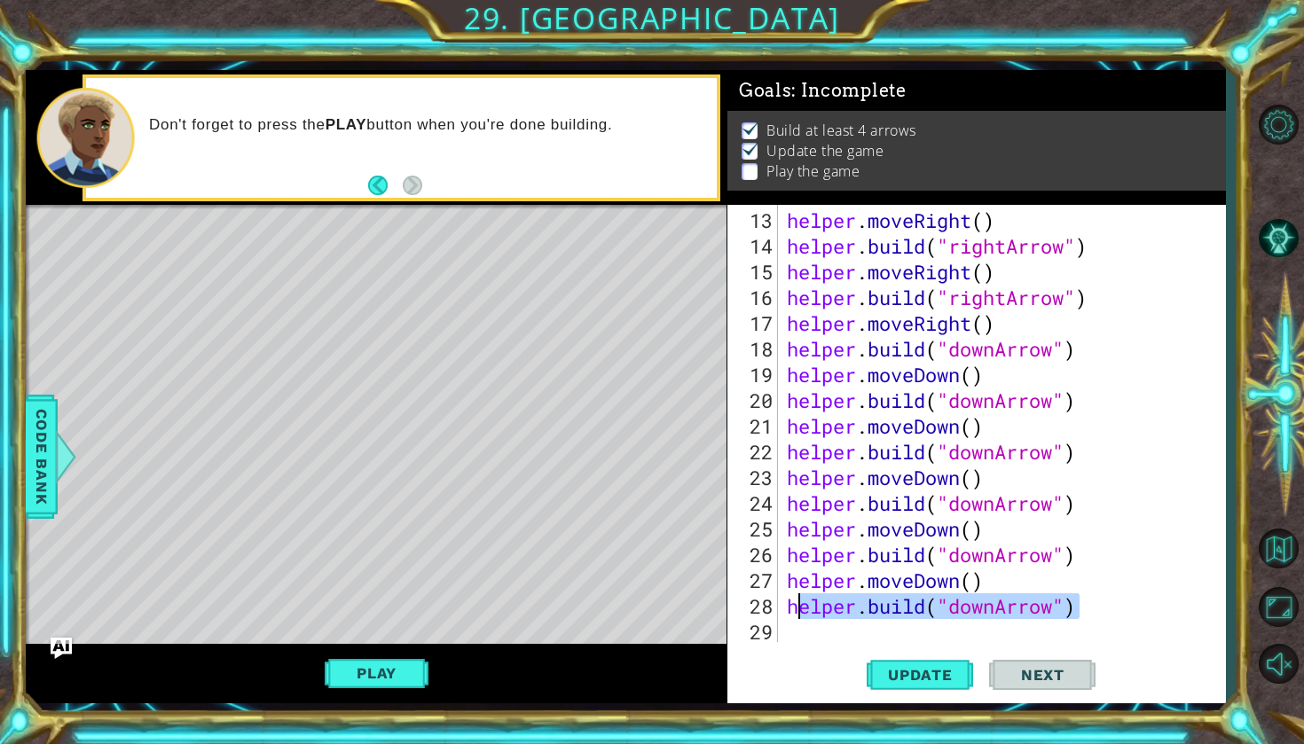
drag, startPoint x: 1090, startPoint y: 613, endPoint x: 793, endPoint y: 613, distance: 296.3
click at [793, 613] on div "helper . moveRight ( ) helper . build ( "rightArrow" ) helper . moveRight ( ) h…" at bounding box center [1006, 452] width 446 height 489
type textarea "h"
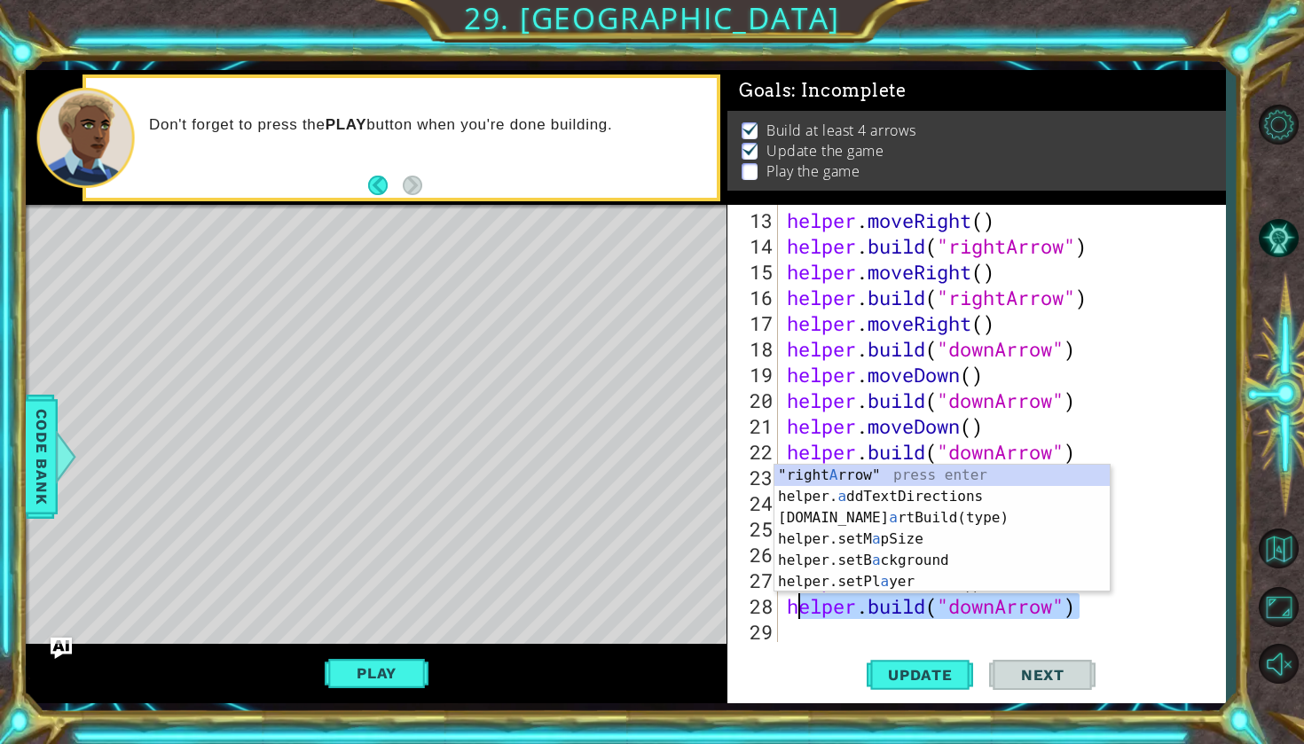
type textarea "helper.moveDown()"
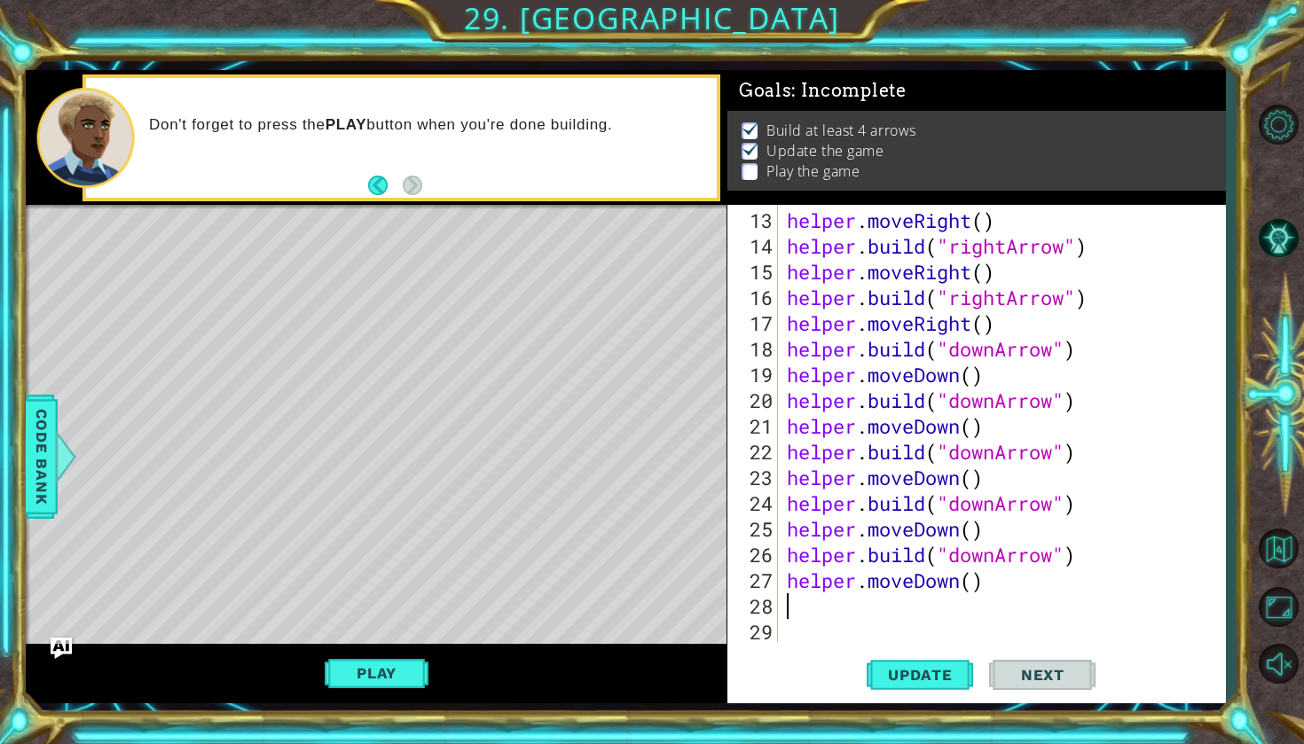
scroll to position [335, 0]
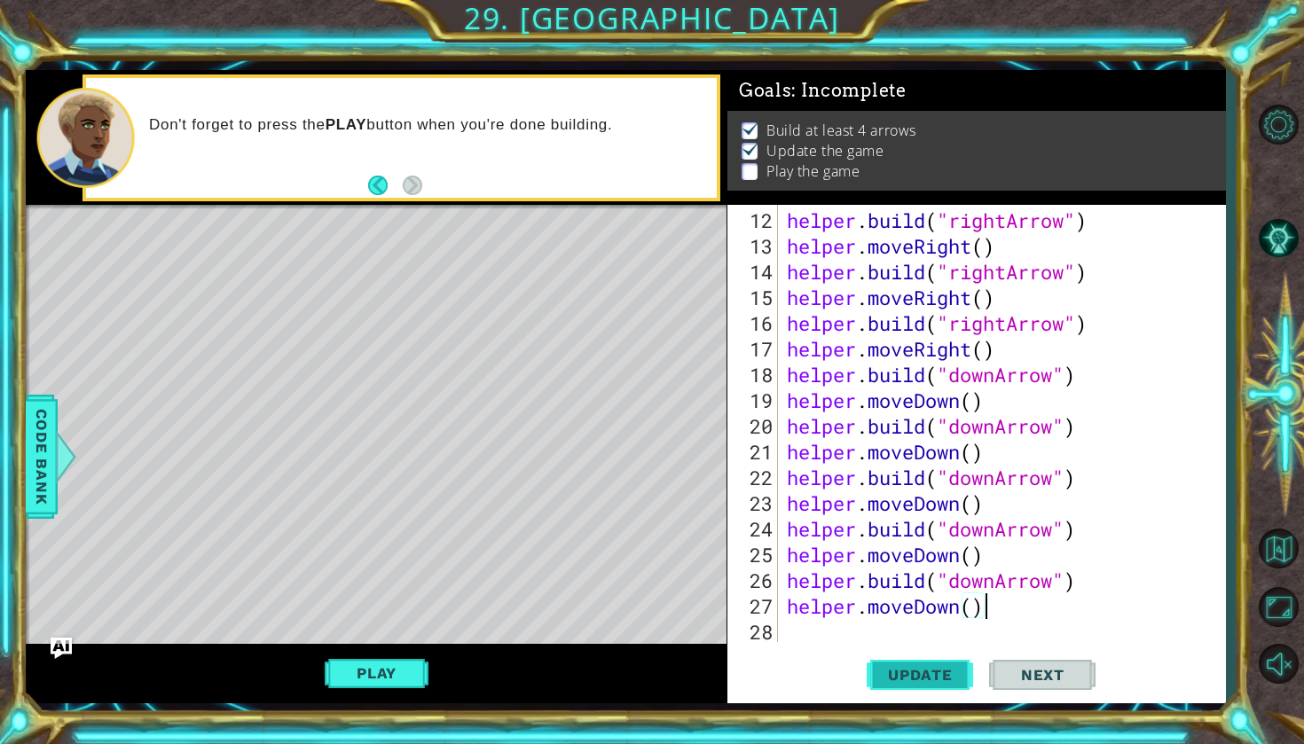
click at [960, 683] on span "Update" at bounding box center [920, 675] width 100 height 18
click at [1025, 673] on span "Next" at bounding box center [1043, 675] width 79 height 18
click at [394, 682] on button "Play" at bounding box center [377, 674] width 104 height 34
click at [1056, 674] on span "Next" at bounding box center [1043, 676] width 79 height 18
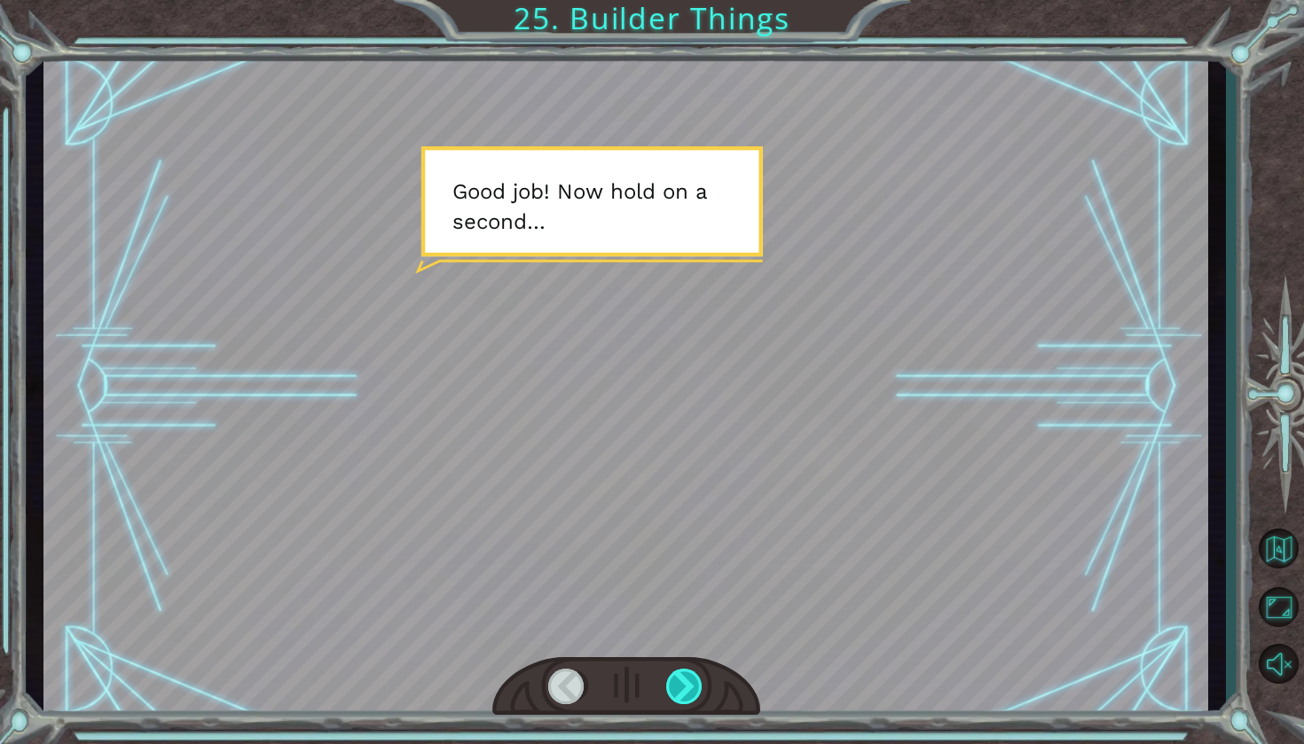
click at [687, 681] on div at bounding box center [685, 686] width 38 height 35
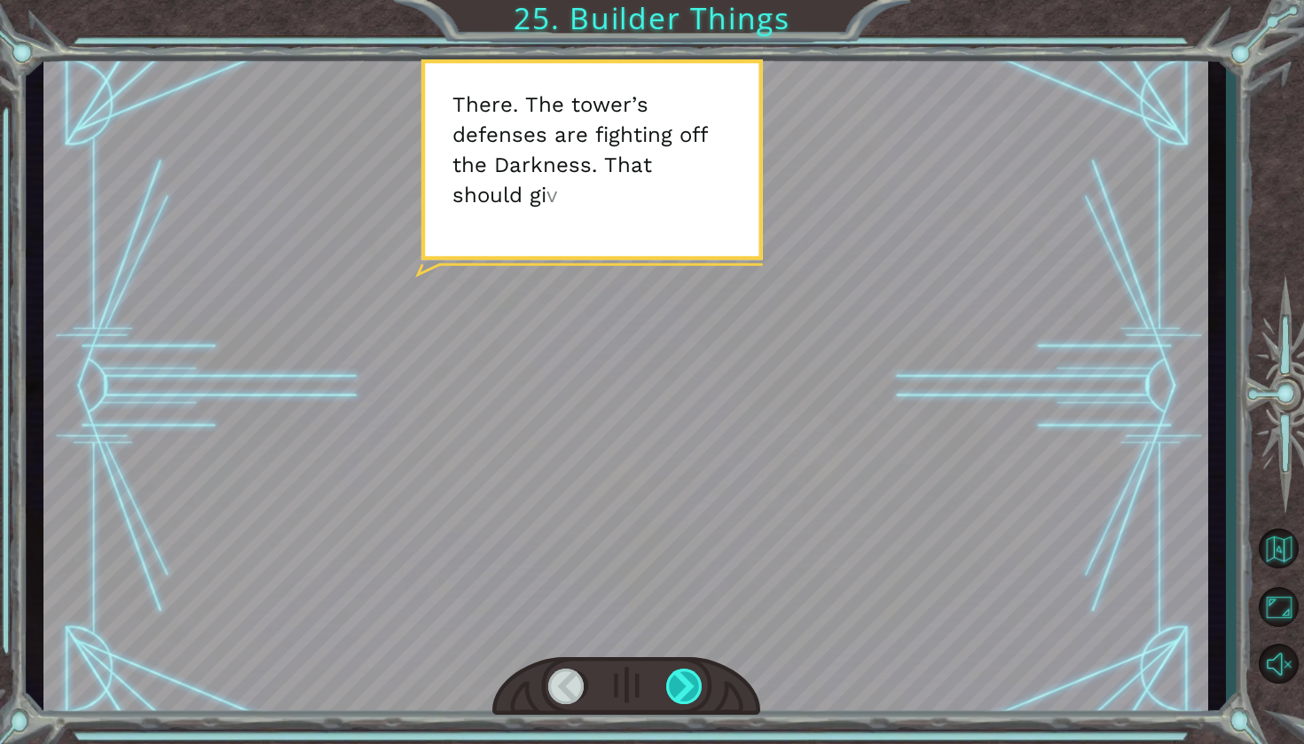
click at [689, 681] on div at bounding box center [685, 686] width 38 height 35
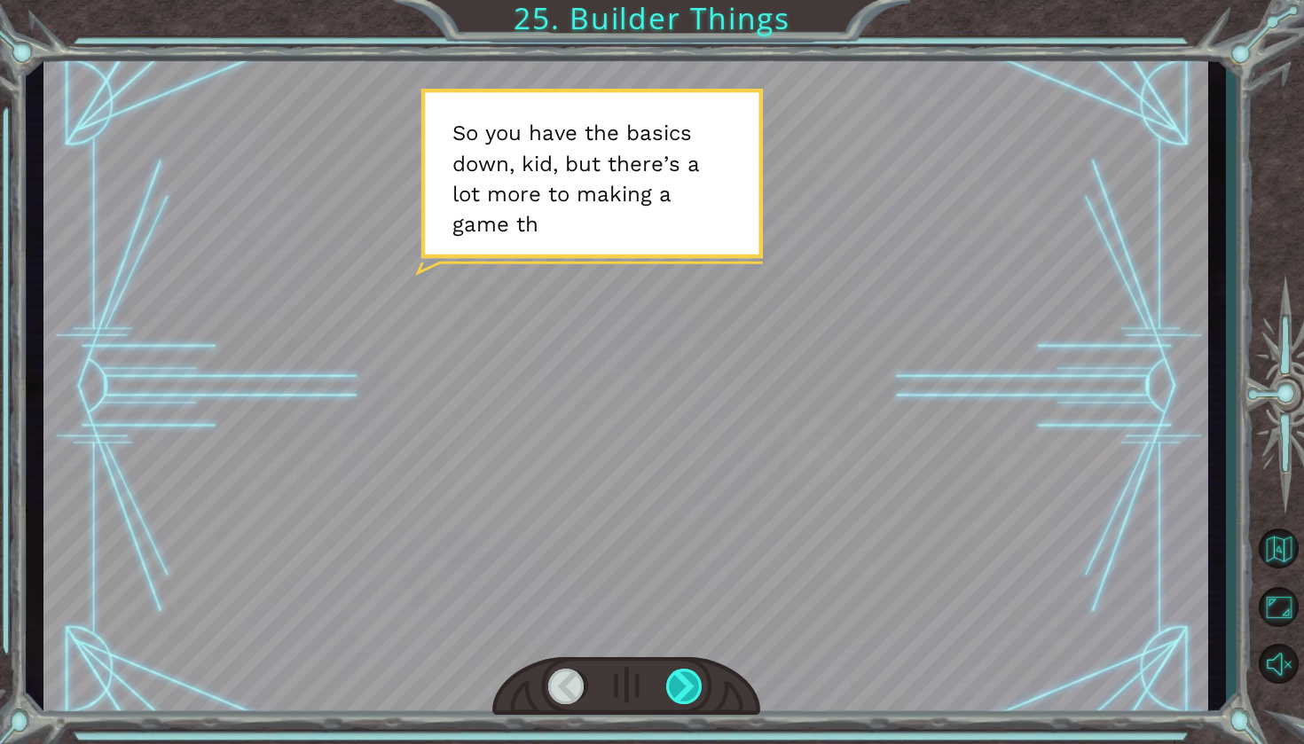
click at [689, 681] on div at bounding box center [685, 686] width 38 height 35
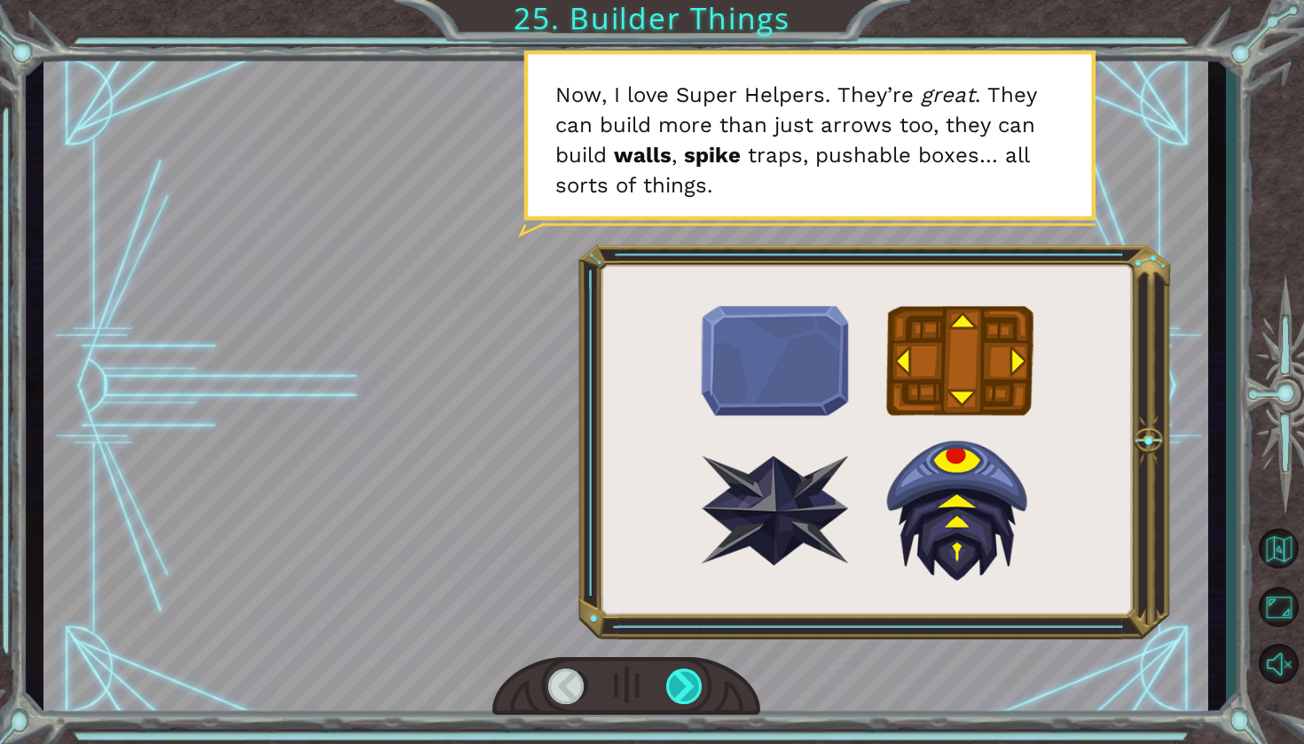
click at [689, 681] on div at bounding box center [685, 686] width 38 height 35
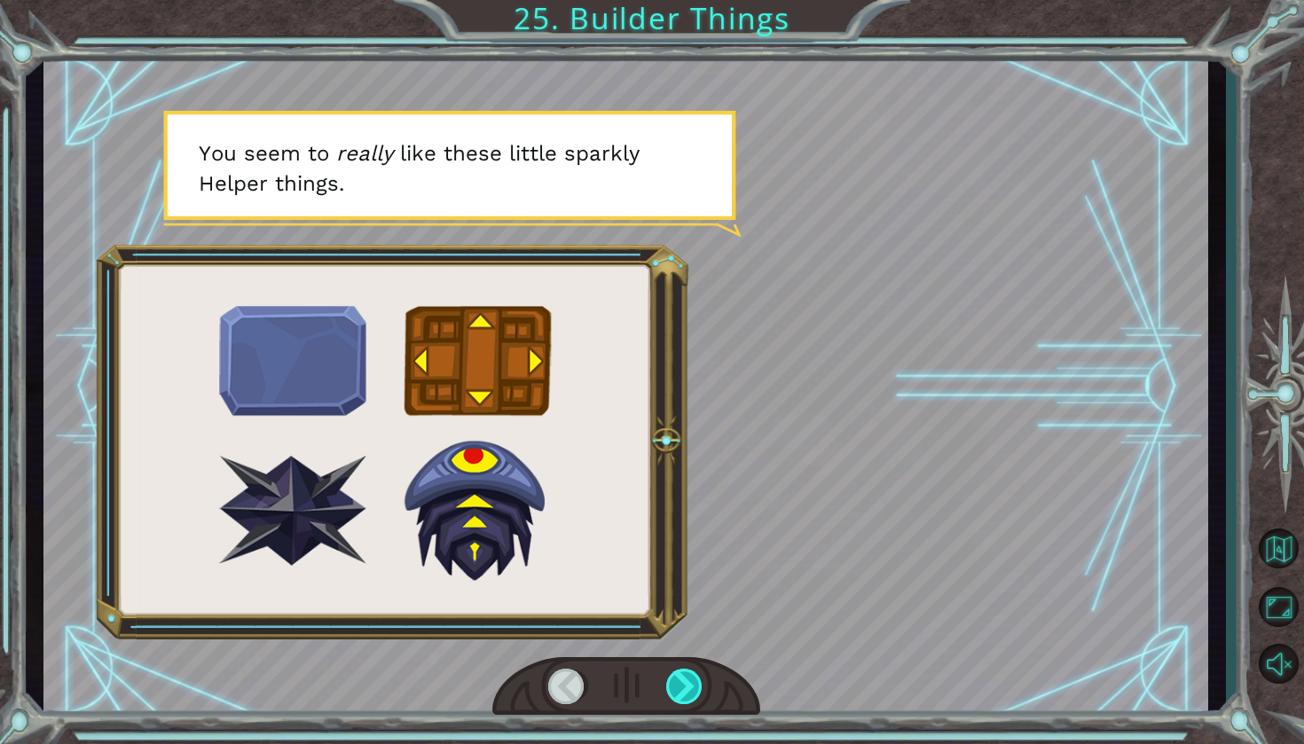
click at [689, 681] on div at bounding box center [685, 686] width 38 height 35
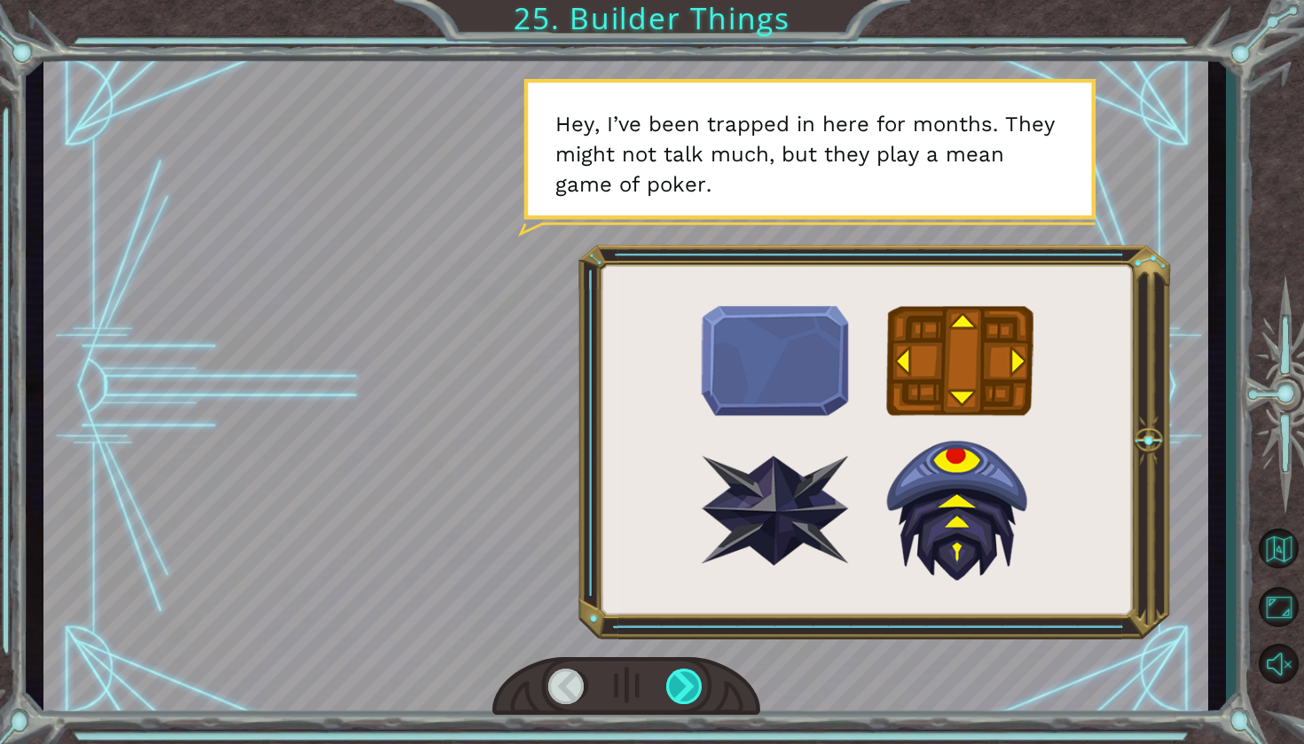
click at [689, 682] on div at bounding box center [685, 686] width 38 height 35
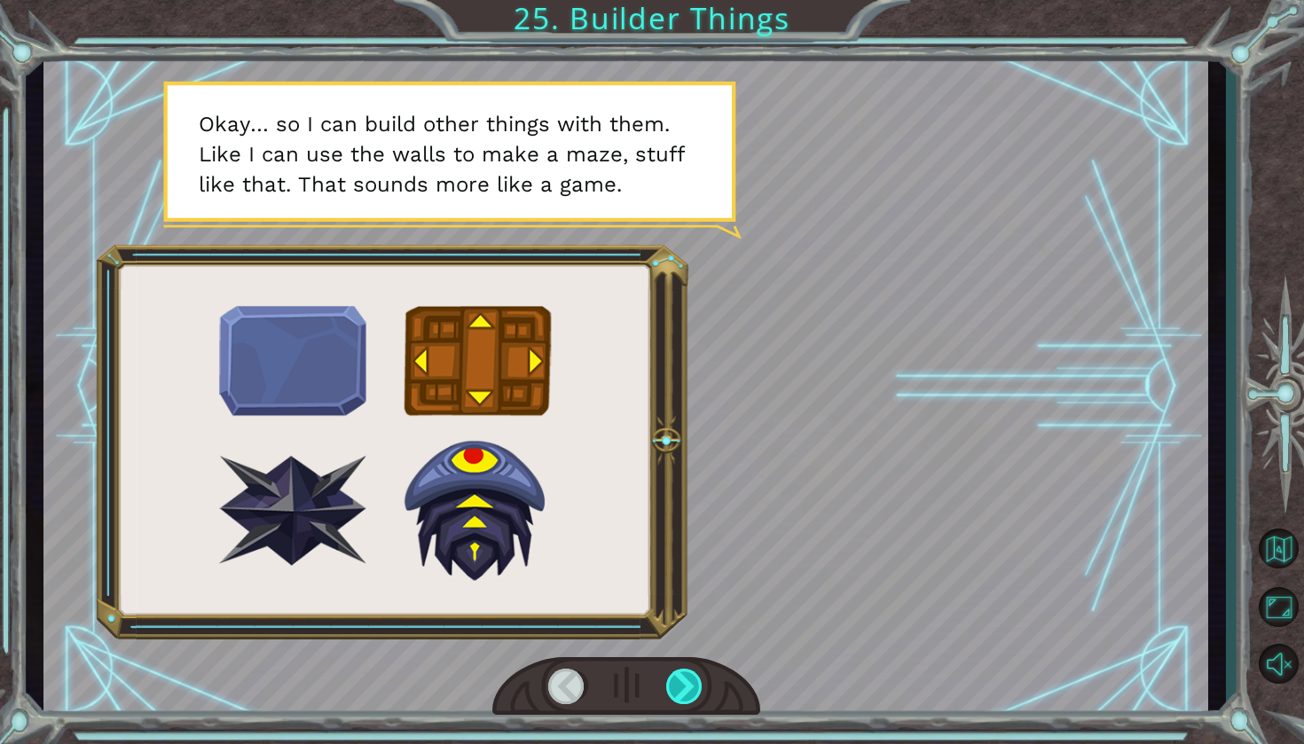
click at [689, 682] on div at bounding box center [685, 686] width 38 height 35
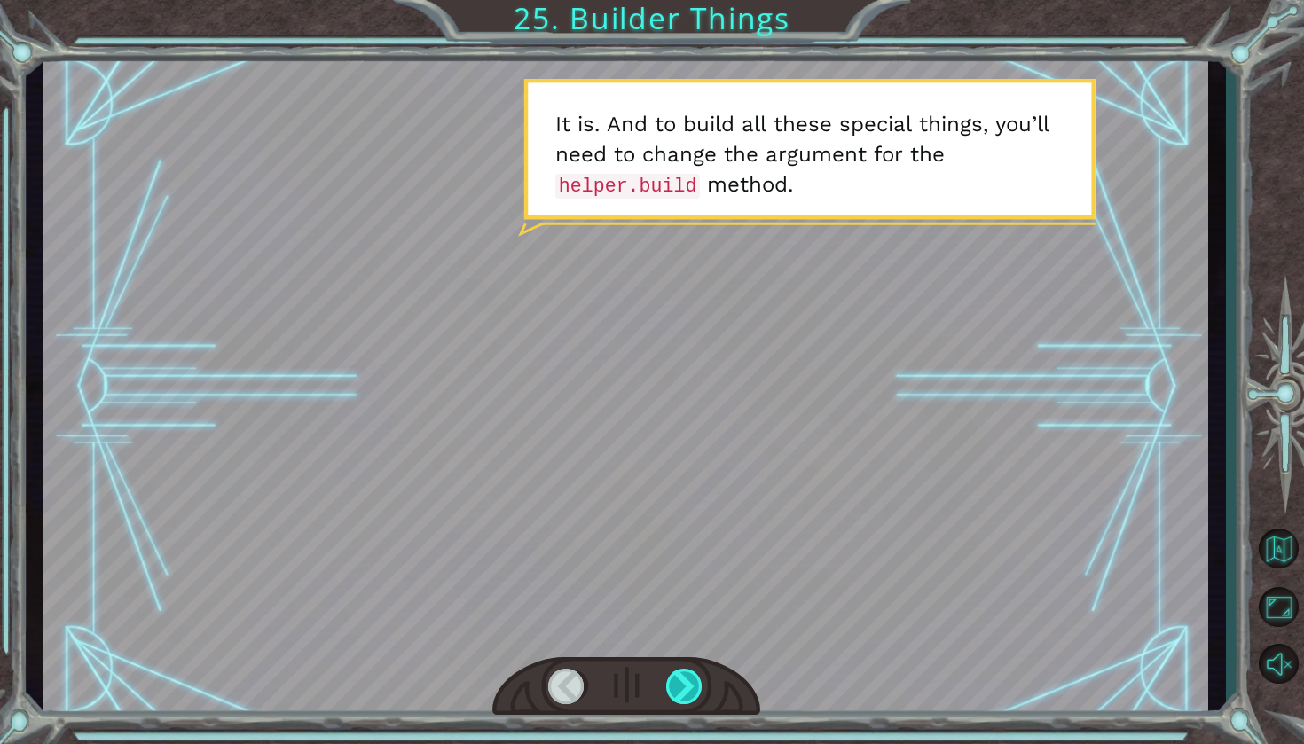
click at [689, 682] on div at bounding box center [685, 686] width 38 height 35
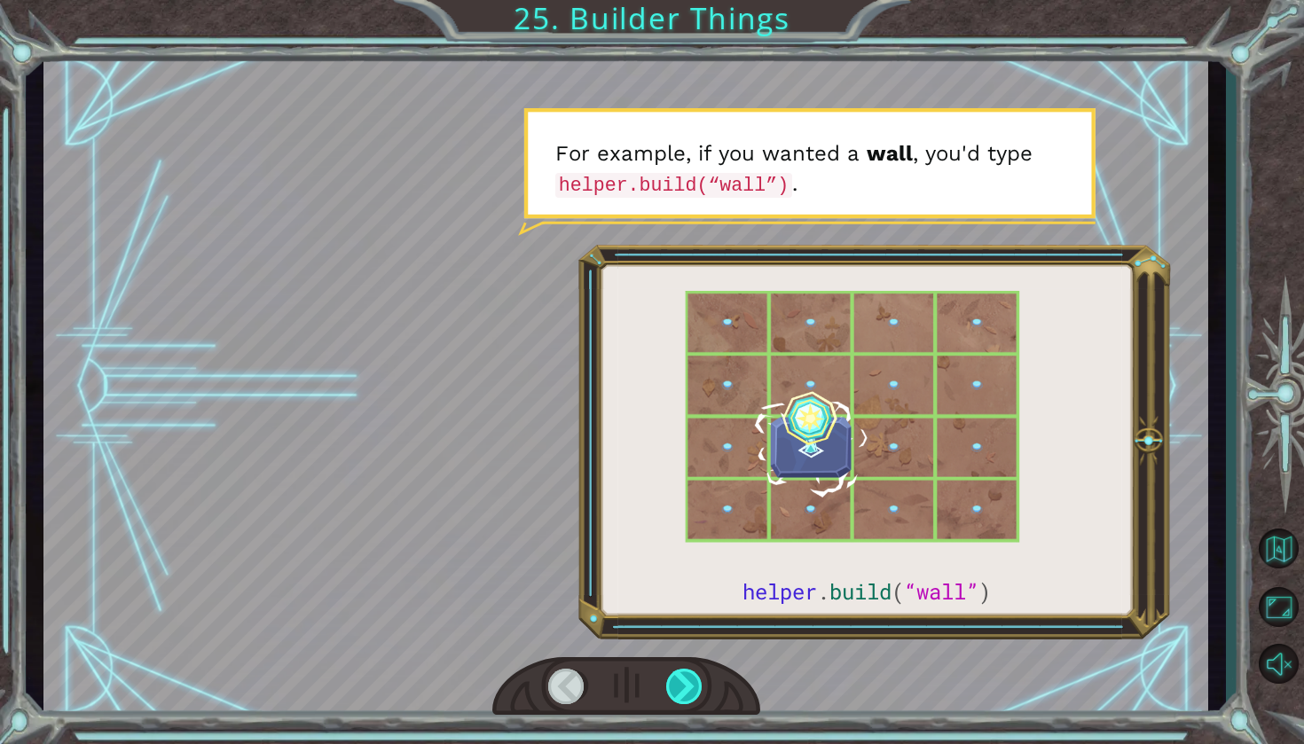
click at [689, 682] on div at bounding box center [685, 686] width 38 height 35
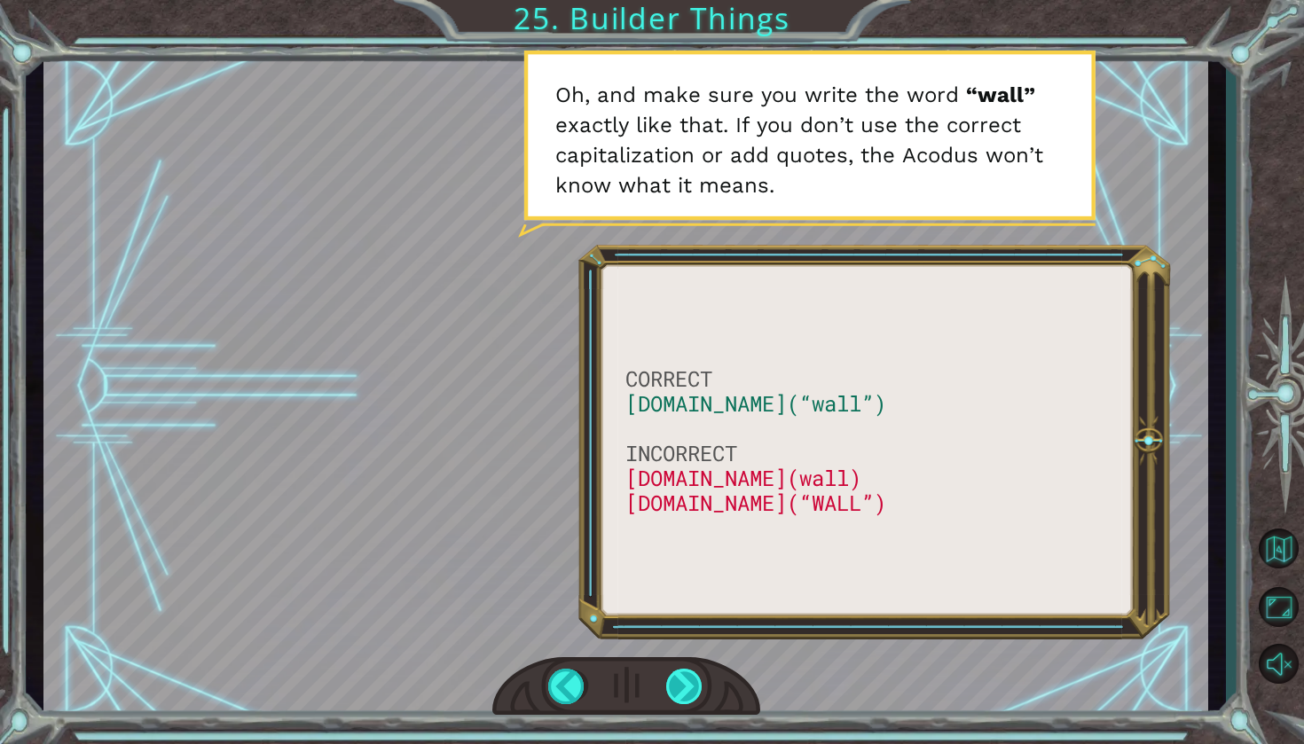
click at [689, 682] on div at bounding box center [685, 686] width 38 height 35
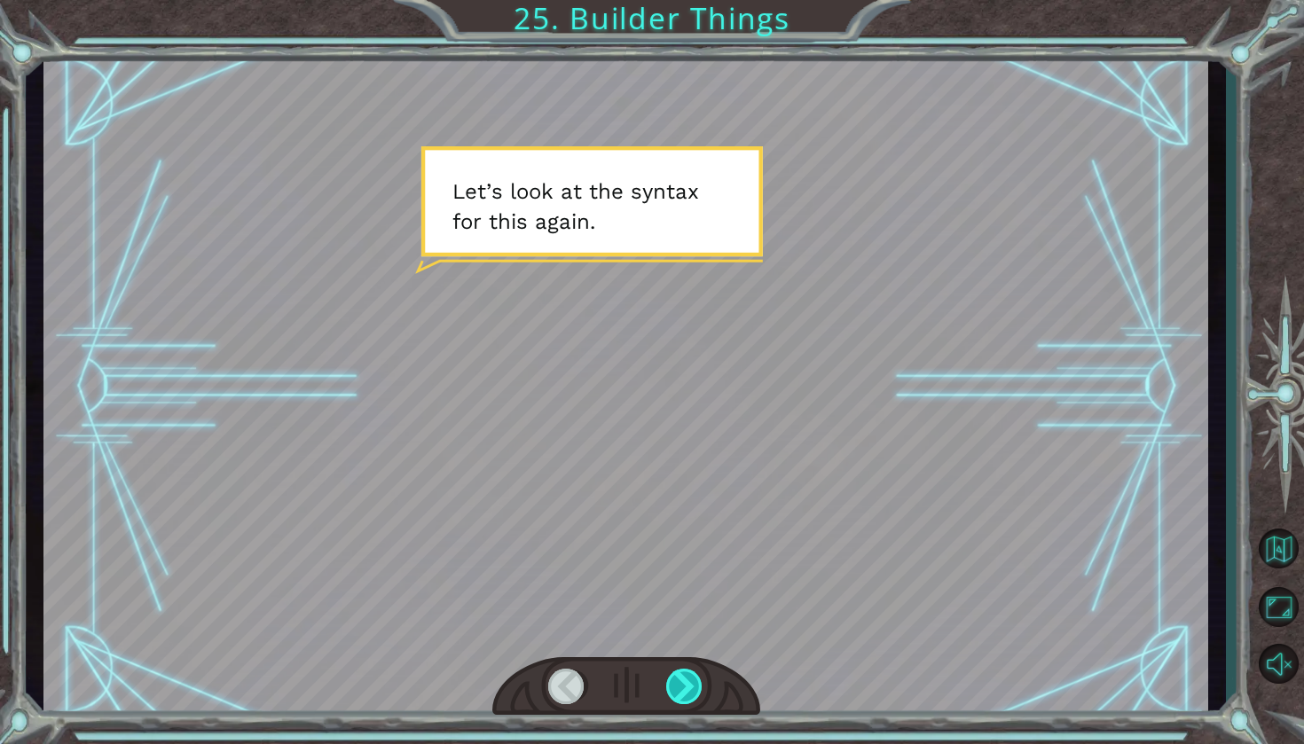
click at [689, 682] on div at bounding box center [685, 686] width 38 height 35
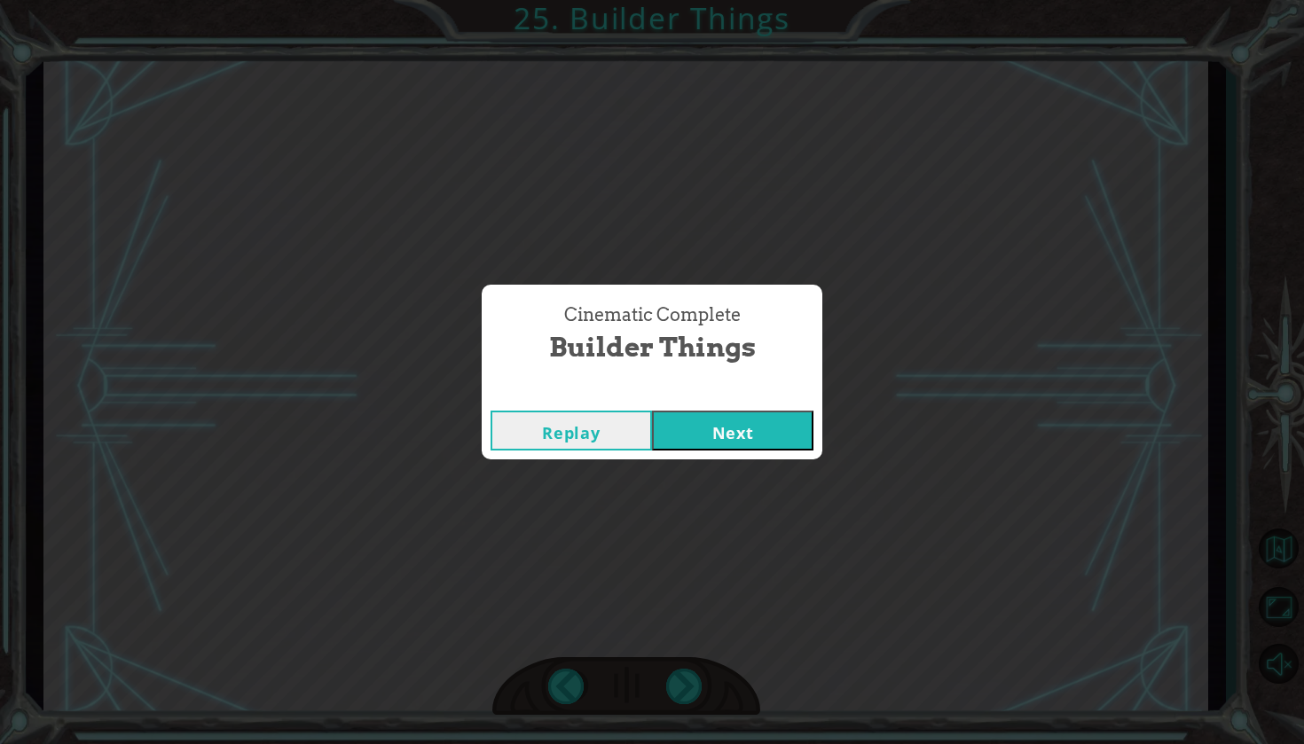
click at [785, 440] on button "Next" at bounding box center [732, 431] width 161 height 40
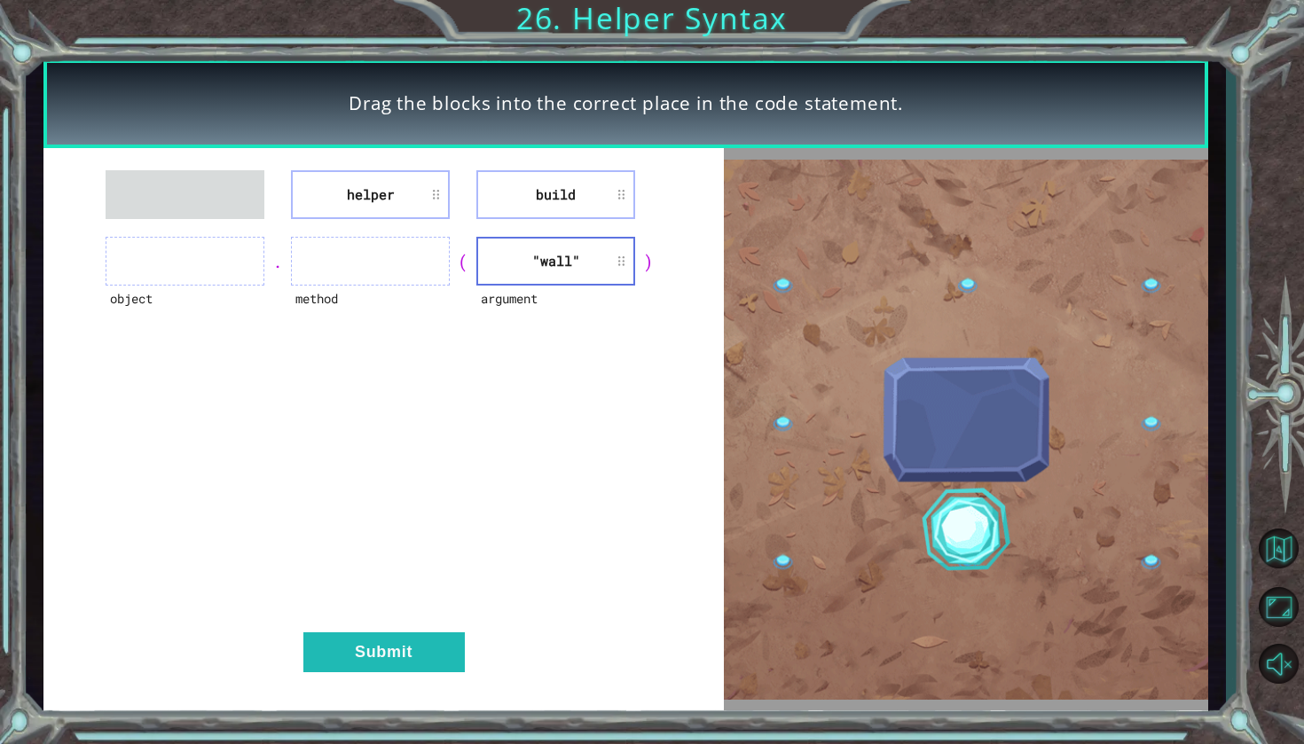
drag, startPoint x: 427, startPoint y: 189, endPoint x: 255, endPoint y: 268, distance: 189.4
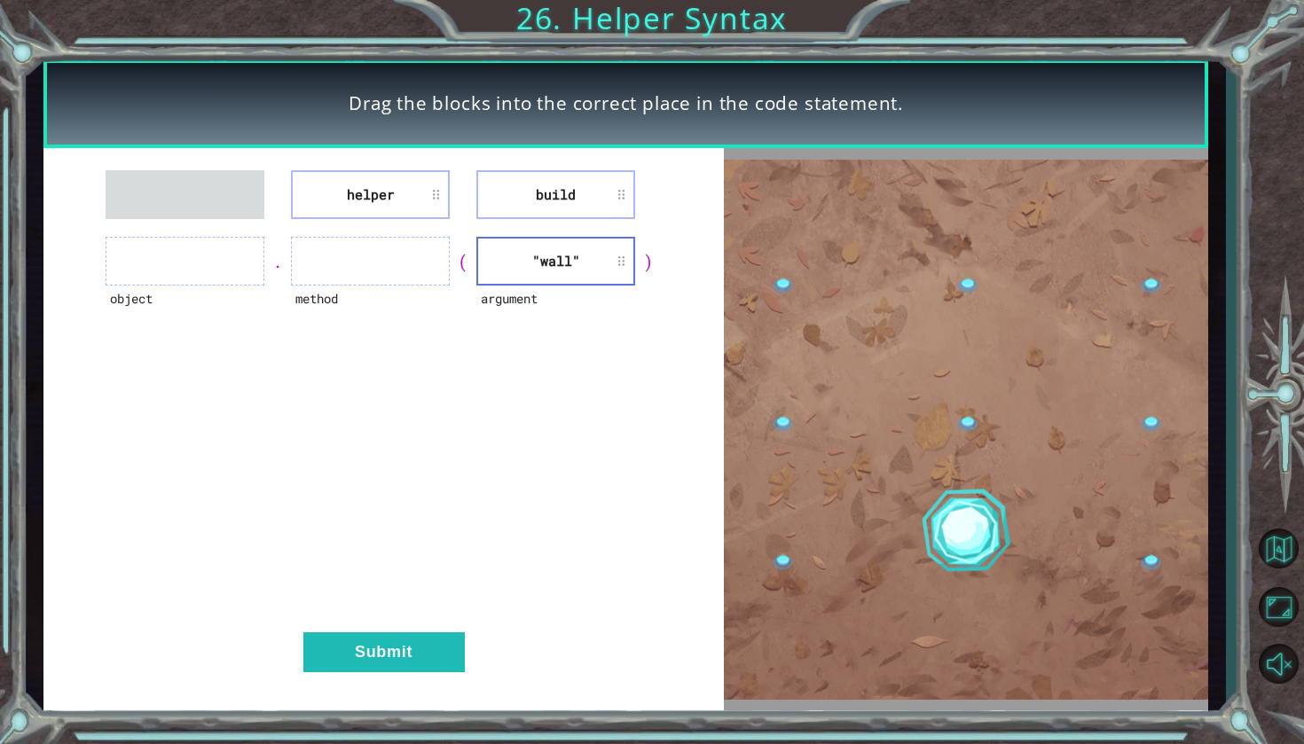
click at [255, 268] on div "helper build object . method ( argument "wall" ) Submit" at bounding box center [383, 429] width 681 height 563
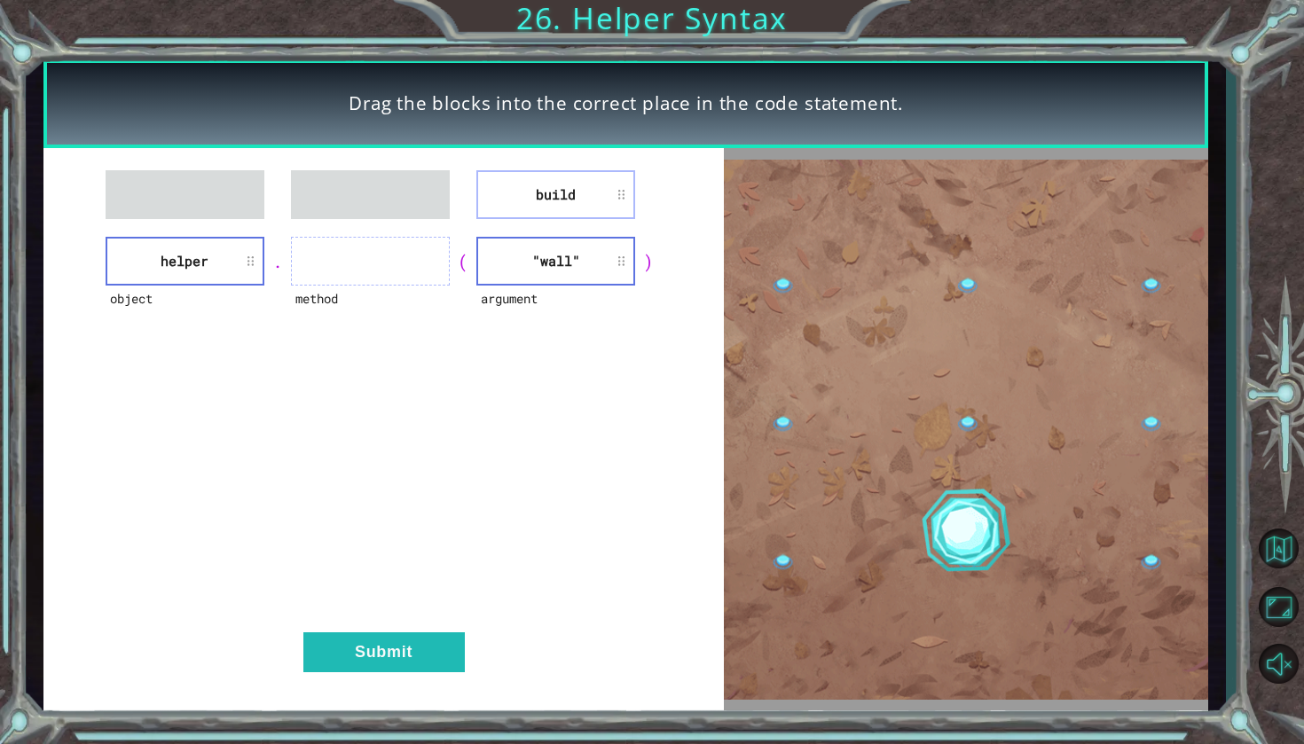
drag, startPoint x: 551, startPoint y: 177, endPoint x: 401, endPoint y: 248, distance: 166.3
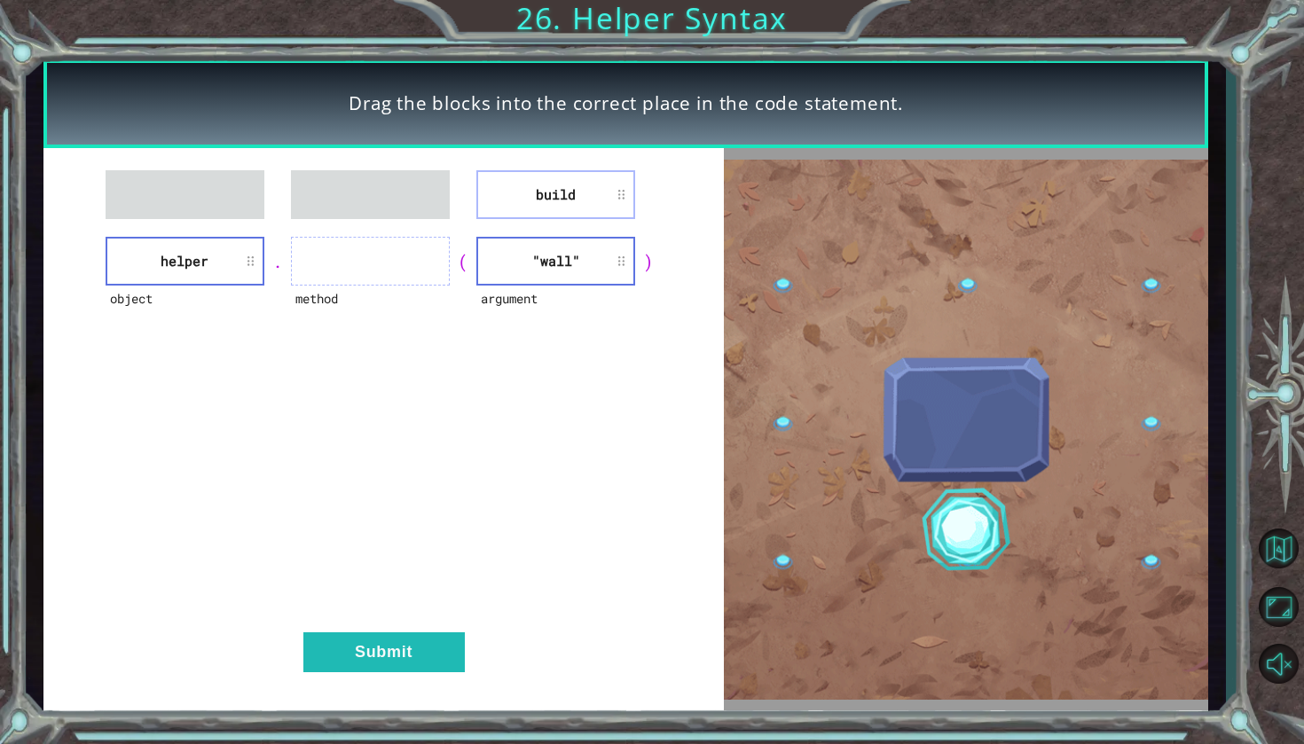
click at [401, 248] on div "build object helper . method ( argument "wall" ) Submit" at bounding box center [383, 429] width 681 height 563
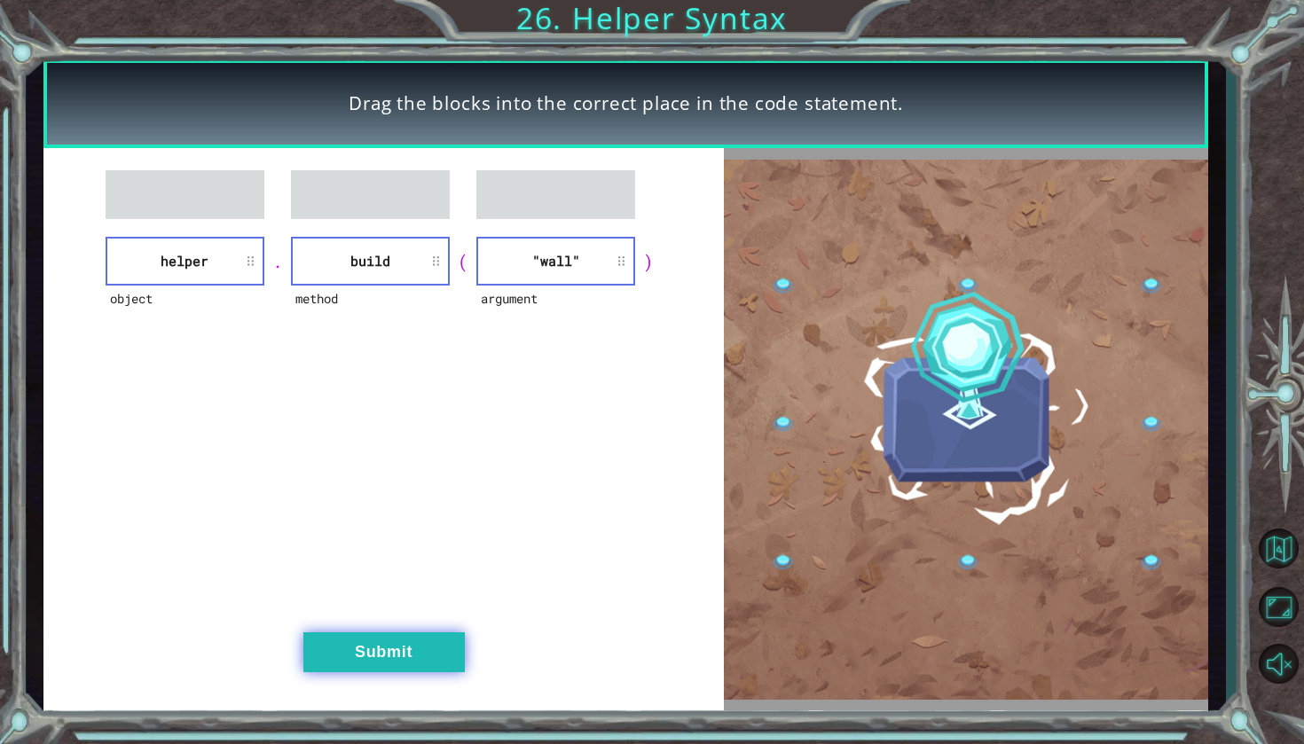
click at [414, 655] on button "Submit" at bounding box center [383, 653] width 161 height 40
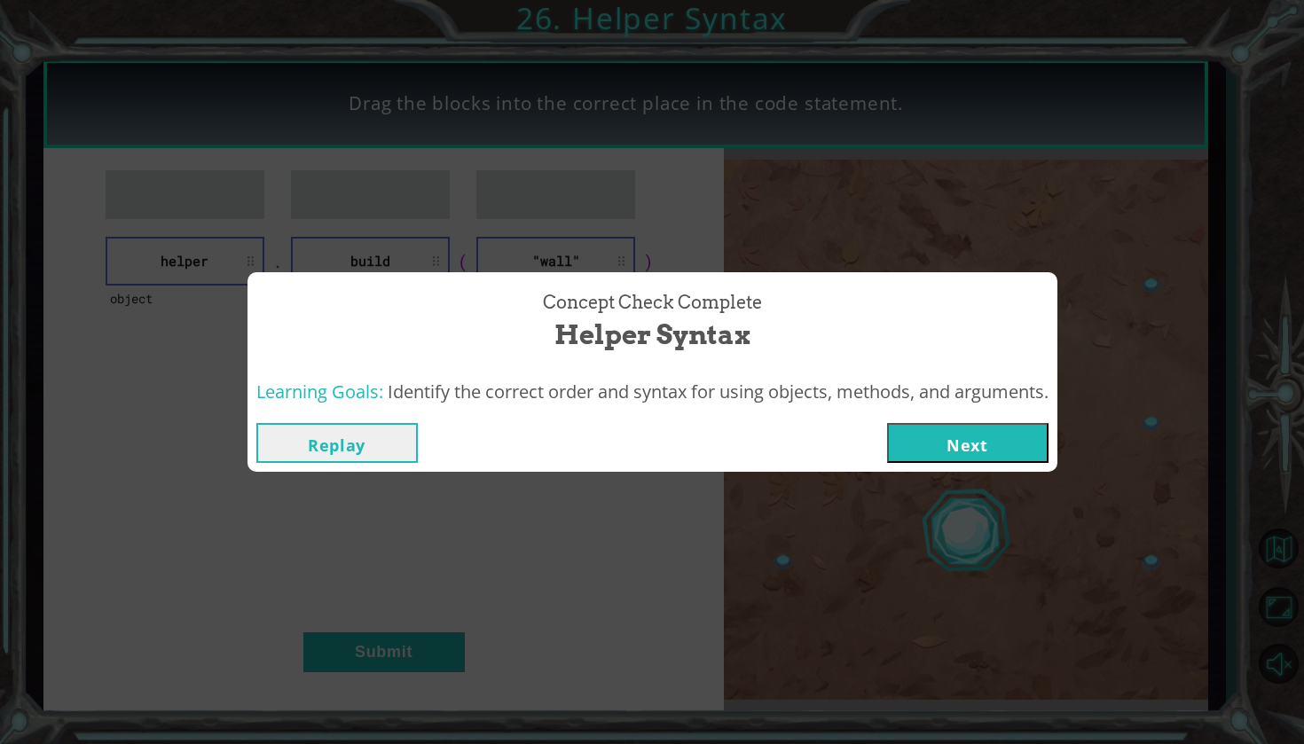
click at [972, 434] on button "Next" at bounding box center [967, 443] width 161 height 40
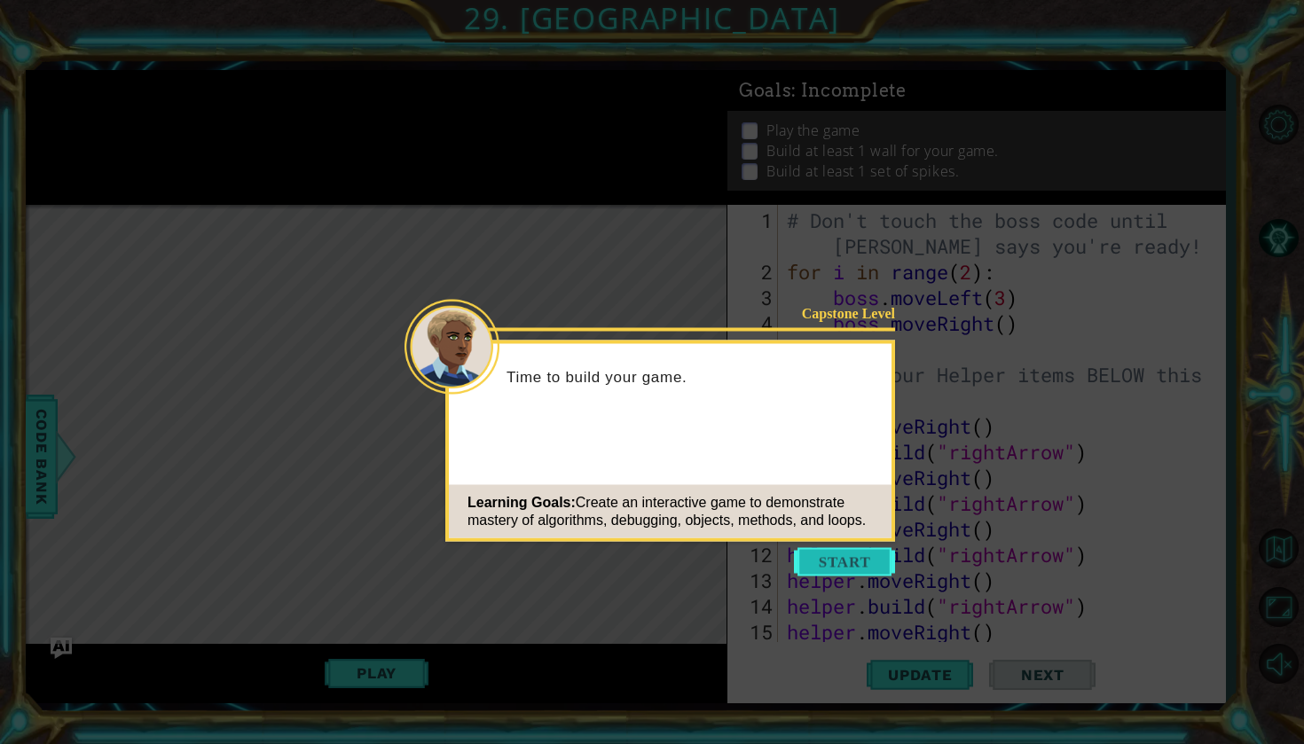
click at [857, 565] on button "Start" at bounding box center [844, 562] width 101 height 28
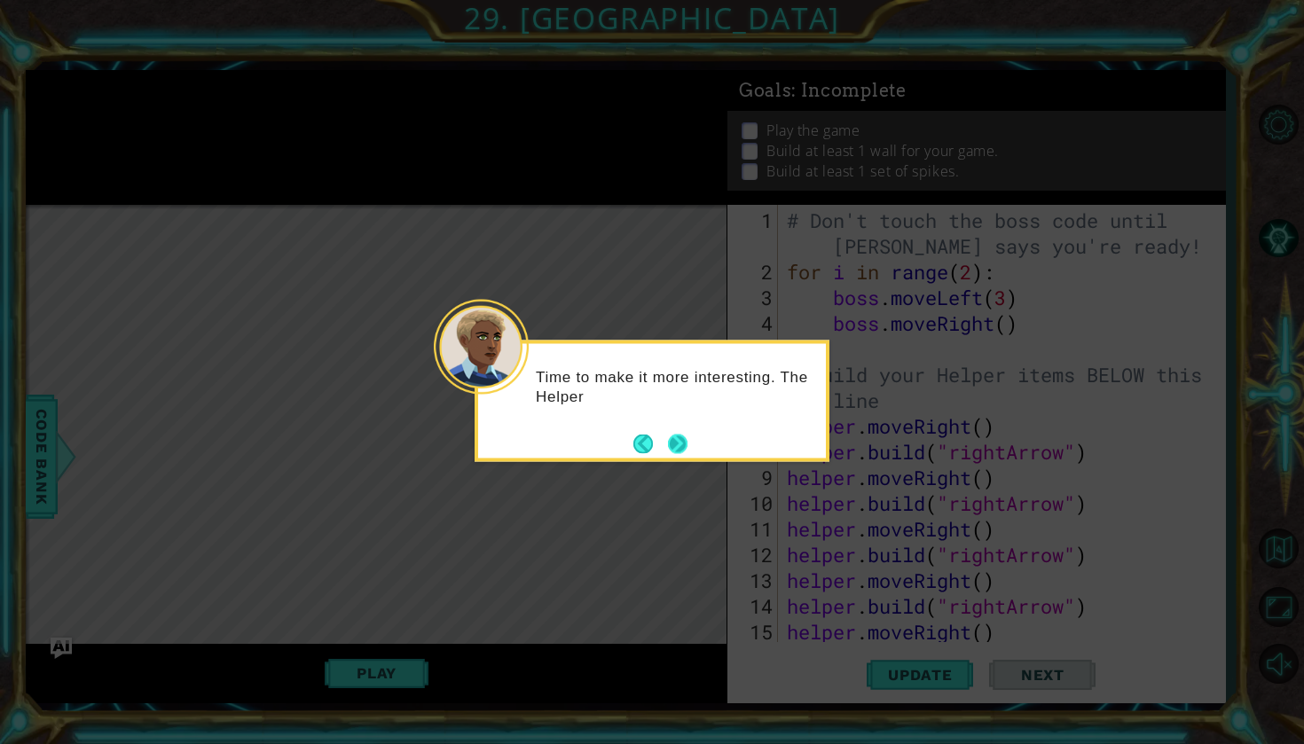
click at [681, 453] on button "Next" at bounding box center [678, 444] width 20 height 20
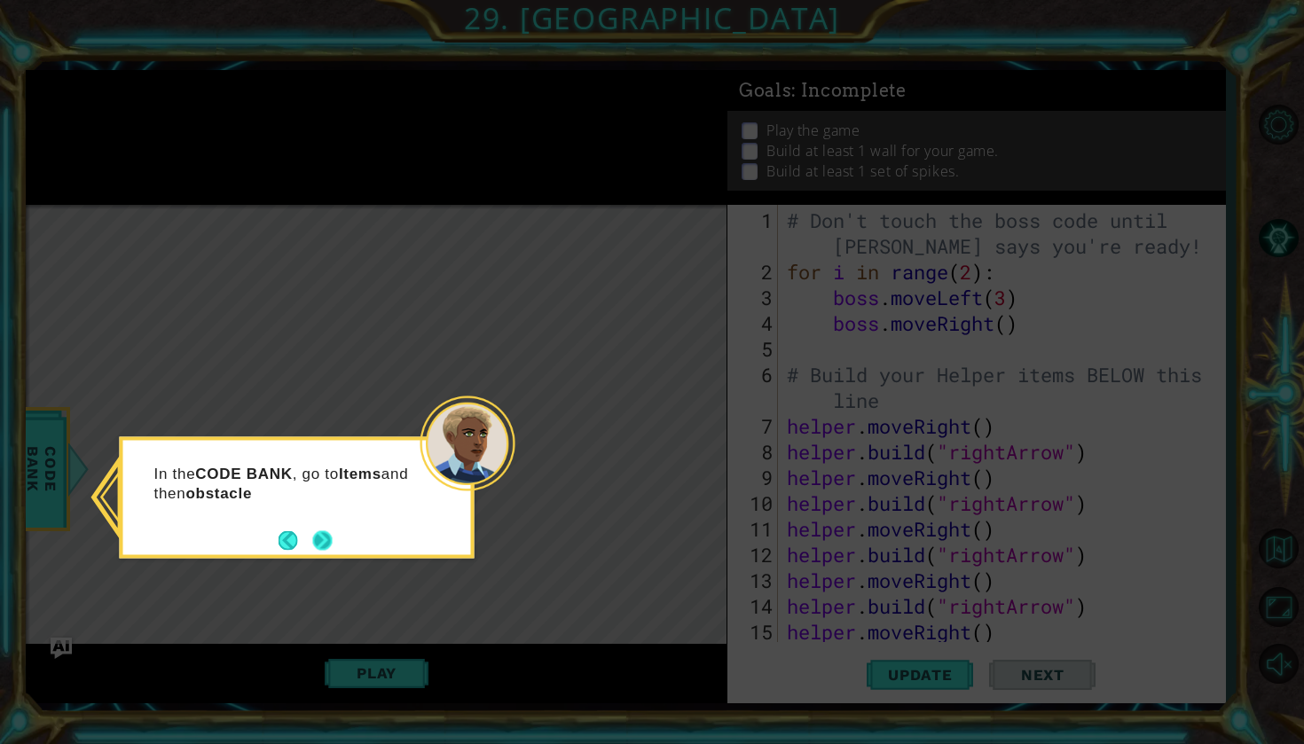
click at [325, 546] on button "Next" at bounding box center [323, 541] width 20 height 20
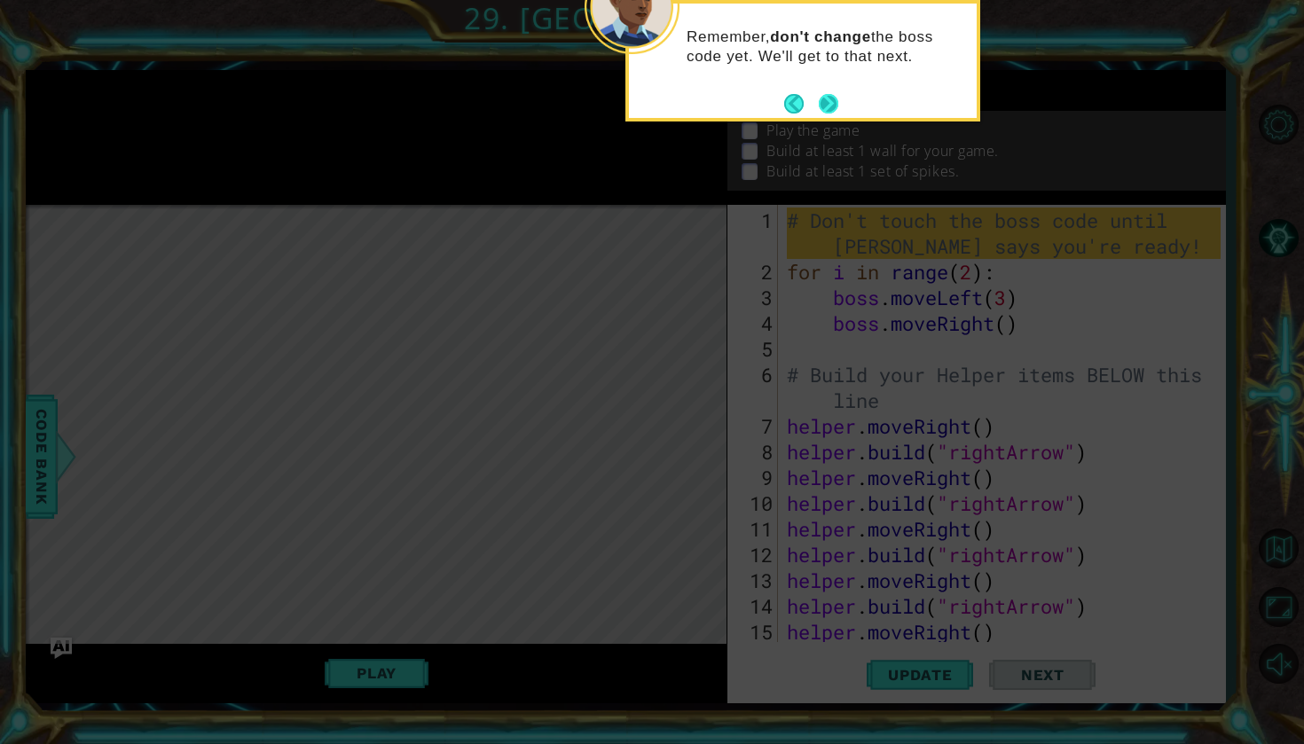
click at [837, 98] on button "Next" at bounding box center [829, 104] width 20 height 20
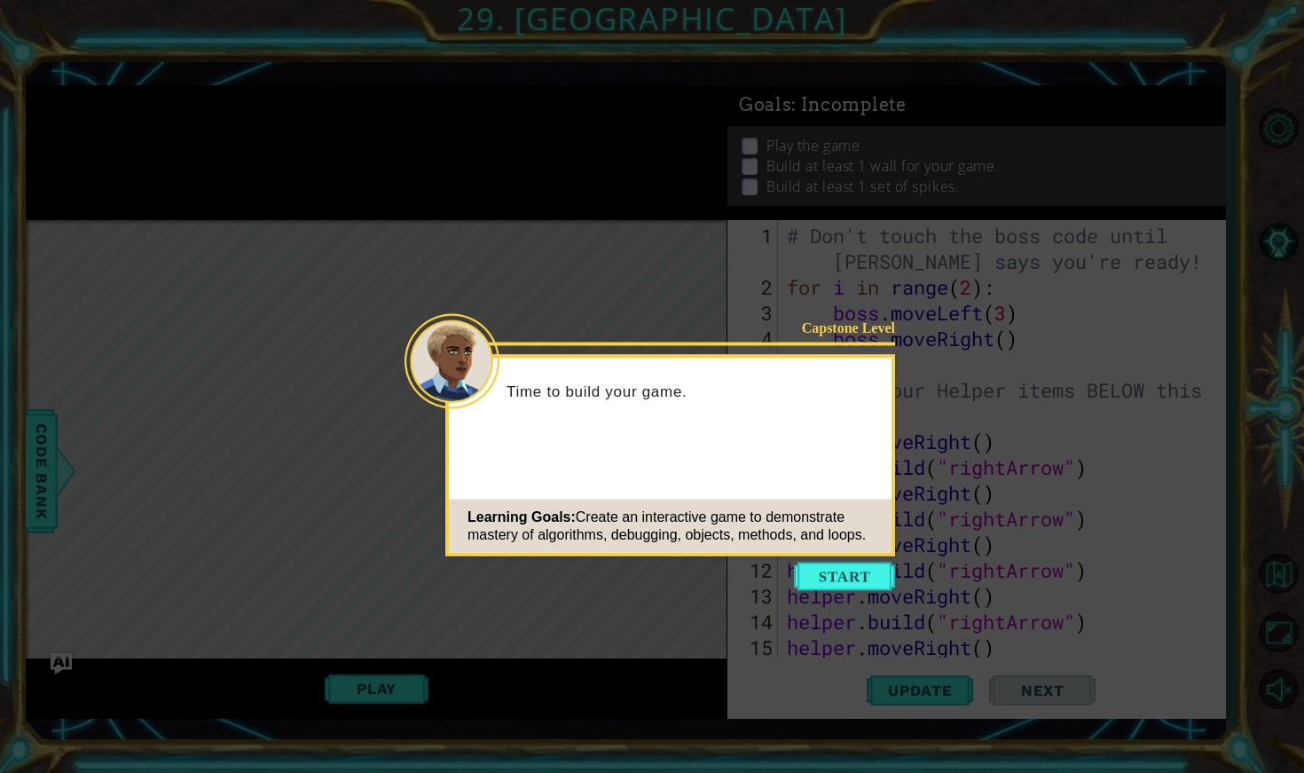
click at [431, 178] on icon at bounding box center [652, 386] width 1304 height 773
click at [828, 570] on button "Start" at bounding box center [844, 577] width 101 height 28
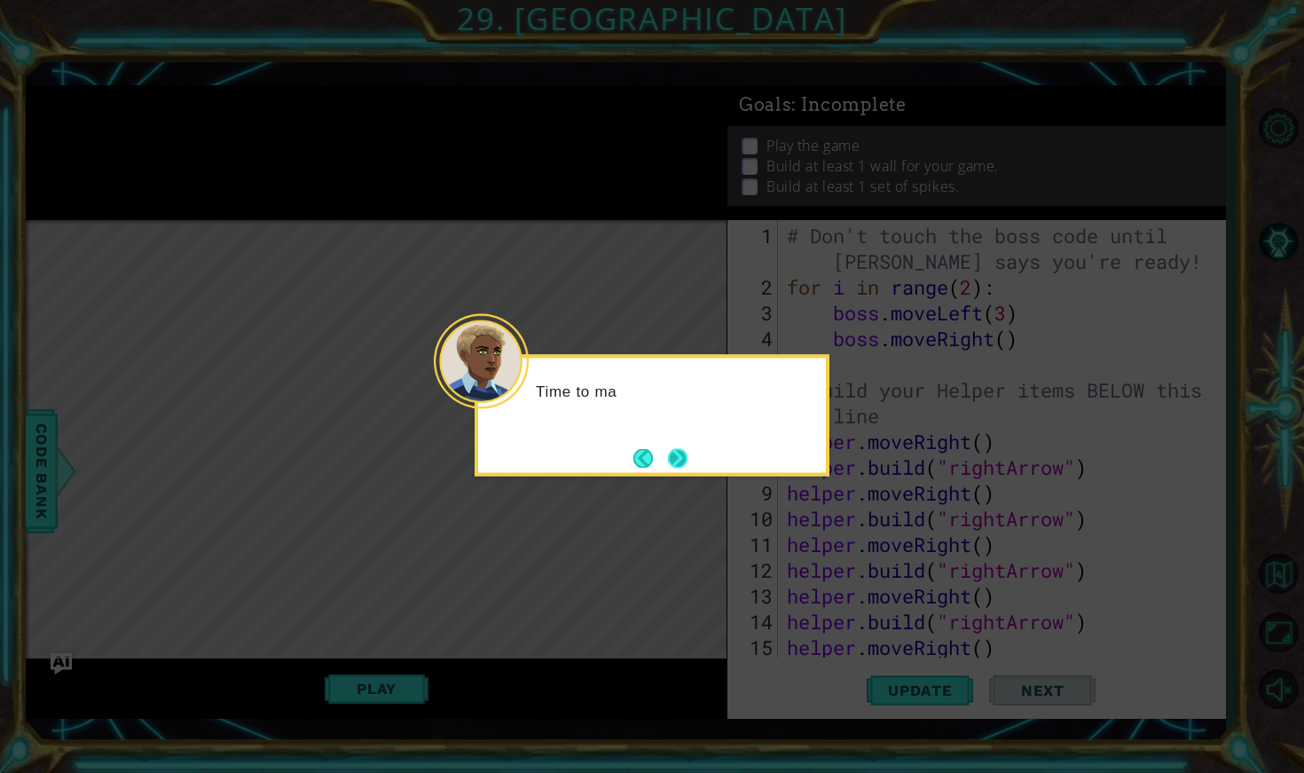
click at [680, 455] on button "Next" at bounding box center [678, 458] width 20 height 20
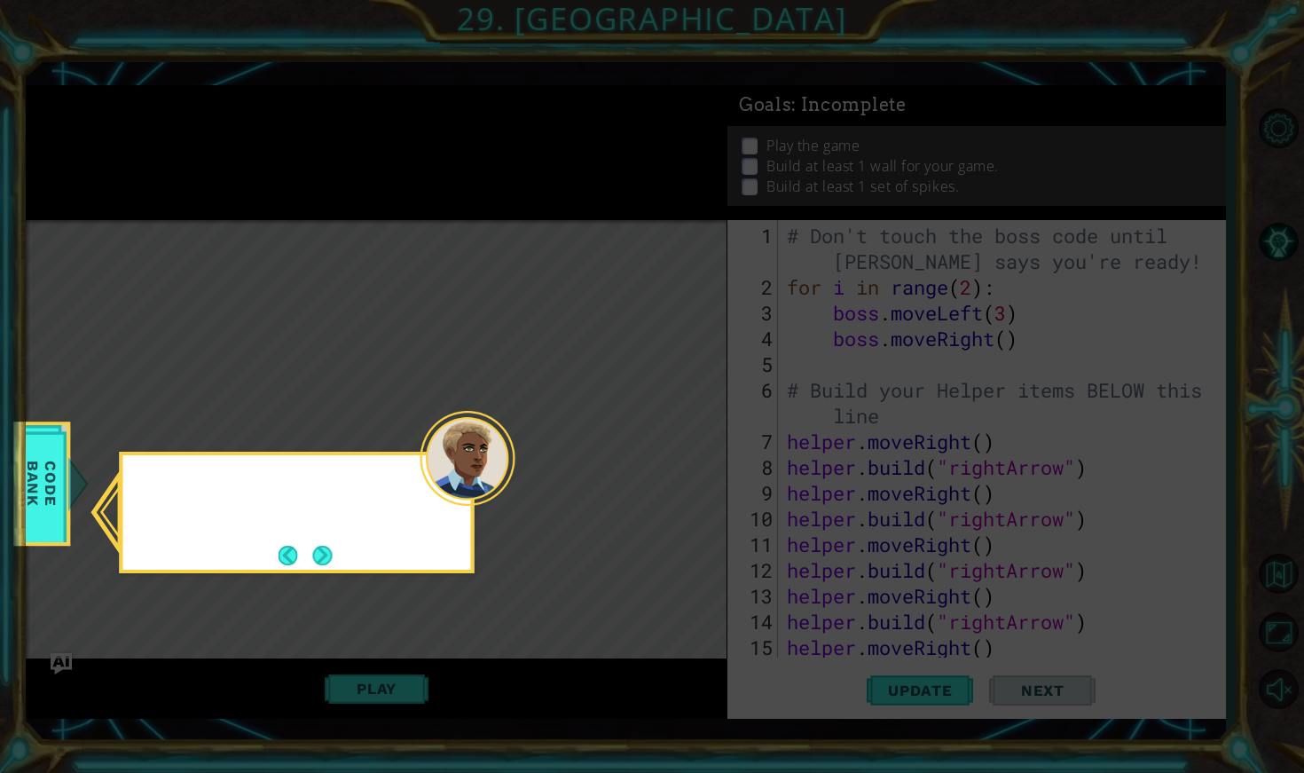
click at [680, 455] on icon at bounding box center [652, 386] width 1304 height 773
click at [333, 560] on button "Next" at bounding box center [323, 556] width 20 height 20
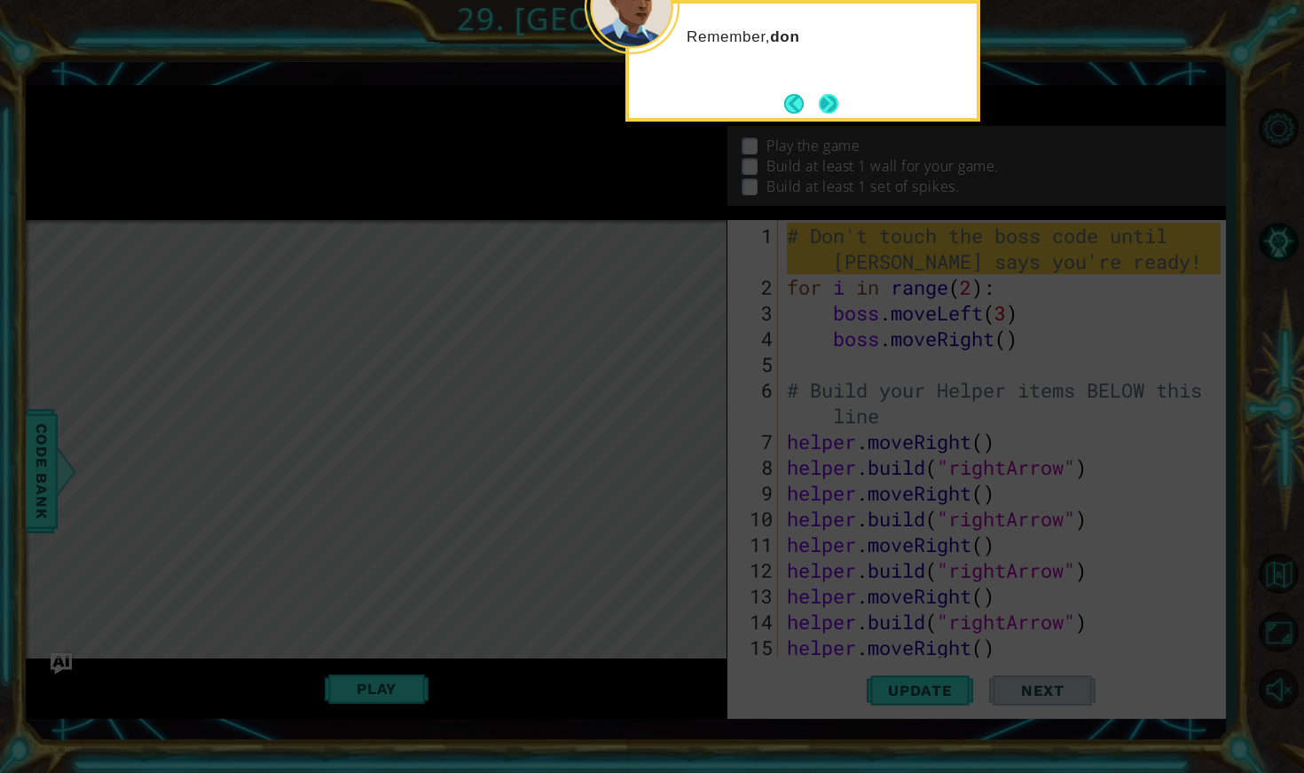
click at [833, 114] on button "Next" at bounding box center [829, 104] width 20 height 20
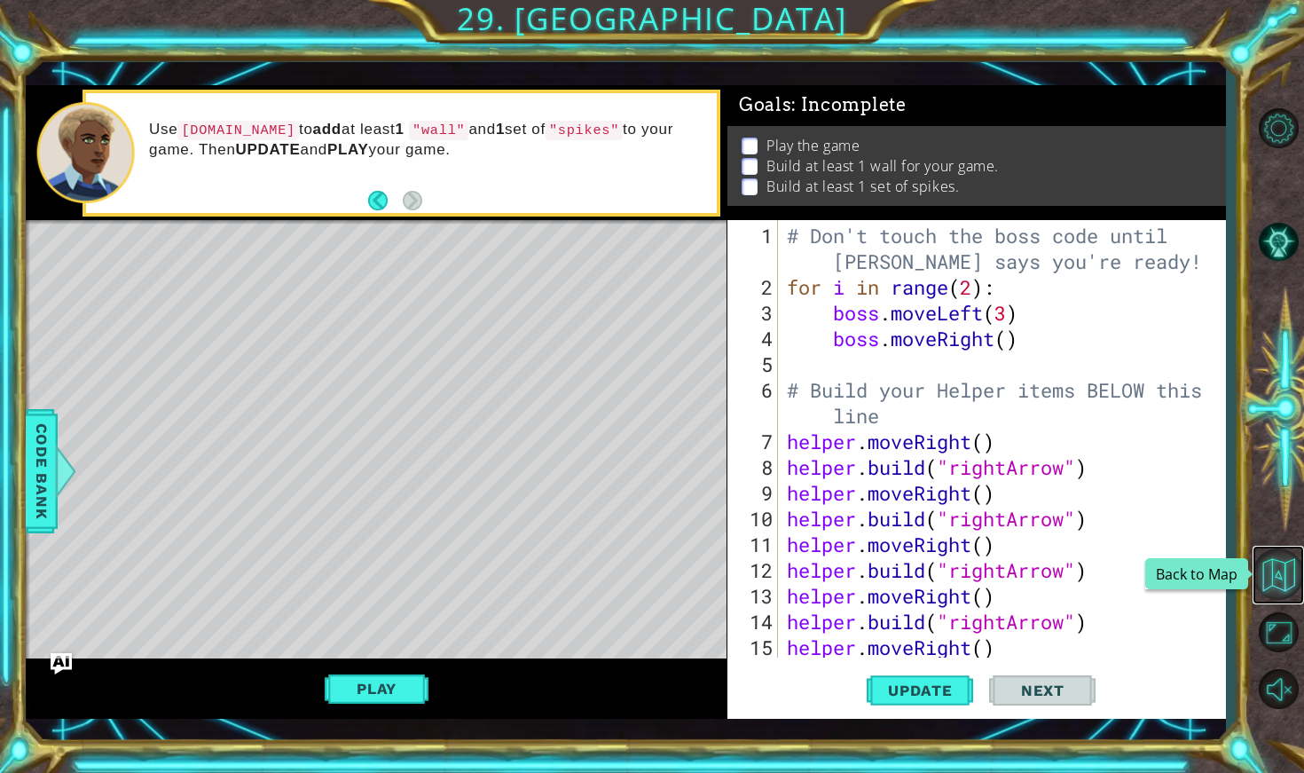
click at [1287, 571] on button "Back to Map" at bounding box center [1278, 573] width 51 height 51
